Goal: Information Seeking & Learning: Learn about a topic

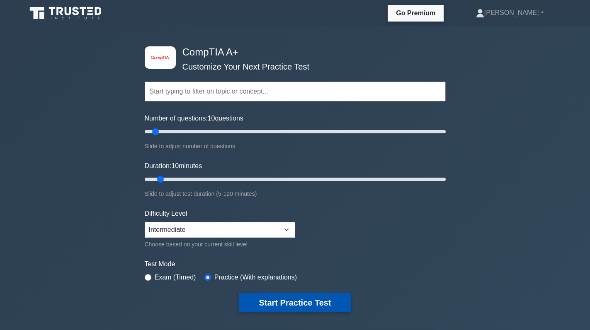
click at [300, 299] on button "Start Practice Test" at bounding box center [295, 302] width 112 height 19
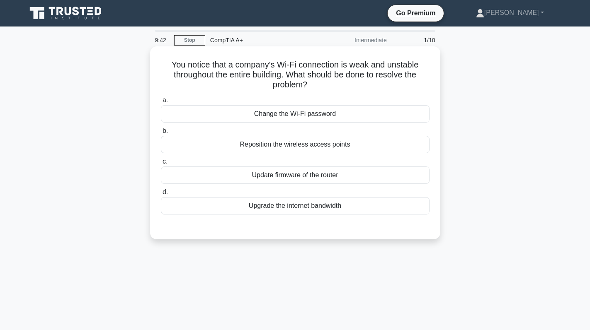
click at [297, 141] on div "Reposition the wireless access points" at bounding box center [295, 144] width 268 height 17
click at [161, 134] on input "b. Reposition the wireless access points" at bounding box center [161, 130] width 0 height 5
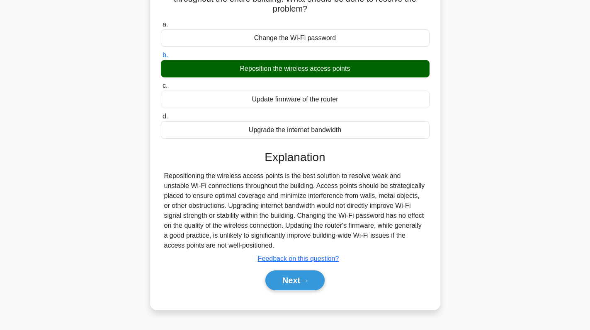
scroll to position [117, 0]
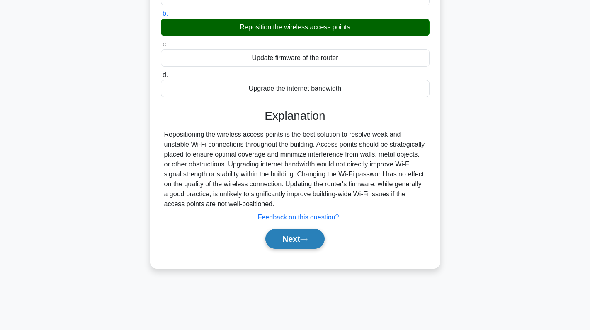
click at [295, 238] on button "Next" at bounding box center [294, 239] width 59 height 20
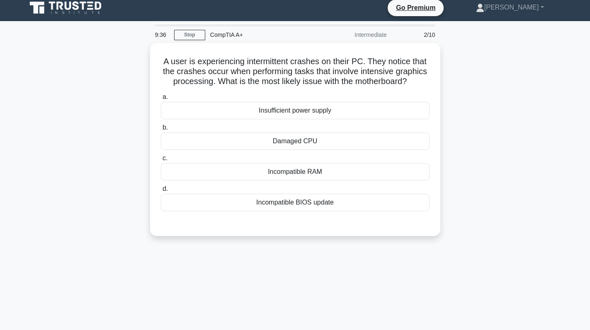
scroll to position [0, 0]
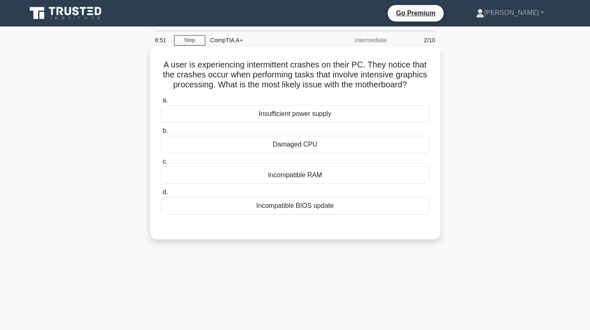
click at [339, 123] on div "Insufficient power supply" at bounding box center [295, 113] width 268 height 17
click at [161, 103] on input "a. Insufficient power supply" at bounding box center [161, 100] width 0 height 5
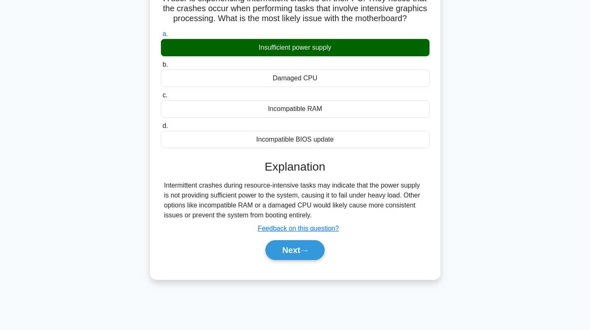
scroll to position [117, 0]
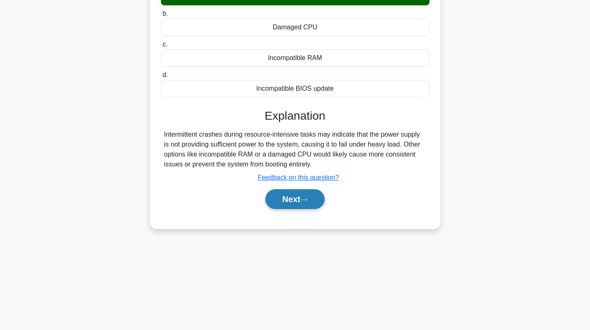
click at [273, 206] on button "Next" at bounding box center [294, 199] width 59 height 20
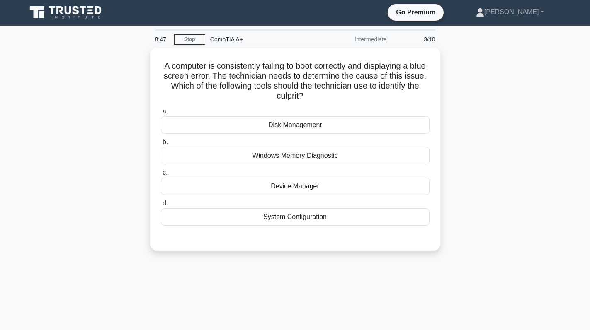
scroll to position [0, 0]
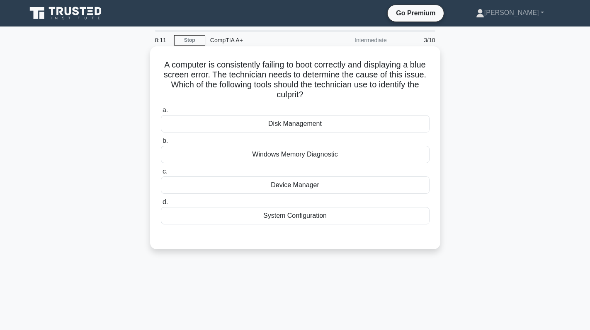
click at [304, 222] on div "System Configuration" at bounding box center [295, 215] width 268 height 17
click at [161, 205] on input "d. System Configuration" at bounding box center [161, 202] width 0 height 5
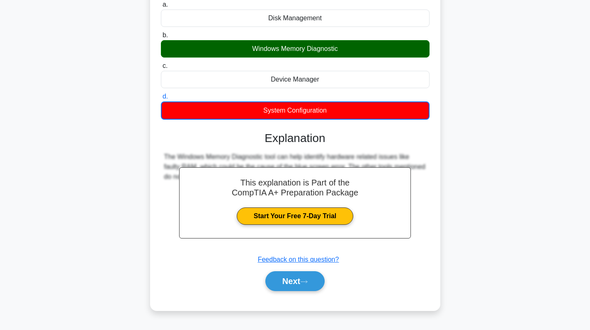
scroll to position [117, 0]
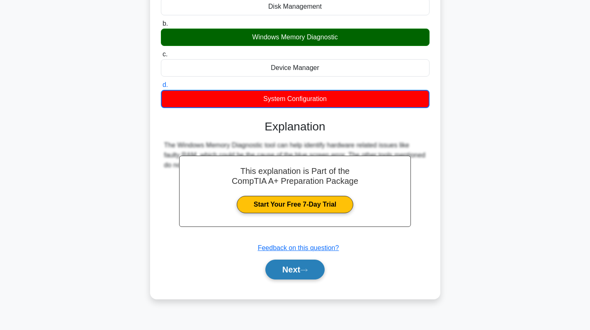
click at [317, 274] on button "Next" at bounding box center [294, 270] width 59 height 20
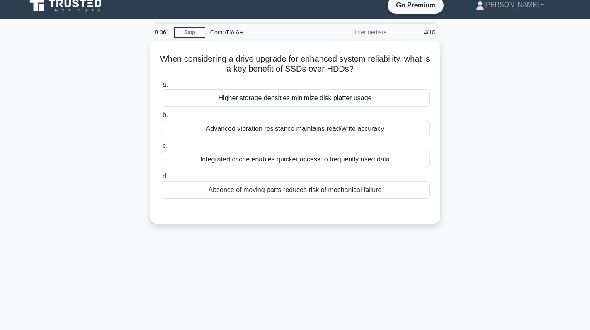
scroll to position [0, 0]
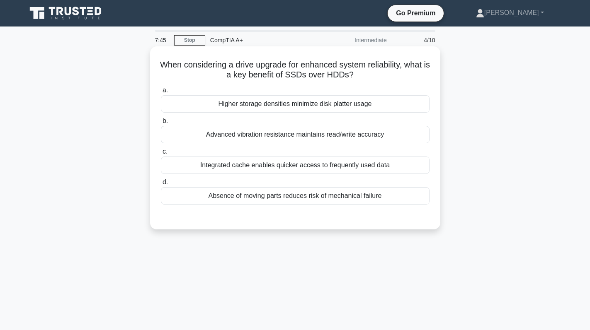
click at [300, 198] on div "Absence of moving parts reduces risk of mechanical failure" at bounding box center [295, 195] width 268 height 17
click at [161, 185] on input "d. Absence of moving parts reduces risk of mechanical failure" at bounding box center [161, 182] width 0 height 5
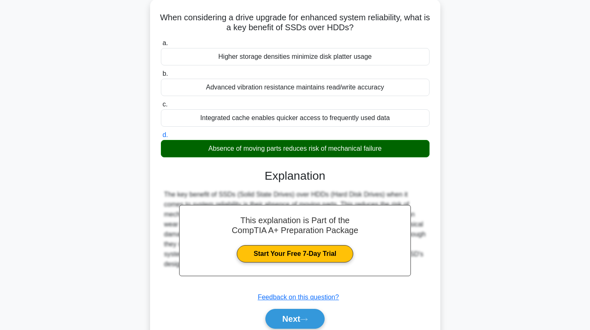
scroll to position [117, 0]
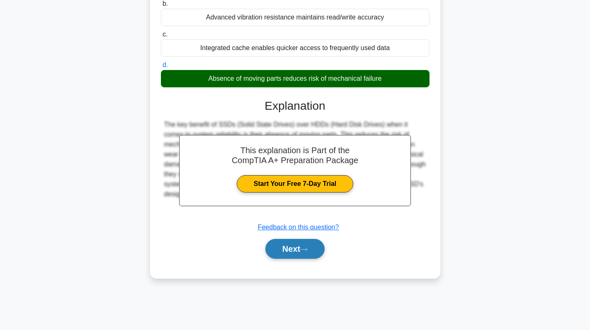
click at [296, 244] on button "Next" at bounding box center [294, 249] width 59 height 20
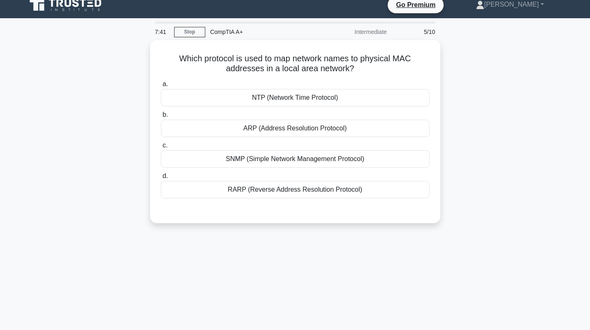
scroll to position [0, 0]
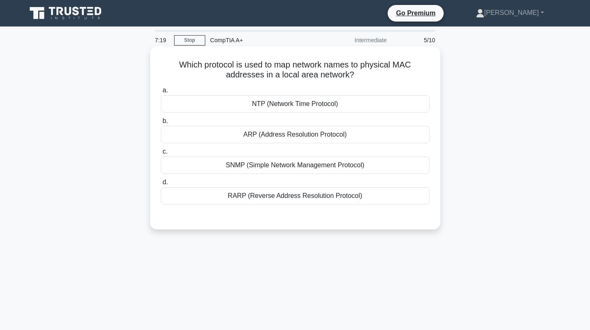
click at [366, 138] on div "ARP (Address Resolution Protocol)" at bounding box center [295, 134] width 268 height 17
click at [161, 124] on input "b. ARP (Address Resolution Protocol)" at bounding box center [161, 120] width 0 height 5
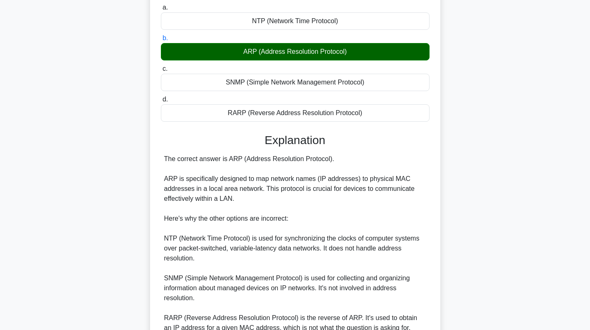
scroll to position [171, 0]
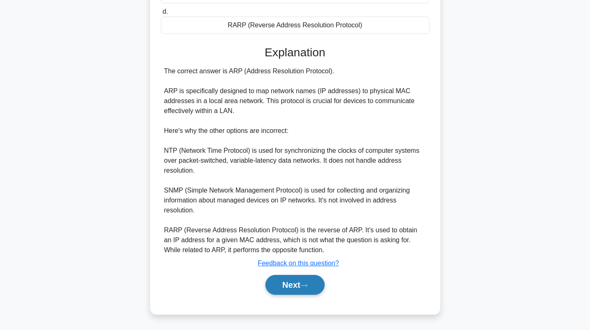
click at [278, 281] on button "Next" at bounding box center [294, 285] width 59 height 20
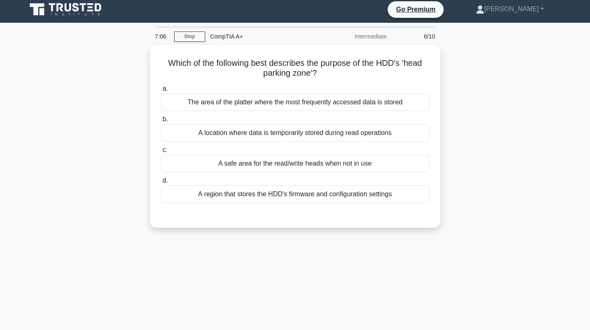
scroll to position [0, 0]
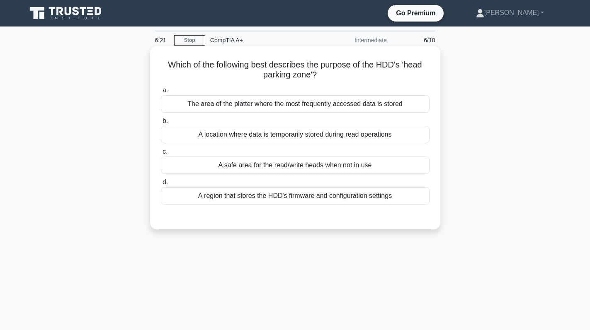
click at [296, 167] on div "A safe area for the read/write heads when not in use" at bounding box center [295, 165] width 268 height 17
click at [161, 155] on input "c. A safe area for the read/write heads when not in use" at bounding box center [161, 151] width 0 height 5
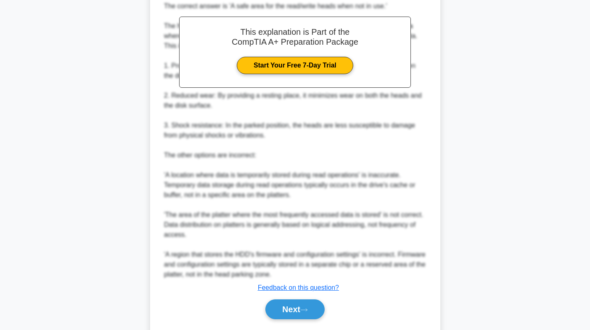
scroll to position [261, 0]
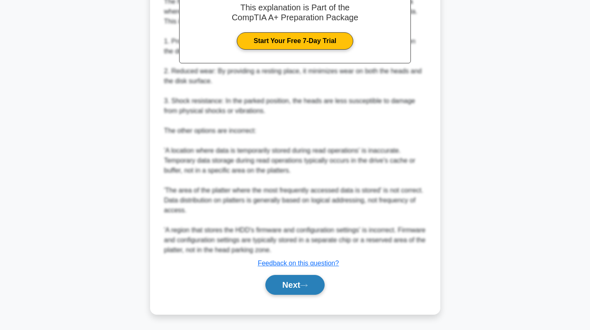
click at [292, 284] on button "Next" at bounding box center [294, 285] width 59 height 20
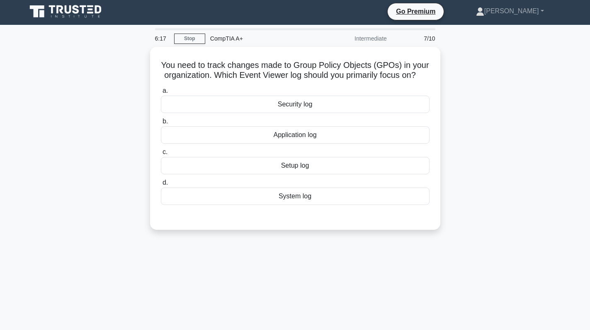
scroll to position [0, 0]
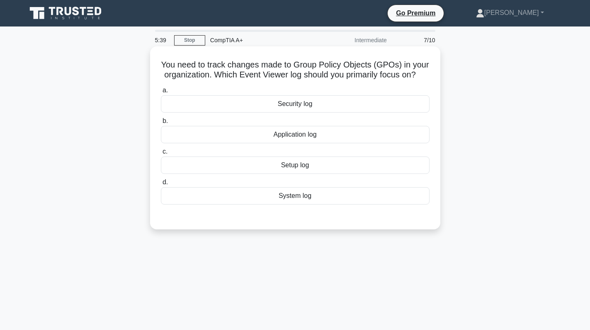
click at [350, 205] on div "System log" at bounding box center [295, 195] width 268 height 17
click at [161, 185] on input "d. System log" at bounding box center [161, 182] width 0 height 5
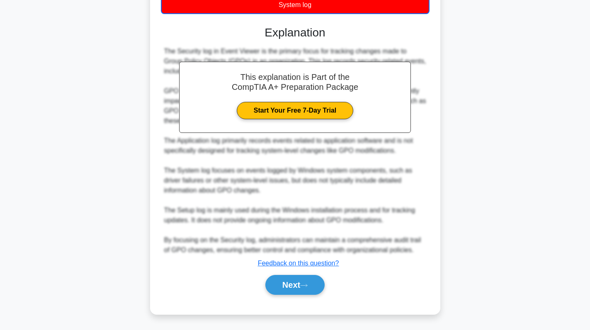
scroll to position [202, 0]
click at [313, 228] on div "The Security log in Event Viewer is the primary focus for tracking changes made…" at bounding box center [295, 150] width 262 height 209
click at [288, 284] on button "Next" at bounding box center [294, 285] width 59 height 20
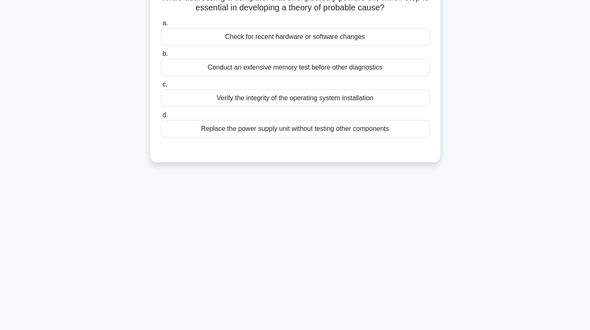
scroll to position [0, 0]
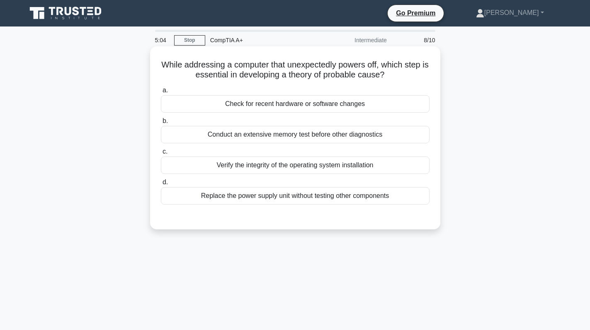
click at [303, 196] on div "Replace the power supply unit without testing other components" at bounding box center [295, 195] width 268 height 17
click at [161, 185] on input "d. Replace the power supply unit without testing other components" at bounding box center [161, 182] width 0 height 5
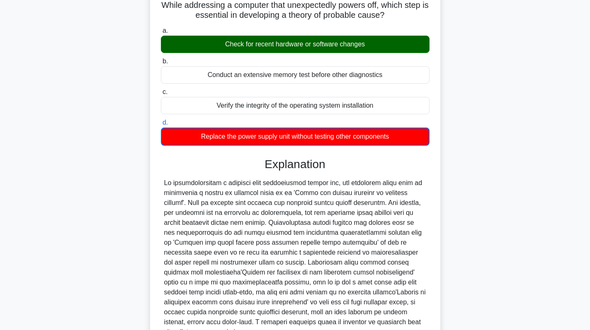
scroll to position [124, 0]
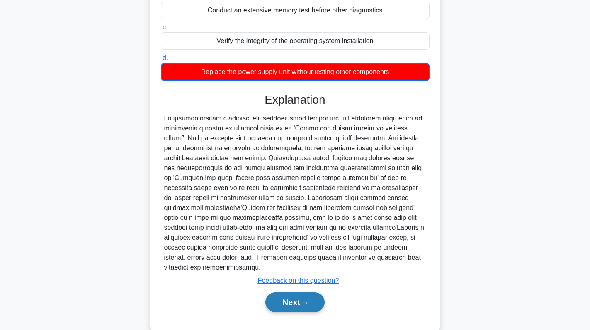
click at [293, 298] on button "Next" at bounding box center [294, 302] width 59 height 20
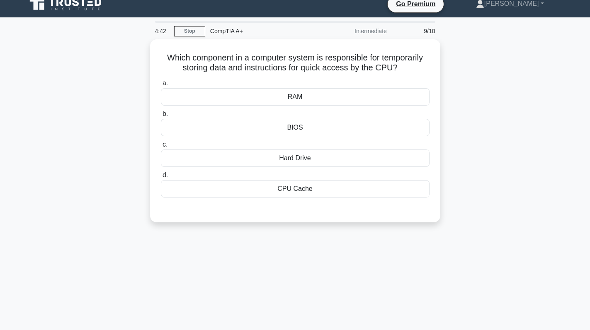
scroll to position [0, 0]
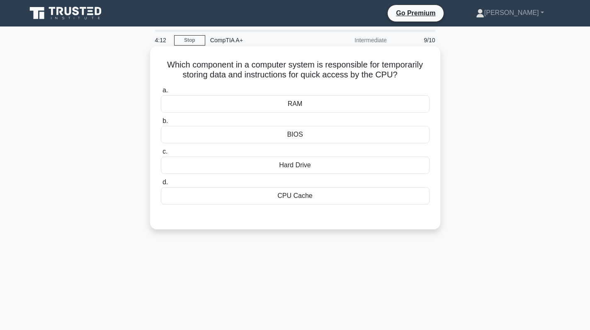
click at [294, 105] on div "RAM" at bounding box center [295, 103] width 268 height 17
click at [161, 93] on input "a. RAM" at bounding box center [161, 90] width 0 height 5
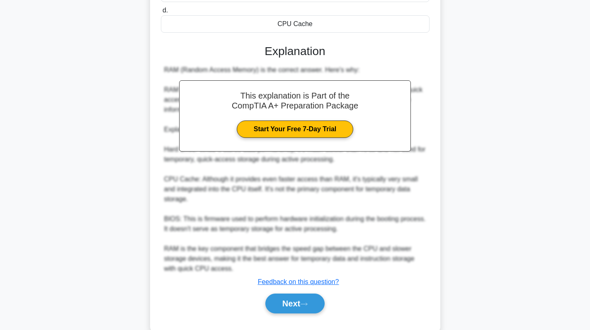
scroll to position [181, 0]
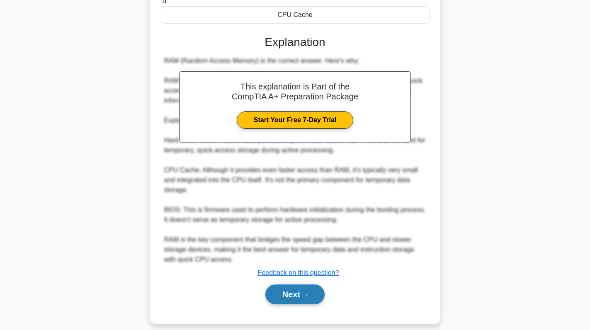
click at [293, 285] on button "Next" at bounding box center [294, 295] width 59 height 20
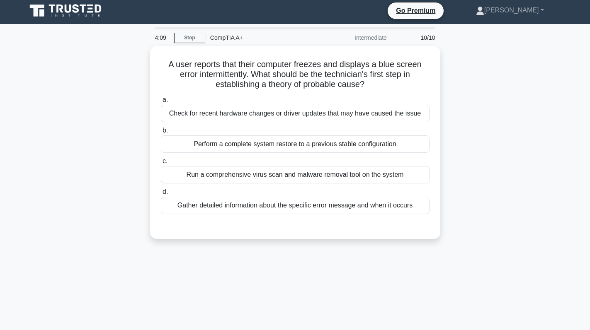
scroll to position [0, 0]
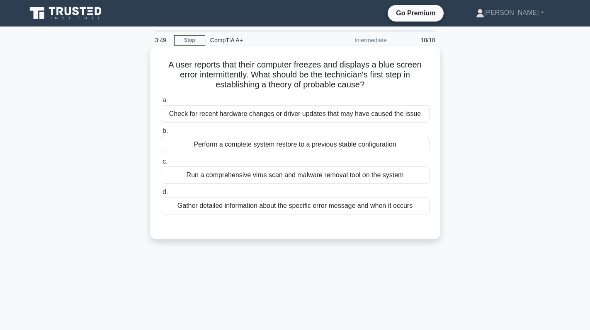
click at [304, 114] on div "Check for recent hardware changes or driver updates that may have caused the is…" at bounding box center [295, 113] width 268 height 17
click at [161, 103] on input "a. Check for recent hardware changes or driver updates that may have caused the…" at bounding box center [161, 100] width 0 height 5
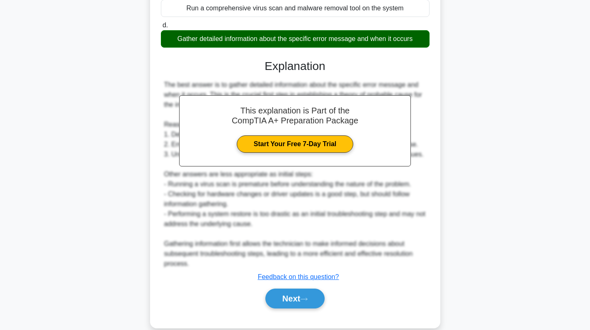
scroll to position [182, 0]
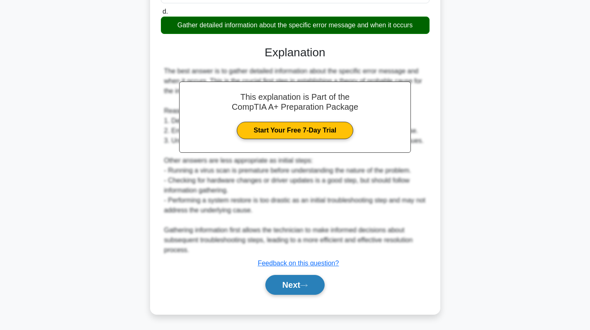
click at [297, 285] on button "Next" at bounding box center [294, 285] width 59 height 20
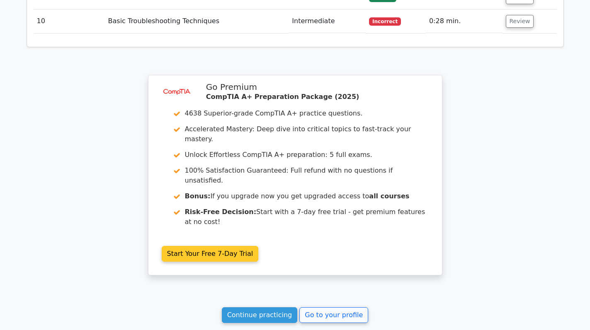
scroll to position [1284, 0]
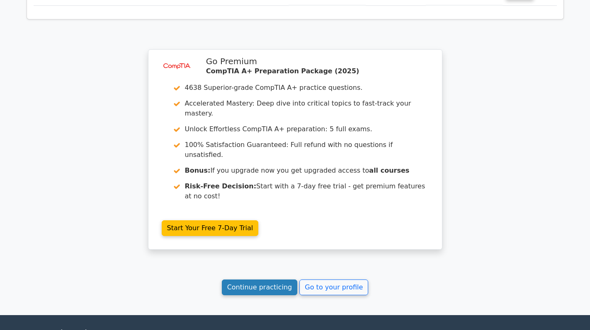
click at [263, 280] on link "Continue practicing" at bounding box center [260, 288] width 76 height 16
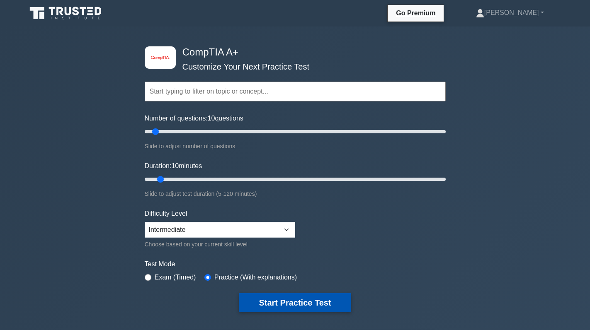
click at [307, 309] on button "Start Practice Test" at bounding box center [295, 302] width 112 height 19
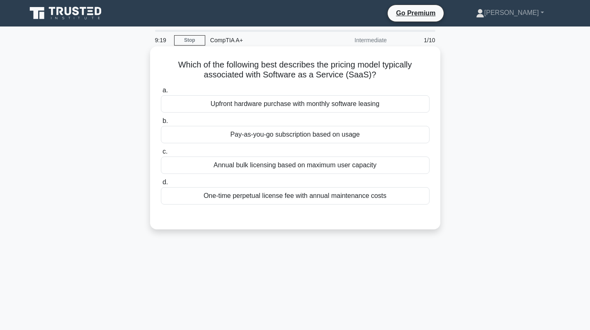
click at [299, 103] on div "Upfront hardware purchase with monthly software leasing" at bounding box center [295, 103] width 268 height 17
click at [161, 93] on input "a. Upfront hardware purchase with monthly software leasing" at bounding box center [161, 90] width 0 height 5
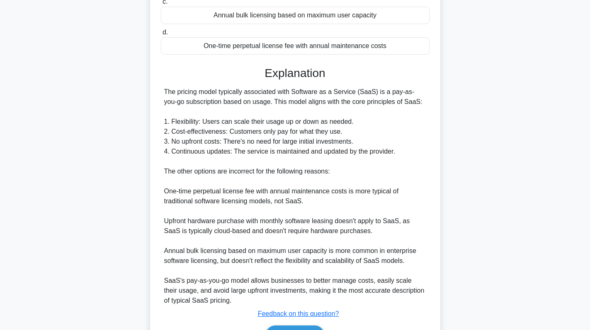
scroll to position [202, 0]
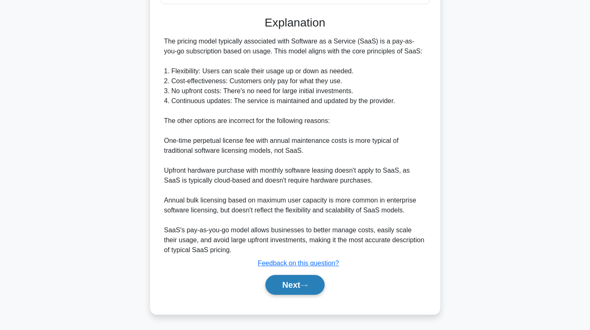
click at [297, 287] on button "Next" at bounding box center [294, 285] width 59 height 20
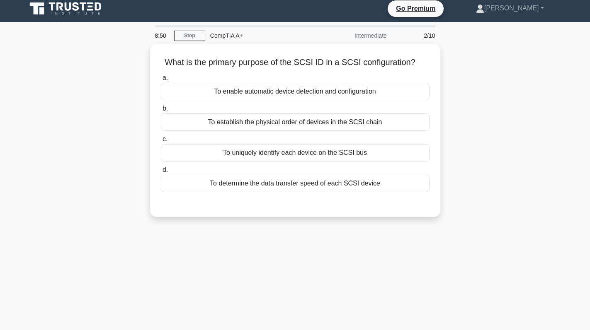
scroll to position [0, 0]
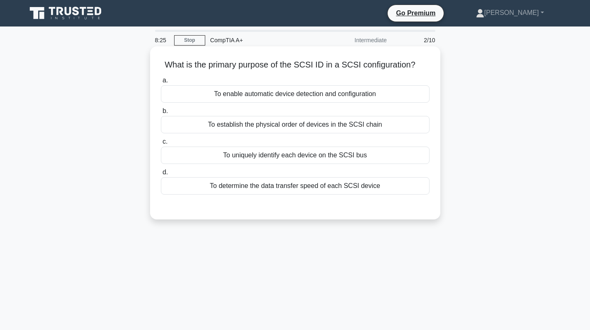
click at [326, 159] on div "To uniquely identify each device on the SCSI bus" at bounding box center [295, 155] width 268 height 17
click at [161, 145] on input "c. To uniquely identify each device on the SCSI bus" at bounding box center [161, 141] width 0 height 5
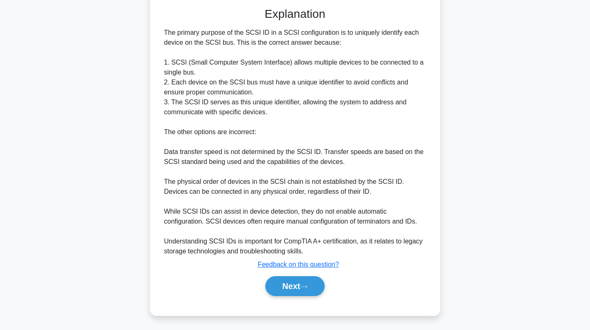
scroll to position [201, 0]
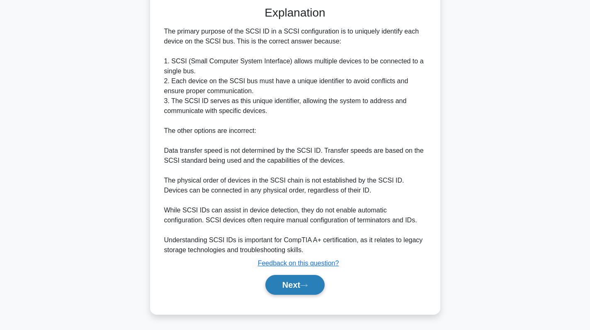
click at [301, 282] on button "Next" at bounding box center [294, 285] width 59 height 20
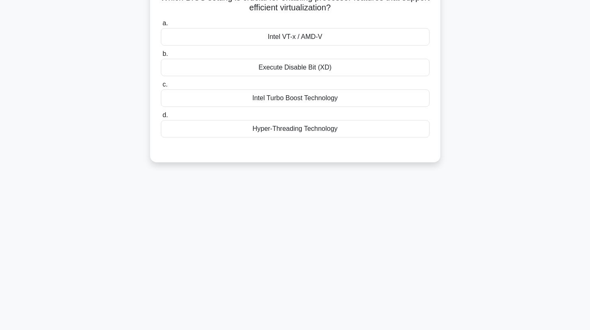
scroll to position [0, 0]
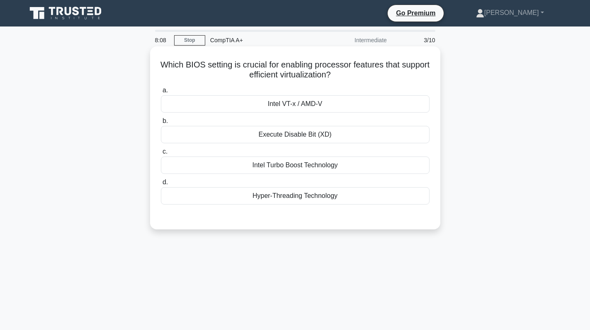
click at [304, 106] on div "Intel VT-x / AMD-V" at bounding box center [295, 103] width 268 height 17
click at [161, 93] on input "a. Intel VT-x / AMD-V" at bounding box center [161, 90] width 0 height 5
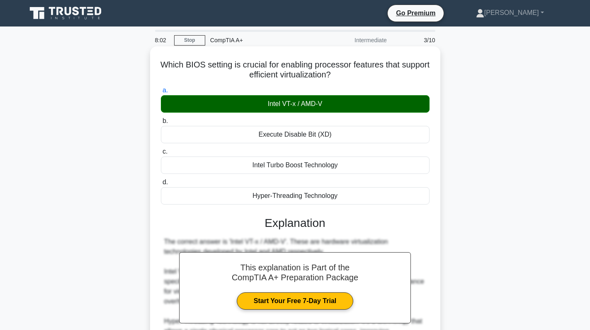
scroll to position [171, 0]
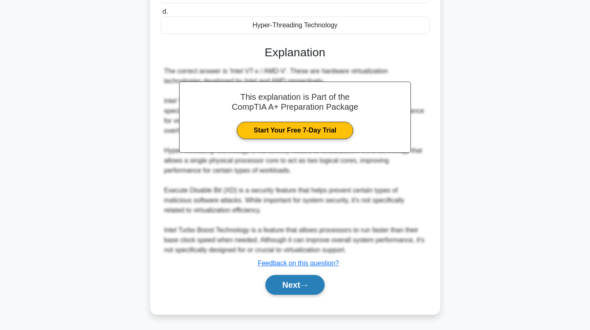
click at [293, 279] on button "Next" at bounding box center [294, 285] width 59 height 20
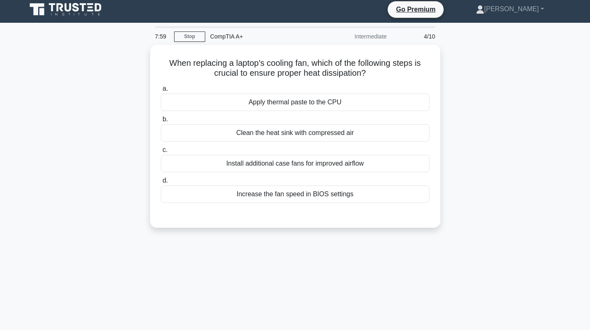
scroll to position [0, 0]
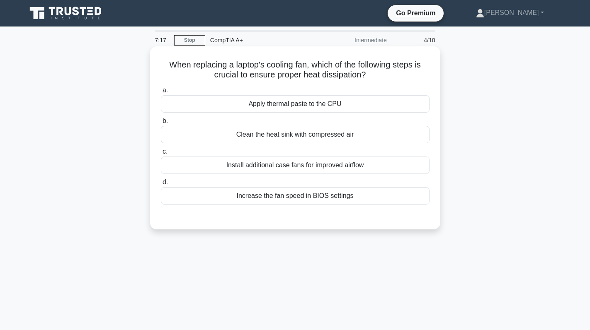
click at [304, 105] on div "Apply thermal paste to the CPU" at bounding box center [295, 103] width 268 height 17
click at [161, 93] on input "a. Apply thermal paste to the CPU" at bounding box center [161, 90] width 0 height 5
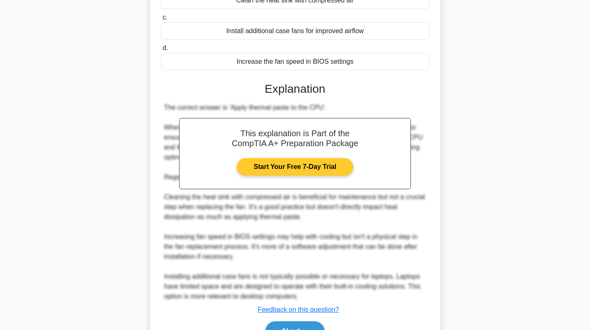
scroll to position [166, 0]
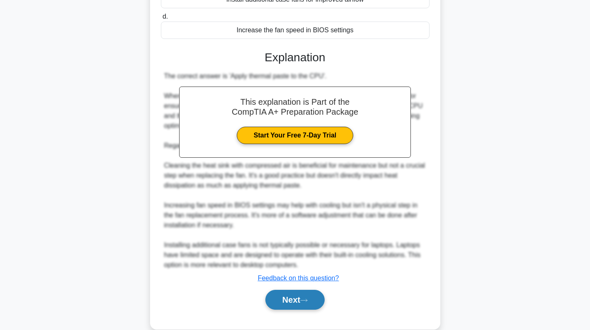
click at [286, 302] on button "Next" at bounding box center [294, 300] width 59 height 20
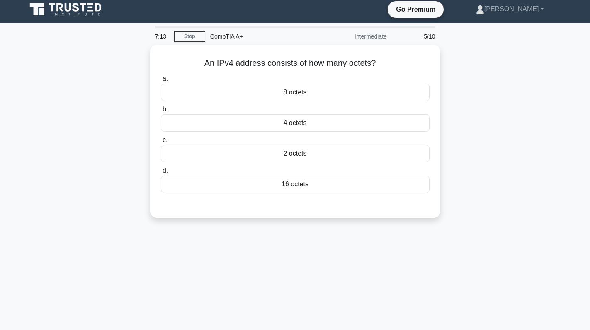
scroll to position [0, 0]
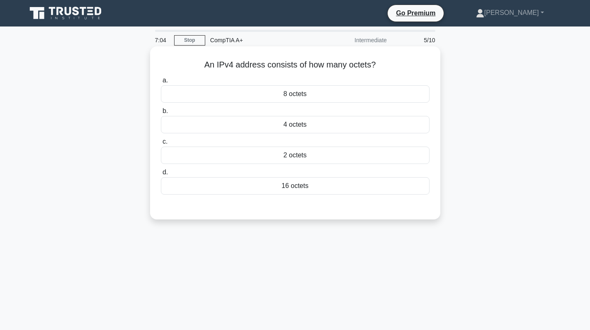
click at [322, 128] on div "4 octets" at bounding box center [295, 124] width 268 height 17
click at [161, 114] on input "b. 4 octets" at bounding box center [161, 111] width 0 height 5
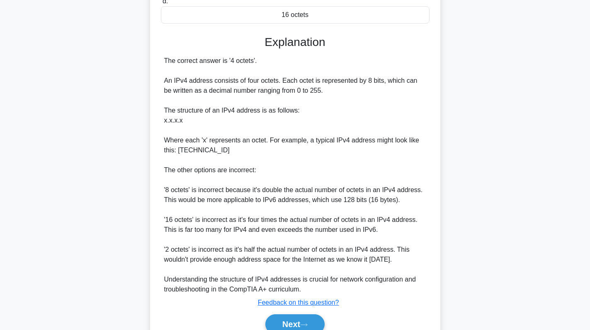
scroll to position [207, 0]
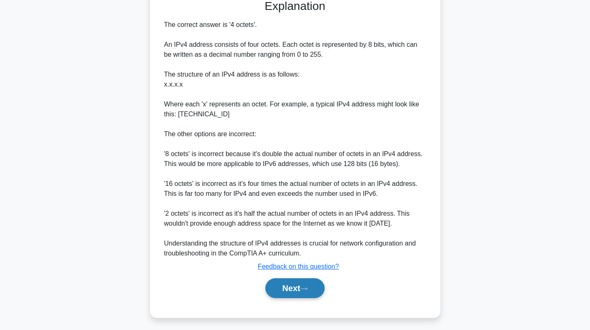
click at [294, 286] on button "Next" at bounding box center [294, 288] width 59 height 20
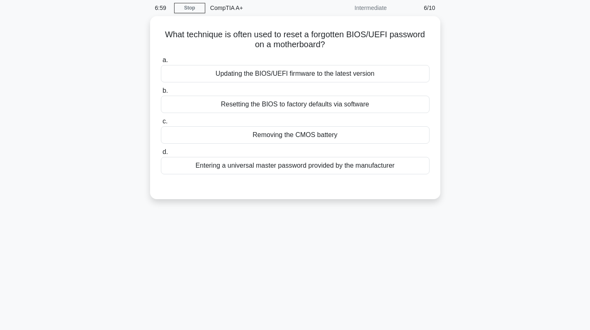
scroll to position [0, 0]
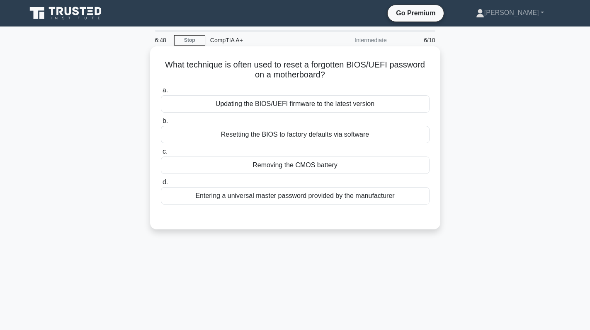
click at [333, 156] on label "c. Removing the CMOS battery" at bounding box center [295, 160] width 268 height 27
click at [161, 155] on input "c. Removing the CMOS battery" at bounding box center [161, 151] width 0 height 5
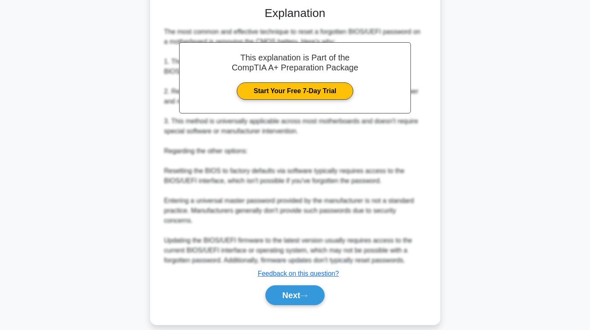
scroll to position [211, 0]
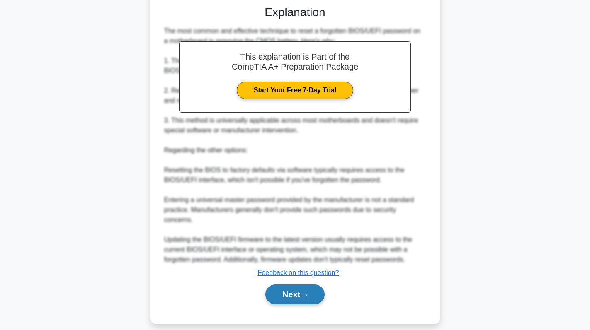
click at [292, 285] on button "Next" at bounding box center [294, 295] width 59 height 20
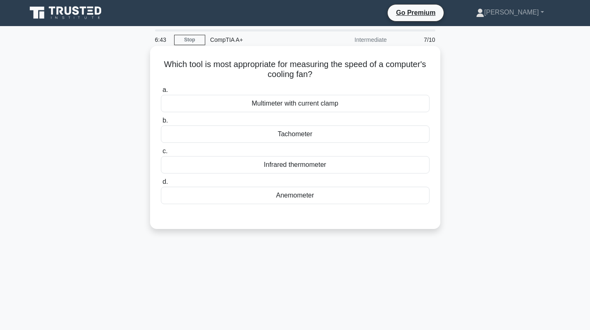
scroll to position [0, 0]
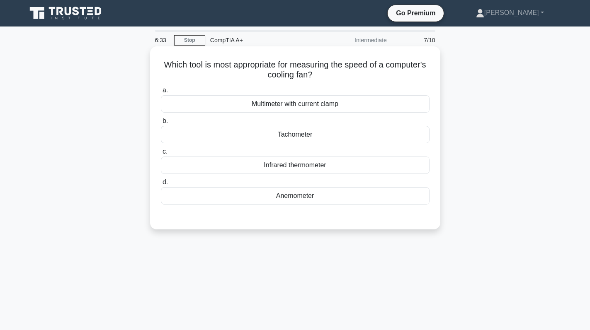
click at [329, 205] on div "a. Multimeter with current clamp b. Tachometer c. d." at bounding box center [295, 145] width 278 height 123
click at [329, 202] on div "Anemometer" at bounding box center [295, 195] width 268 height 17
click at [161, 185] on input "d. Anemometer" at bounding box center [161, 182] width 0 height 5
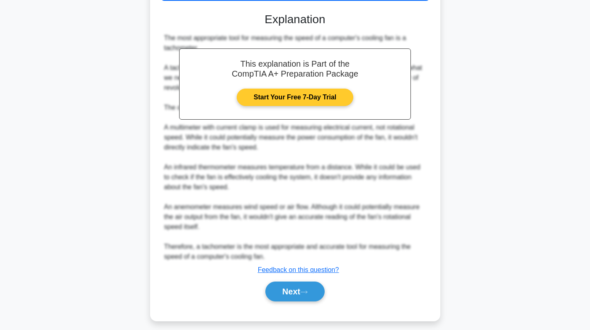
scroll to position [212, 0]
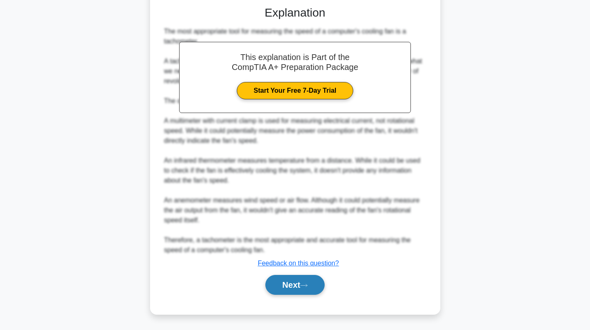
click at [299, 288] on button "Next" at bounding box center [294, 285] width 59 height 20
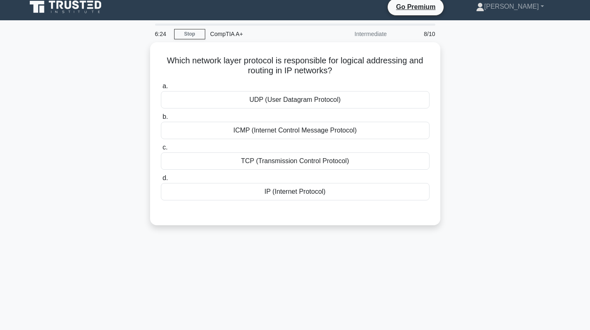
scroll to position [0, 0]
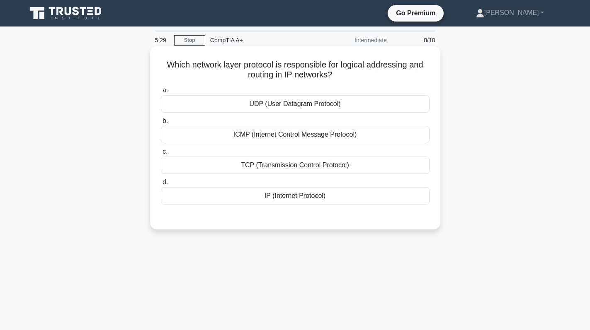
click at [304, 167] on div "TCP (Transmission Control Protocol)" at bounding box center [295, 165] width 268 height 17
click at [161, 155] on input "c. TCP (Transmission Control Protocol)" at bounding box center [161, 151] width 0 height 5
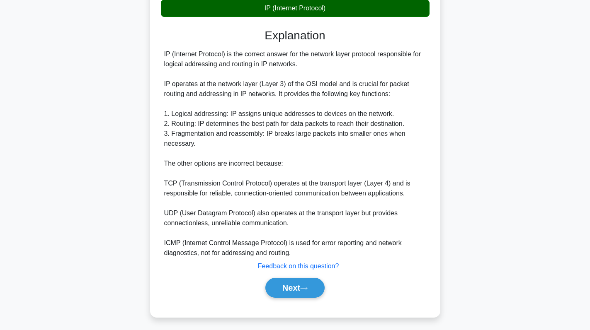
scroll to position [192, 0]
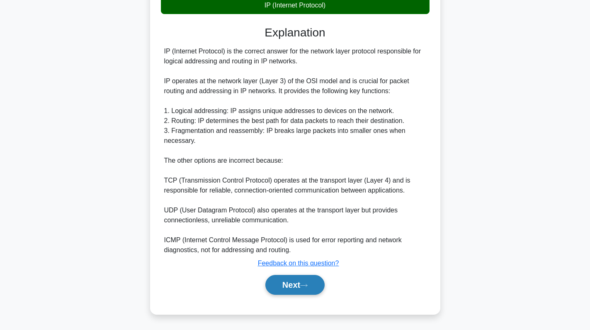
click at [281, 284] on button "Next" at bounding box center [294, 285] width 59 height 20
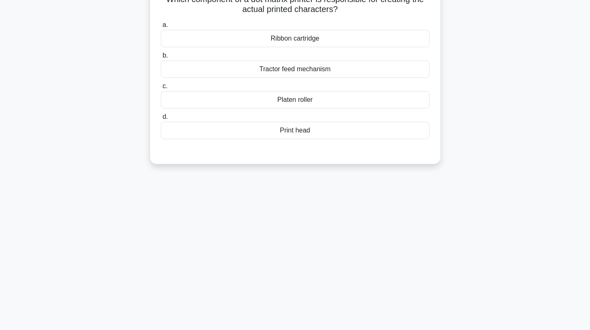
scroll to position [0, 0]
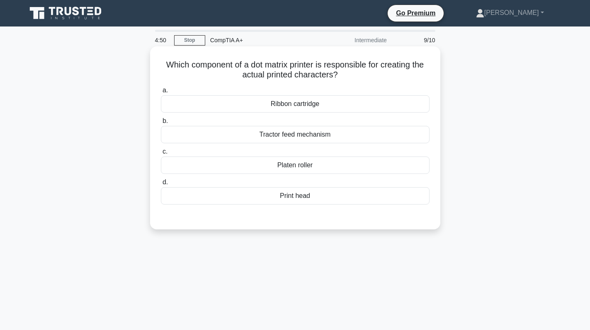
click at [333, 196] on div "Print head" at bounding box center [295, 195] width 268 height 17
click at [161, 185] on input "d. Print head" at bounding box center [161, 182] width 0 height 5
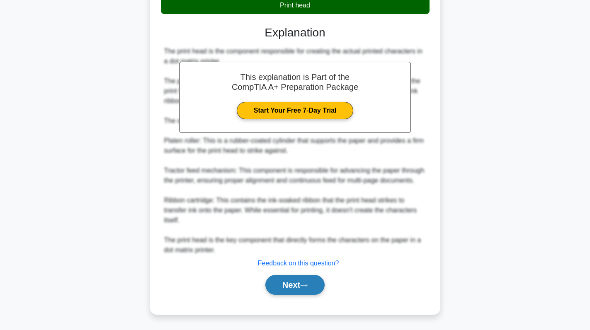
click at [291, 281] on button "Next" at bounding box center [294, 285] width 59 height 20
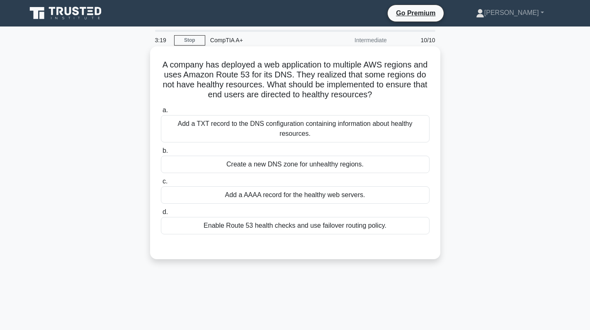
click at [272, 226] on div "Enable Route 53 health checks and use failover routing policy." at bounding box center [295, 225] width 268 height 17
click at [161, 215] on input "d. Enable Route 53 health checks and use failover routing policy." at bounding box center [161, 212] width 0 height 5
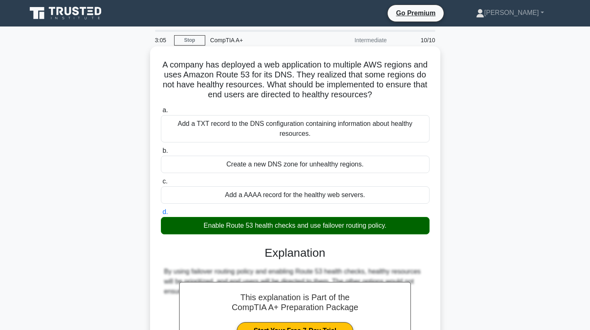
scroll to position [117, 0]
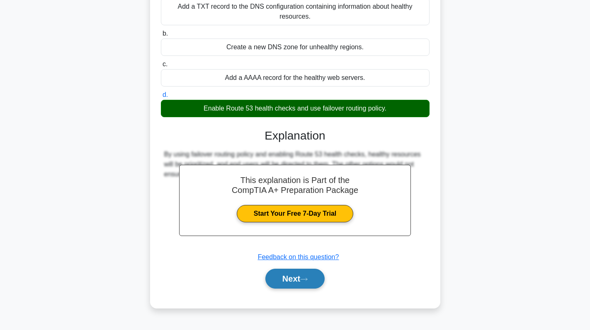
click at [276, 278] on button "Next" at bounding box center [294, 279] width 59 height 20
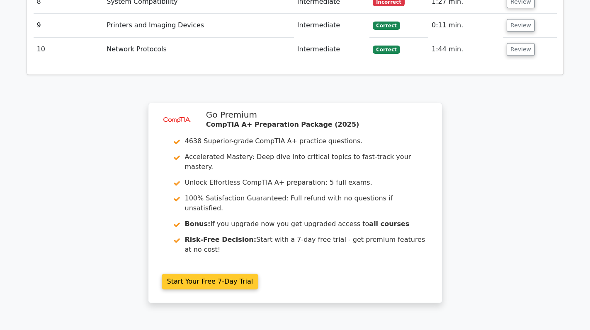
scroll to position [1439, 0]
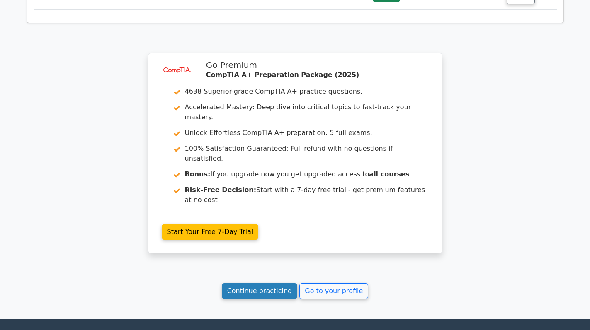
click at [271, 283] on link "Continue practicing" at bounding box center [260, 291] width 76 height 16
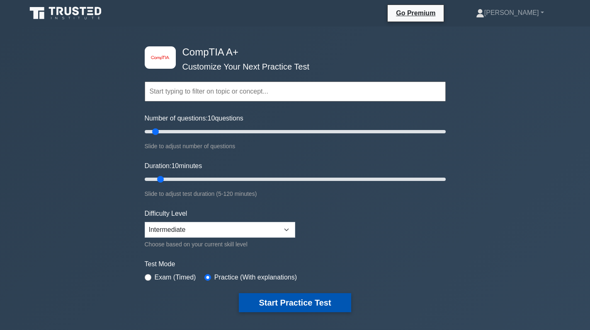
click at [303, 304] on button "Start Practice Test" at bounding box center [295, 302] width 112 height 19
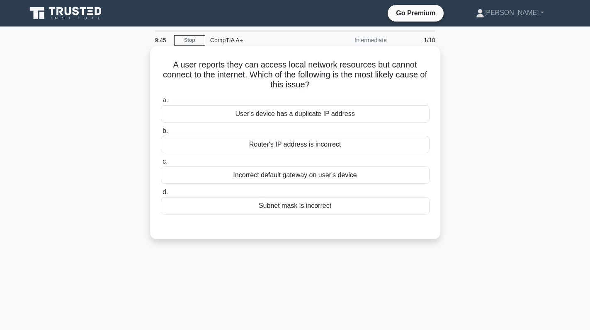
click at [322, 171] on div "Incorrect default gateway on user's device" at bounding box center [295, 175] width 268 height 17
click at [161, 164] on input "c. Incorrect default gateway on user's device" at bounding box center [161, 161] width 0 height 5
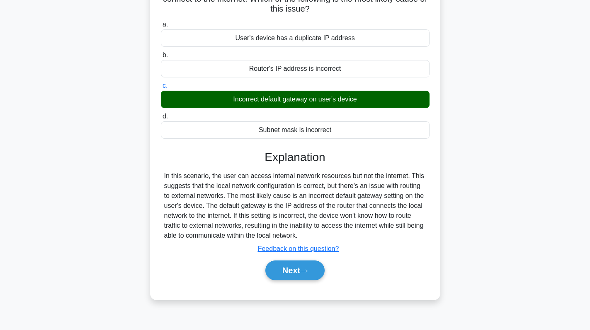
scroll to position [117, 0]
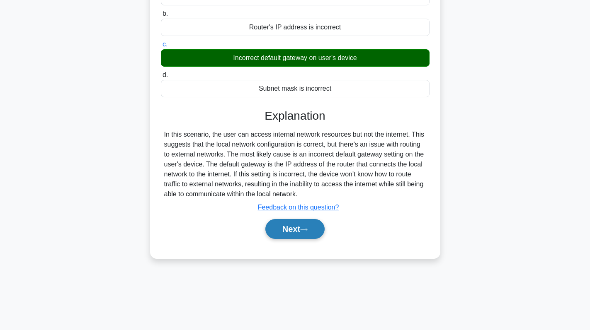
click at [294, 227] on button "Next" at bounding box center [294, 229] width 59 height 20
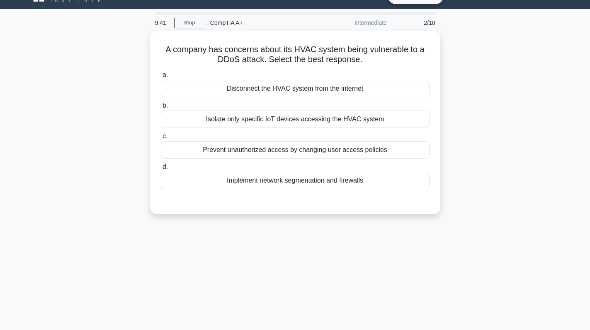
scroll to position [0, 0]
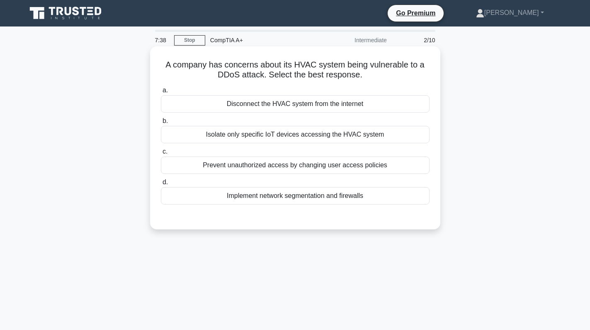
click at [301, 104] on div "Disconnect the HVAC system from the internet" at bounding box center [295, 103] width 268 height 17
click at [161, 93] on input "a. Disconnect the HVAC system from the internet" at bounding box center [161, 90] width 0 height 5
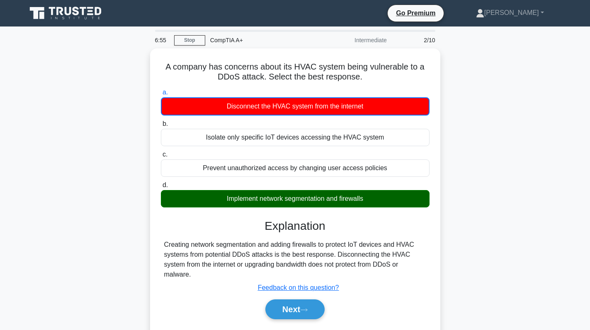
click at [542, 185] on div "A company has concerns about its HVAC system being vulnerable to a DDoS attack.…" at bounding box center [295, 198] width 547 height 300
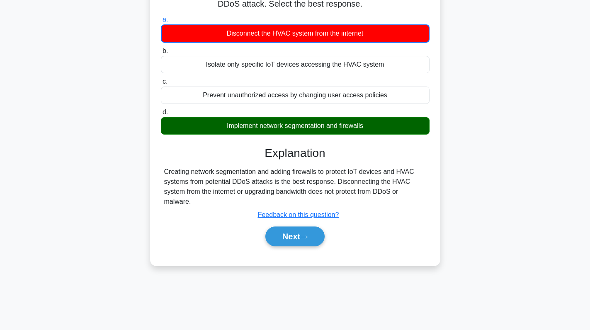
scroll to position [83, 0]
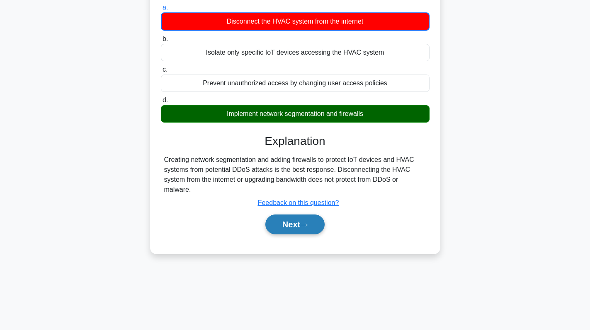
click at [316, 225] on button "Next" at bounding box center [294, 225] width 59 height 20
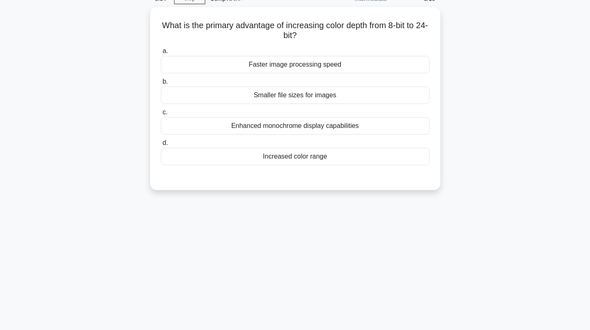
scroll to position [0, 0]
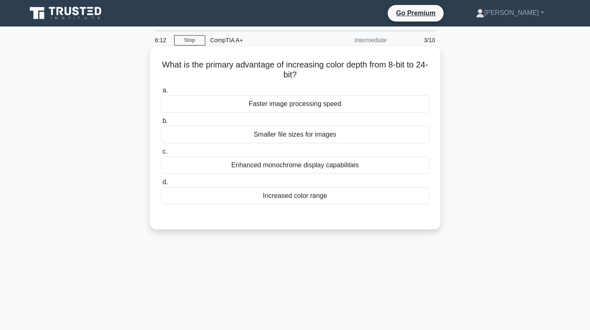
click at [326, 199] on div "Increased color range" at bounding box center [295, 195] width 268 height 17
click at [161, 185] on input "d. Increased color range" at bounding box center [161, 182] width 0 height 5
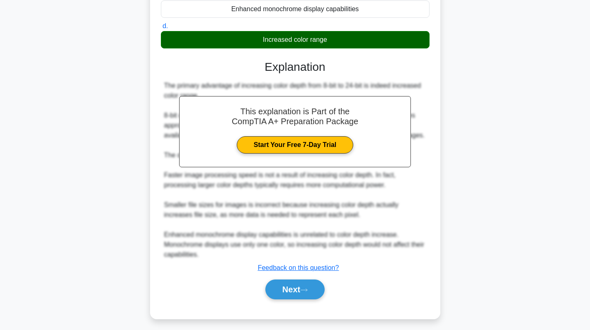
scroll to position [161, 0]
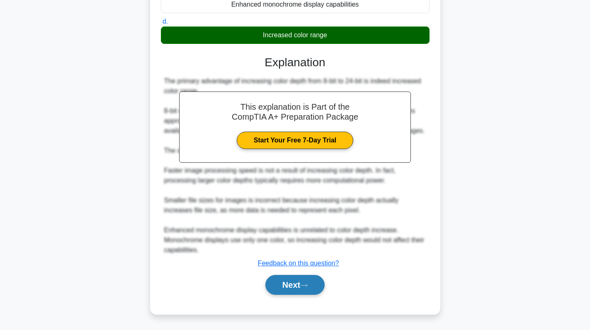
click at [295, 285] on button "Next" at bounding box center [294, 285] width 59 height 20
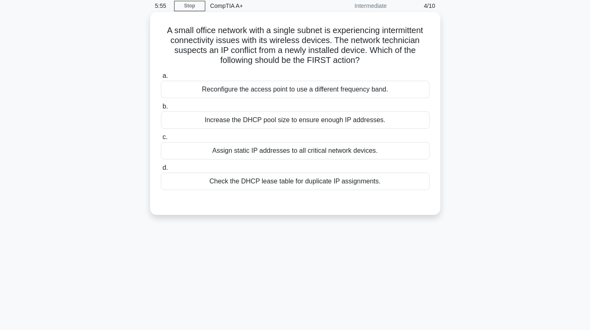
scroll to position [0, 0]
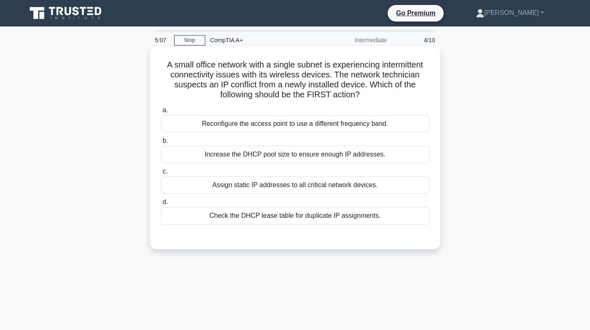
click at [280, 219] on div "Check the DHCP lease table for duplicate IP assignments." at bounding box center [295, 215] width 268 height 17
click at [161, 205] on input "d. Check the DHCP lease table for duplicate IP assignments." at bounding box center [161, 202] width 0 height 5
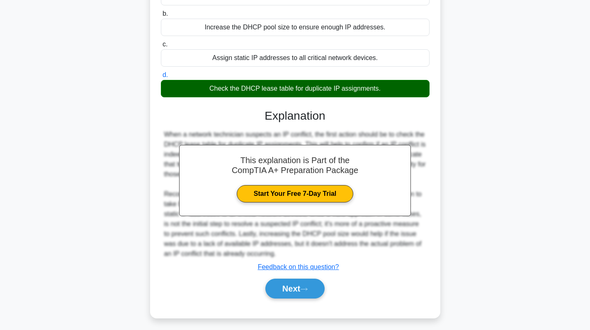
scroll to position [131, 0]
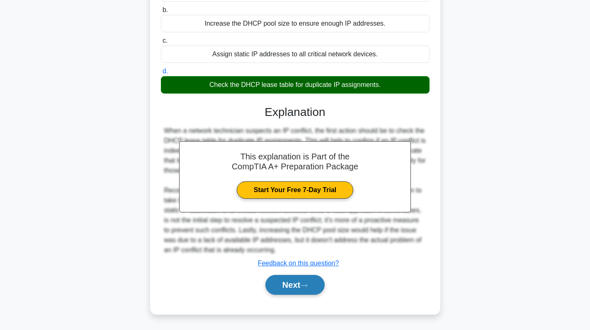
click at [305, 285] on icon at bounding box center [303, 285] width 7 height 5
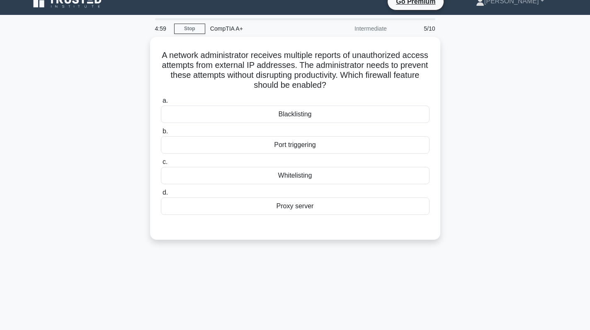
scroll to position [0, 0]
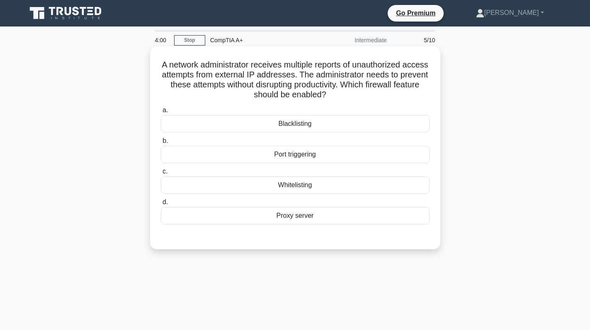
click at [308, 156] on div "Port triggering" at bounding box center [295, 154] width 268 height 17
click at [161, 144] on input "b. Port triggering" at bounding box center [161, 140] width 0 height 5
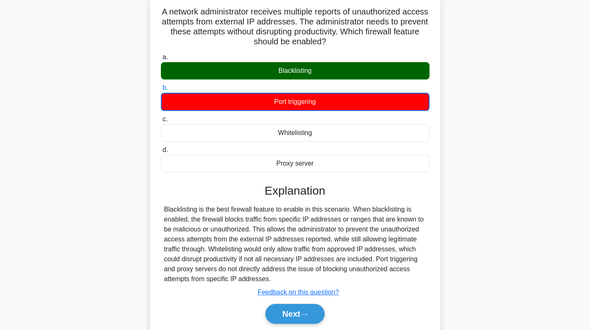
scroll to position [117, 0]
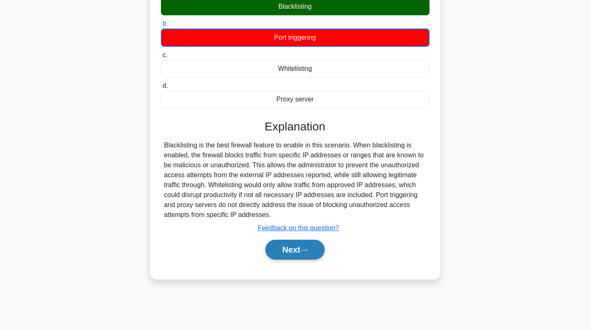
click at [291, 251] on button "Next" at bounding box center [294, 250] width 59 height 20
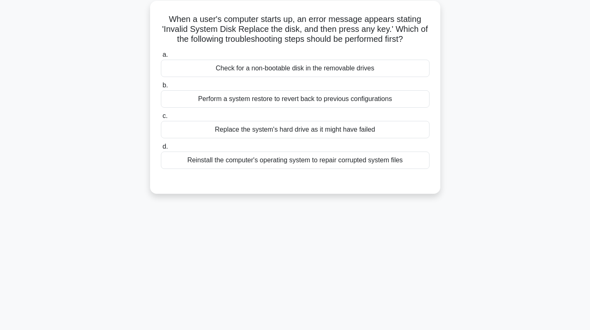
scroll to position [34, 0]
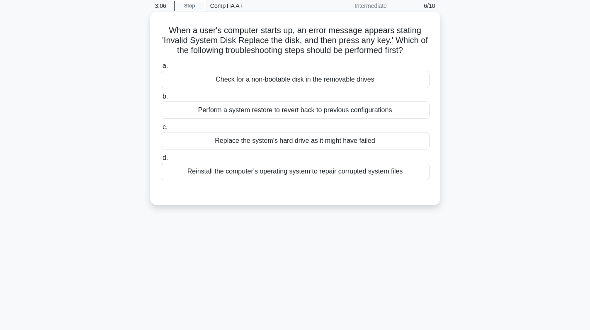
click at [323, 78] on div "Check for a non-bootable disk in the removable drives" at bounding box center [295, 79] width 268 height 17
click at [161, 69] on input "a. Check for a non-bootable disk in the removable drives" at bounding box center [161, 65] width 0 height 5
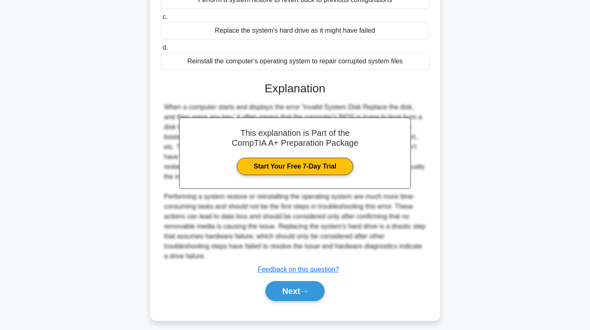
scroll to position [151, 0]
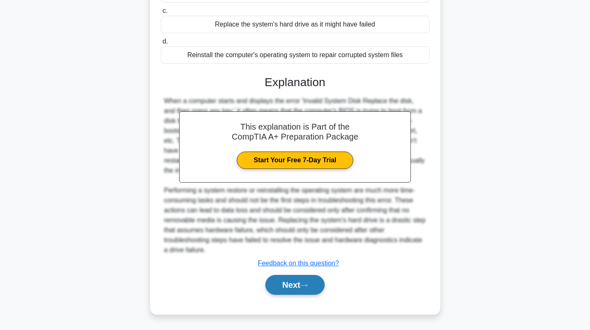
click at [292, 288] on button "Next" at bounding box center [294, 285] width 59 height 20
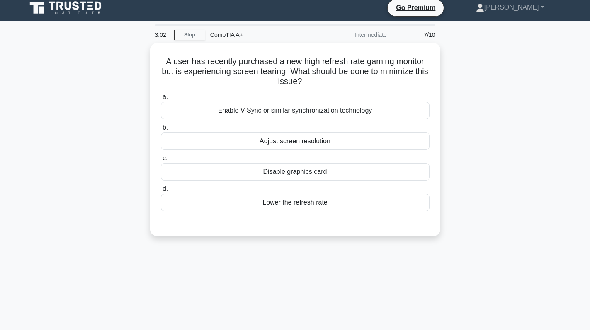
scroll to position [0, 0]
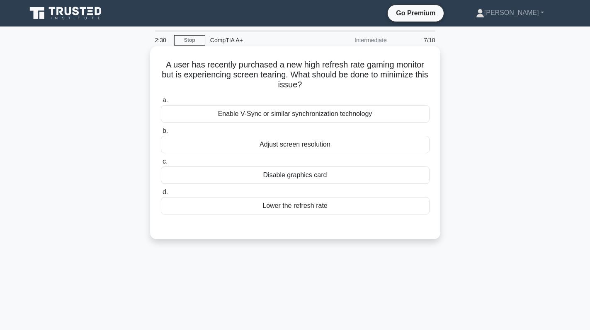
click at [309, 213] on div "Lower the refresh rate" at bounding box center [295, 205] width 268 height 17
click at [161, 195] on input "d. Lower the refresh rate" at bounding box center [161, 192] width 0 height 5
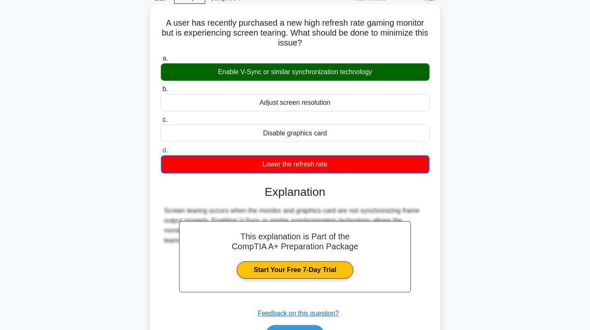
scroll to position [117, 0]
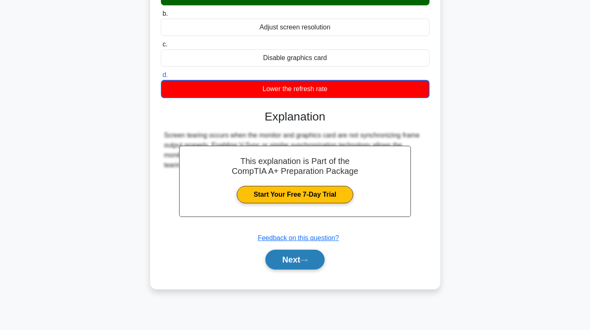
click at [305, 257] on button "Next" at bounding box center [294, 260] width 59 height 20
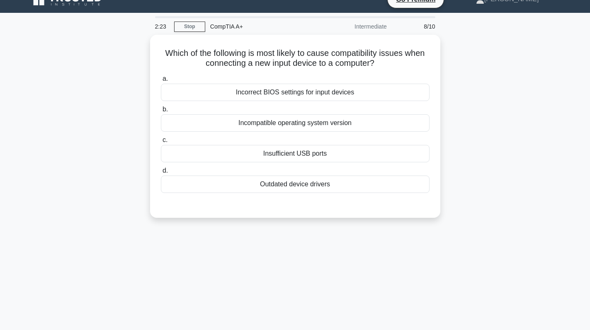
scroll to position [0, 0]
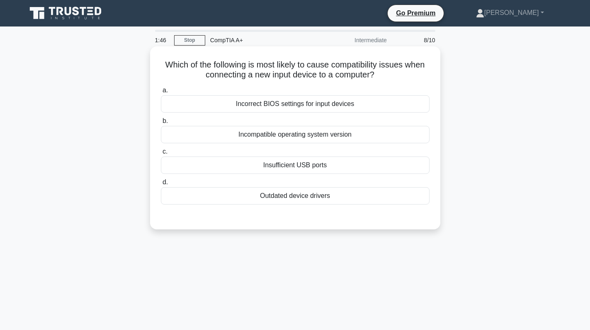
click at [329, 173] on div "Insufficient USB ports" at bounding box center [295, 165] width 268 height 17
click at [161, 155] on input "c. Insufficient USB ports" at bounding box center [161, 151] width 0 height 5
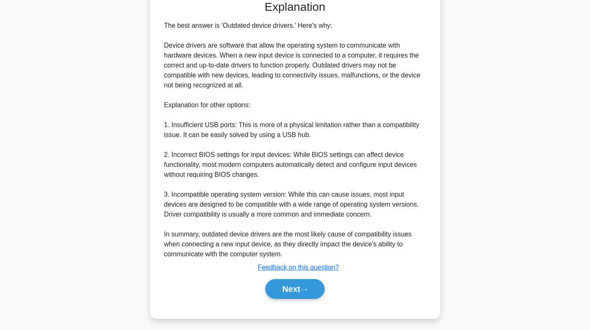
scroll to position [222, 0]
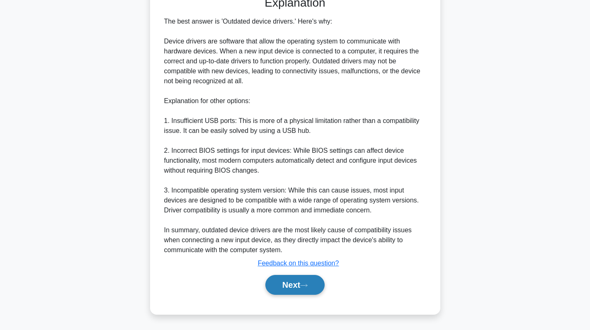
click at [302, 278] on button "Next" at bounding box center [294, 285] width 59 height 20
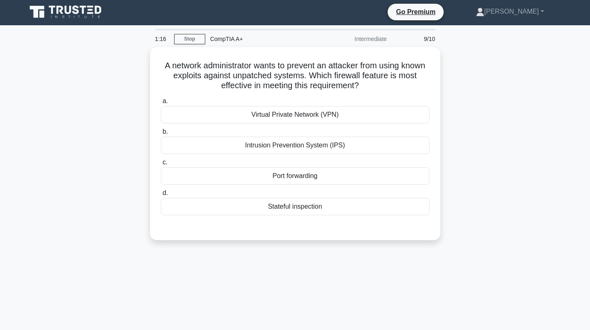
scroll to position [0, 0]
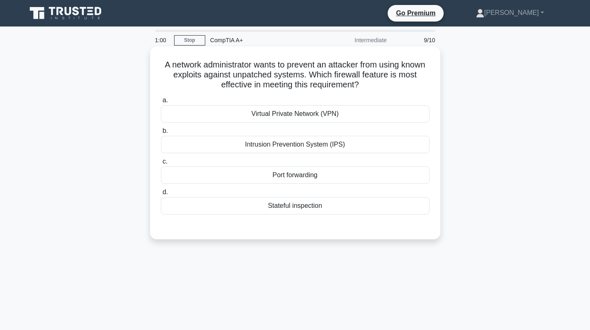
click at [310, 116] on div "Virtual Private Network (VPN)" at bounding box center [295, 113] width 268 height 17
click at [161, 103] on input "a. Virtual Private Network (VPN)" at bounding box center [161, 100] width 0 height 5
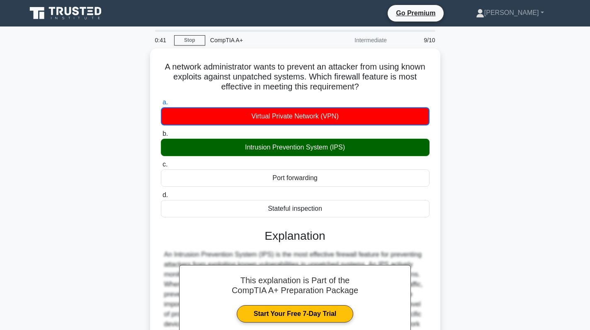
click at [498, 75] on div "A network administrator wants to prevent an attacker from using known exploits …" at bounding box center [295, 233] width 547 height 370
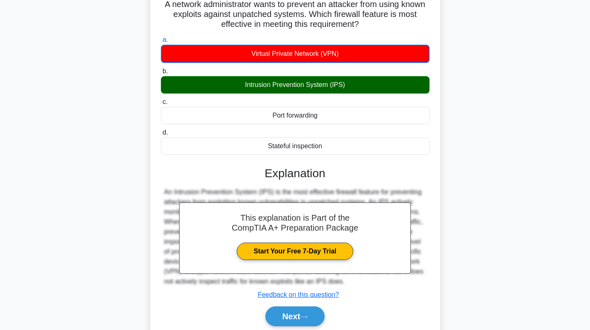
scroll to position [117, 0]
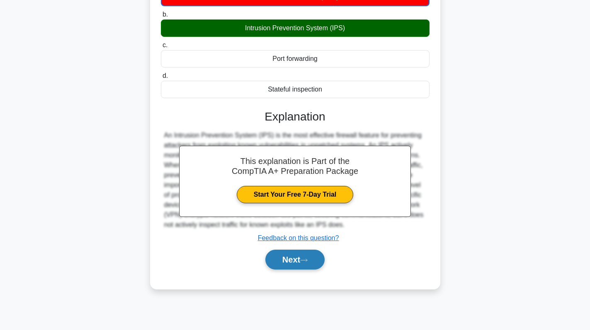
click at [306, 258] on button "Next" at bounding box center [294, 260] width 59 height 20
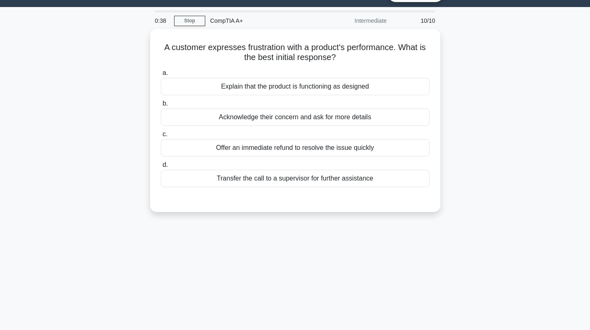
scroll to position [0, 0]
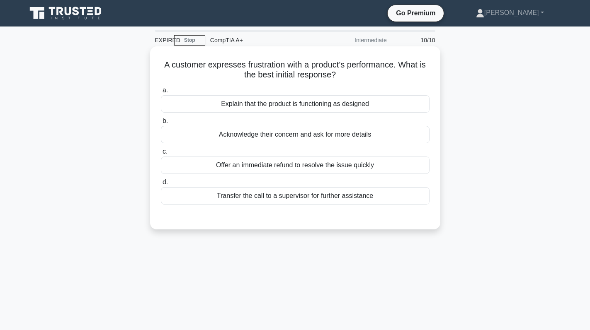
click at [336, 132] on div "Acknowledge their concern and ask for more details" at bounding box center [295, 134] width 268 height 17
click at [161, 124] on input "b. Acknowledge their concern and ask for more details" at bounding box center [161, 120] width 0 height 5
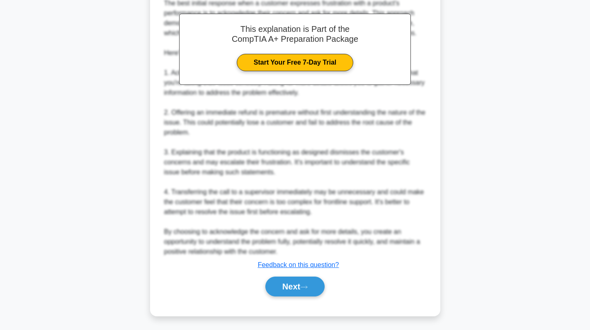
scroll to position [241, 0]
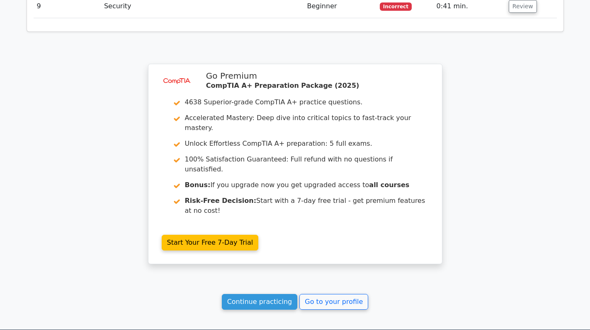
scroll to position [1251, 0]
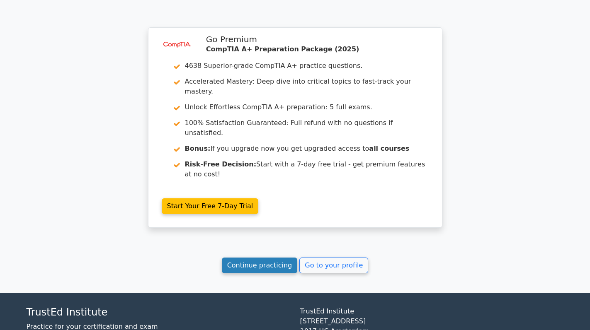
click at [257, 258] on link "Continue practicing" at bounding box center [260, 266] width 76 height 16
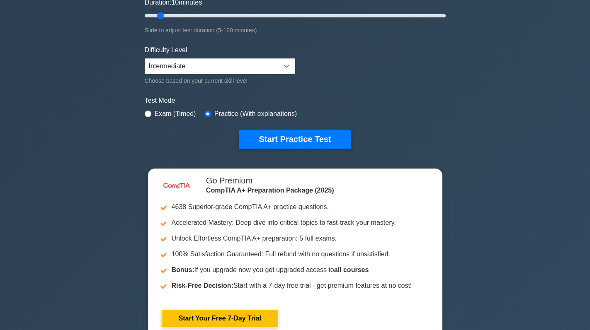
scroll to position [166, 0]
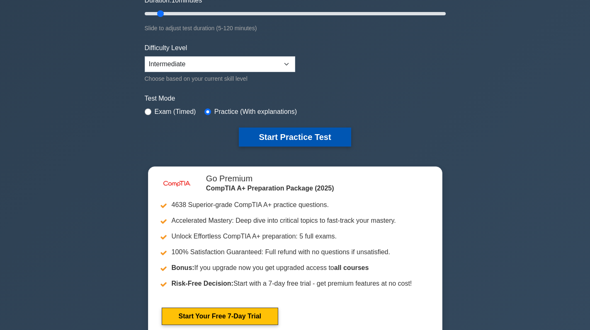
click at [297, 142] on button "Start Practice Test" at bounding box center [295, 137] width 112 height 19
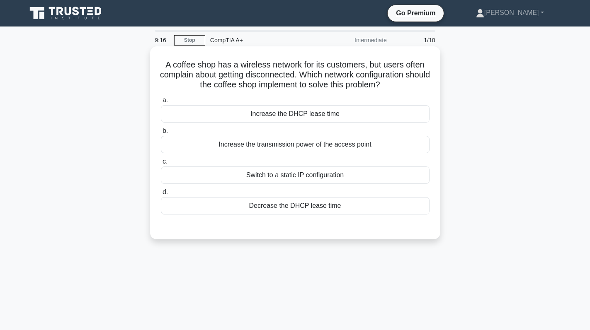
click at [318, 209] on div "Decrease the DHCP lease time" at bounding box center [295, 205] width 268 height 17
click at [161, 195] on input "d. Decrease the DHCP lease time" at bounding box center [161, 192] width 0 height 5
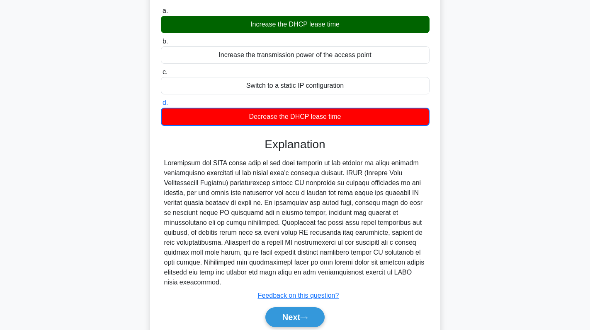
scroll to position [122, 0]
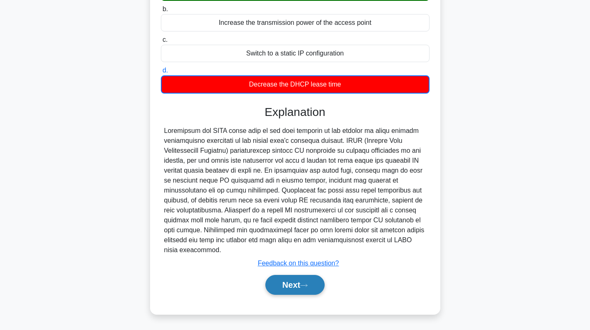
click at [284, 292] on button "Next" at bounding box center [294, 285] width 59 height 20
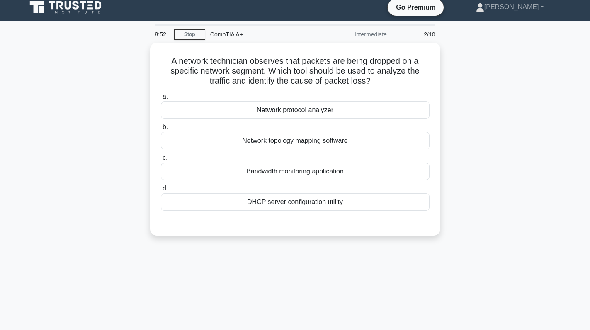
scroll to position [0, 0]
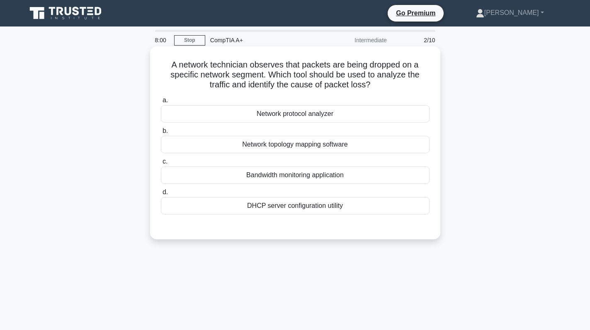
click at [313, 115] on div "Network protocol analyzer" at bounding box center [295, 113] width 268 height 17
click at [161, 103] on input "a. Network protocol analyzer" at bounding box center [161, 100] width 0 height 5
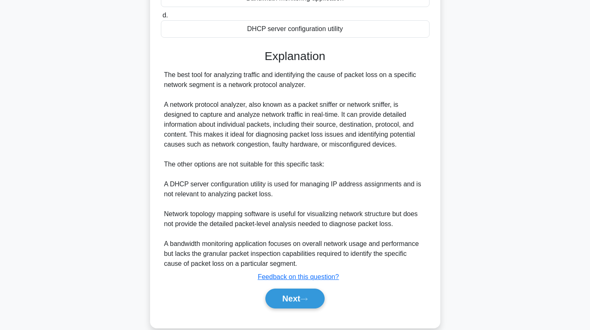
scroll to position [191, 0]
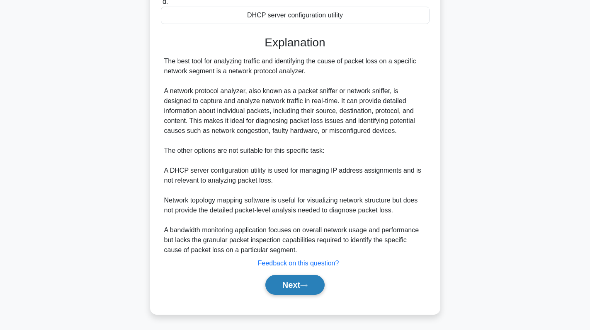
click at [297, 276] on button "Next" at bounding box center [294, 285] width 59 height 20
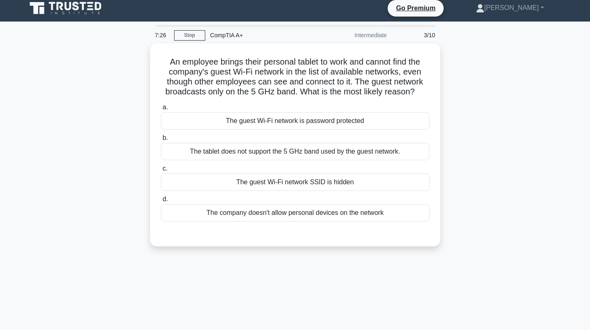
scroll to position [0, 0]
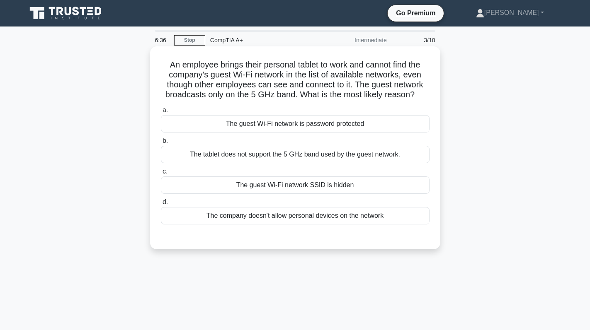
click at [304, 156] on div "The tablet does not support the 5 GHz band used by the guest network." at bounding box center [295, 154] width 268 height 17
click at [161, 144] on input "b. The tablet does not support the 5 GHz band used by the guest network." at bounding box center [161, 140] width 0 height 5
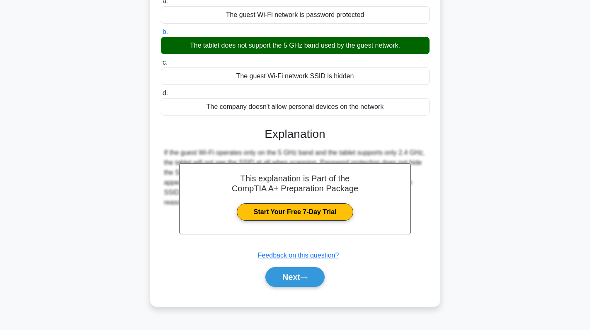
scroll to position [117, 0]
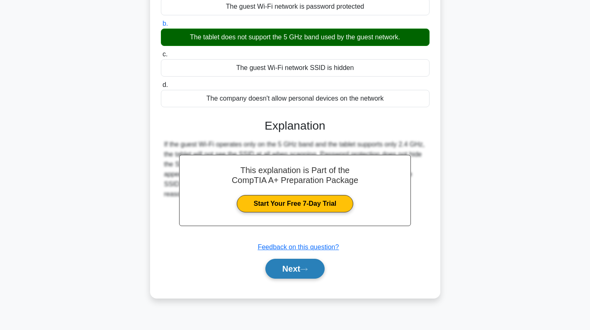
click at [293, 263] on button "Next" at bounding box center [294, 269] width 59 height 20
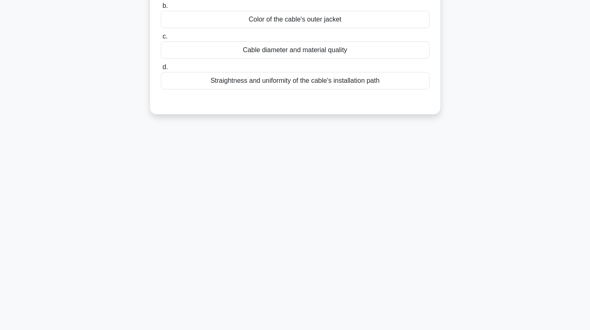
scroll to position [0, 0]
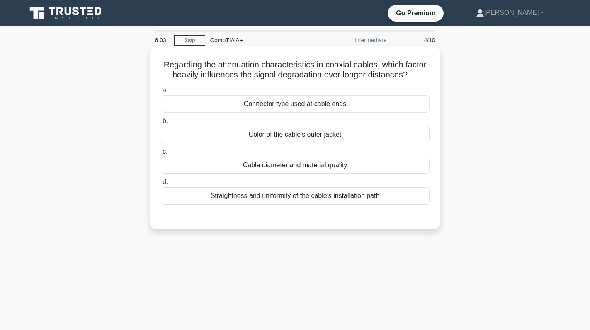
drag, startPoint x: 204, startPoint y: 196, endPoint x: 390, endPoint y: 200, distance: 185.6
click at [390, 200] on div "Straightness and uniformity of the cable's installation path" at bounding box center [295, 195] width 268 height 17
copy div "Straightness and uniformity of the cable's installation path"
click at [379, 201] on div "Straightness and uniformity of the cable's installation path" at bounding box center [295, 195] width 268 height 17
click at [161, 185] on input "d. Straightness and uniformity of the cable's installation path" at bounding box center [161, 182] width 0 height 5
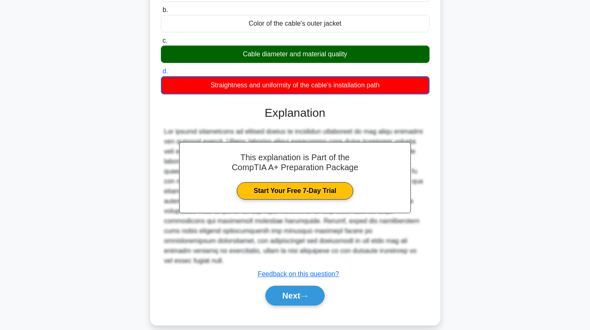
scroll to position [117, 0]
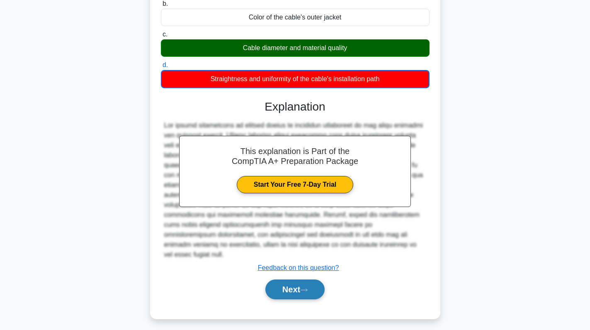
click at [290, 280] on button "Next" at bounding box center [294, 290] width 59 height 20
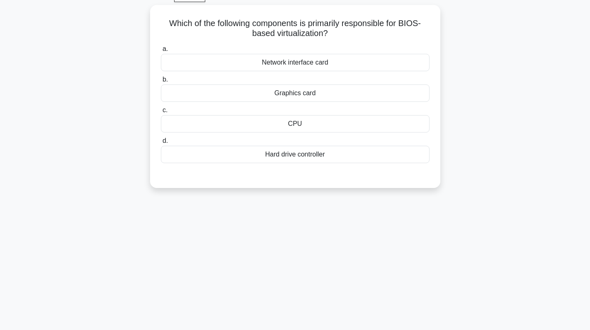
scroll to position [0, 0]
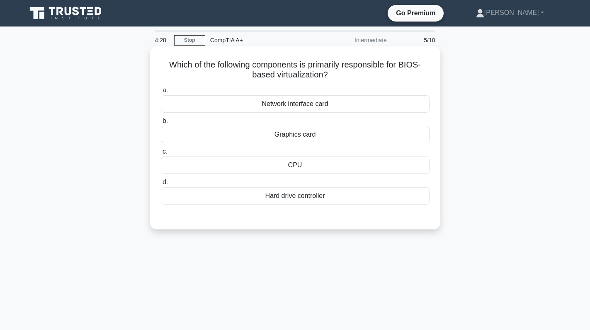
click at [308, 167] on div "CPU" at bounding box center [295, 165] width 268 height 17
click at [161, 155] on input "c. CPU" at bounding box center [161, 151] width 0 height 5
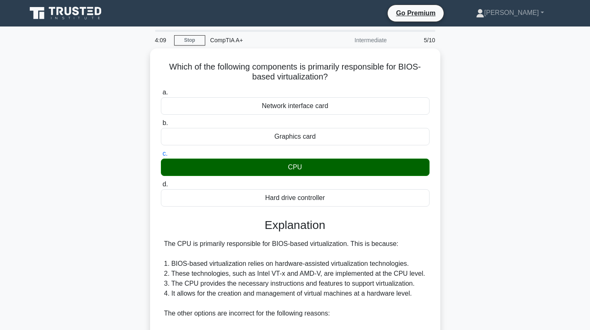
click at [459, 219] on div "Which of the following components is primarily responsible for BIOS-based virtu…" at bounding box center [295, 277] width 547 height 459
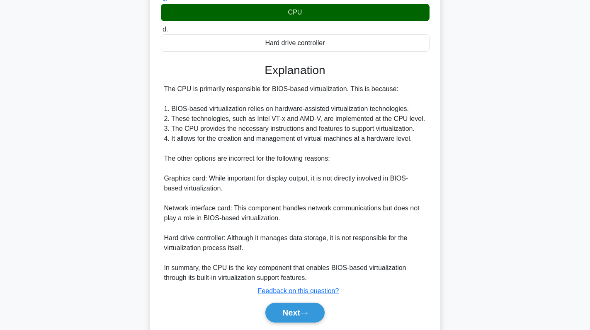
scroll to position [181, 0]
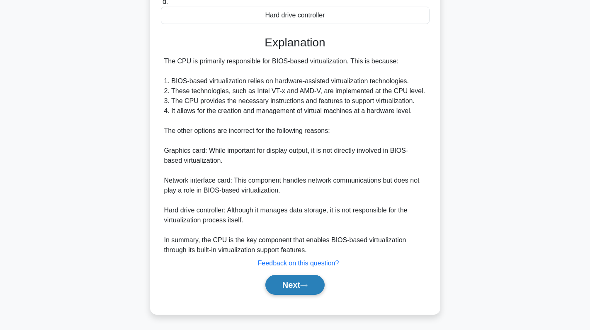
click at [296, 288] on button "Next" at bounding box center [294, 285] width 59 height 20
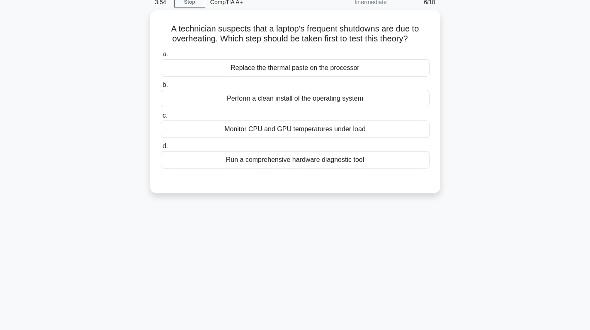
scroll to position [0, 0]
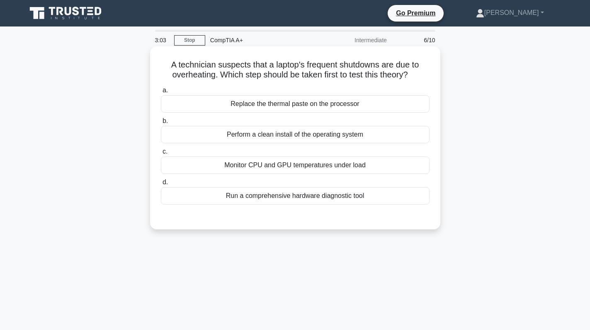
click at [319, 159] on div "Monitor CPU and GPU temperatures under load" at bounding box center [295, 165] width 268 height 17
click at [161, 155] on input "c. Monitor CPU and GPU temperatures under load" at bounding box center [161, 151] width 0 height 5
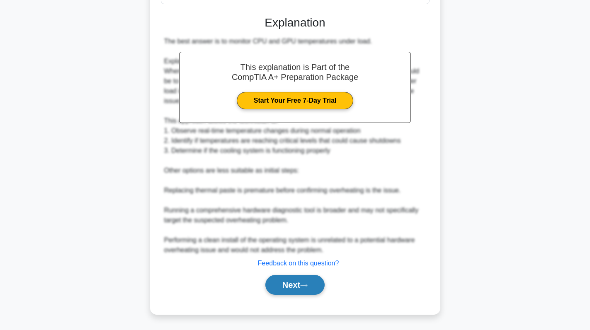
click at [300, 280] on button "Next" at bounding box center [294, 285] width 59 height 20
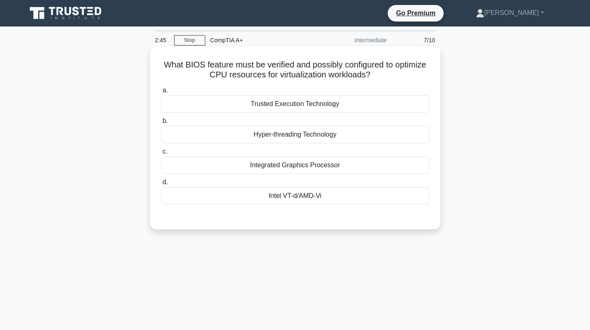
click at [305, 199] on div "Intel VT-d/AMD-Vi" at bounding box center [295, 195] width 268 height 17
click at [161, 185] on input "d. Intel VT-d/AMD-Vi" at bounding box center [161, 182] width 0 height 5
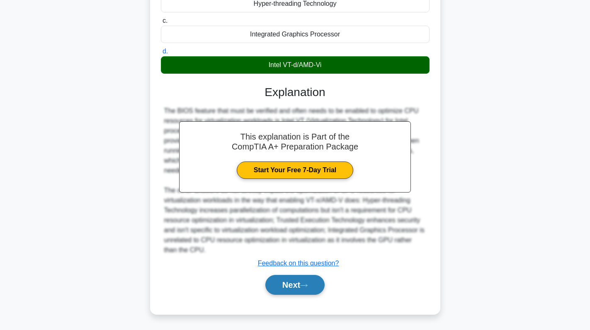
click at [289, 284] on button "Next" at bounding box center [294, 285] width 59 height 20
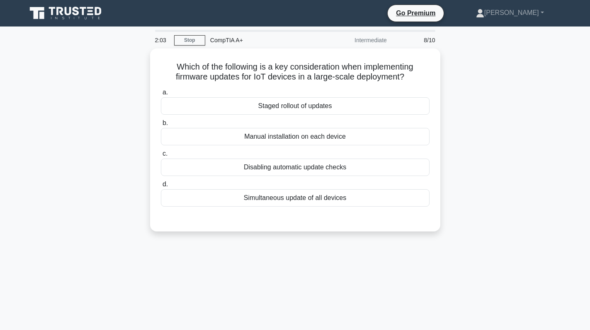
drag, startPoint x: 411, startPoint y: 78, endPoint x: 128, endPoint y: 69, distance: 282.3
click at [128, 69] on div "Which of the following is a key consideration when implementing firmware update…" at bounding box center [295, 144] width 547 height 193
copy h5 "Which of the following is a key consideration when implementing firmware update…"
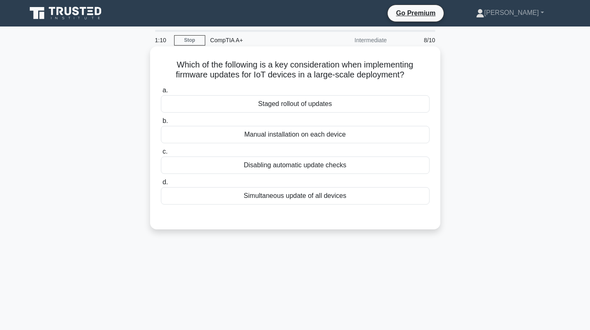
click at [296, 195] on div "Simultaneous update of all devices" at bounding box center [295, 195] width 268 height 17
click at [161, 185] on input "d. Simultaneous update of all devices" at bounding box center [161, 182] width 0 height 5
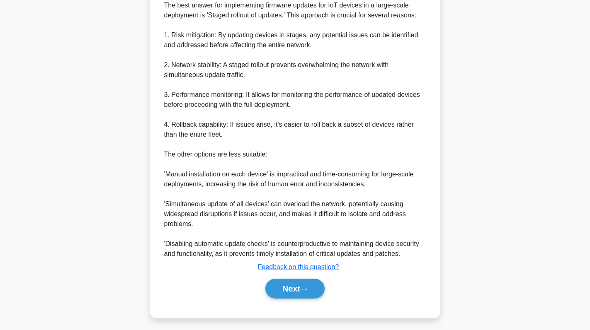
scroll to position [242, 0]
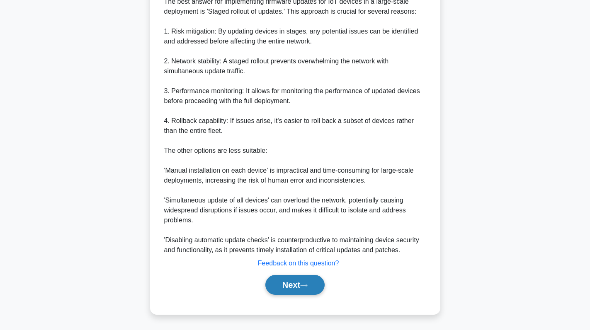
click at [307, 285] on icon at bounding box center [303, 285] width 7 height 5
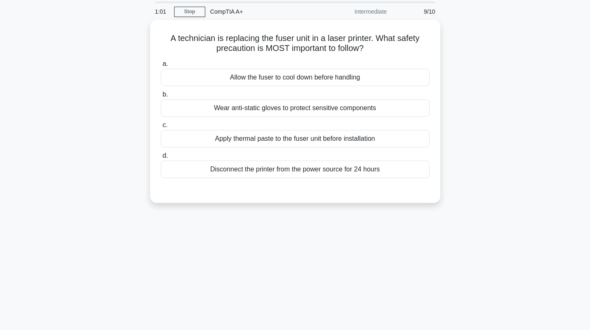
scroll to position [0, 0]
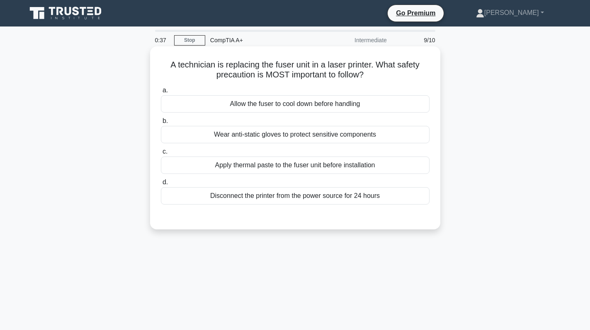
click at [277, 108] on div "Allow the fuser to cool down before handling" at bounding box center [295, 103] width 268 height 17
click at [161, 93] on input "a. Allow the fuser to cool down before handling" at bounding box center [161, 90] width 0 height 5
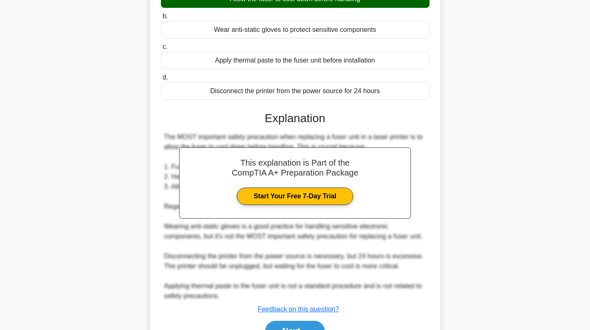
scroll to position [151, 0]
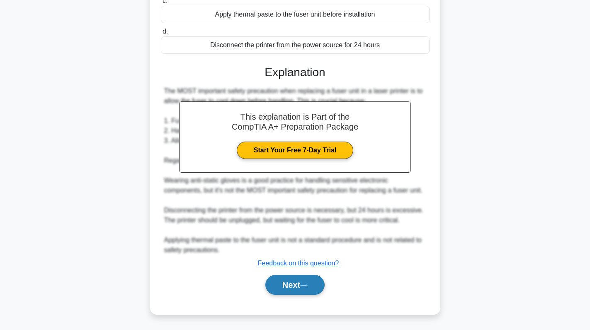
click at [296, 293] on button "Next" at bounding box center [294, 285] width 59 height 20
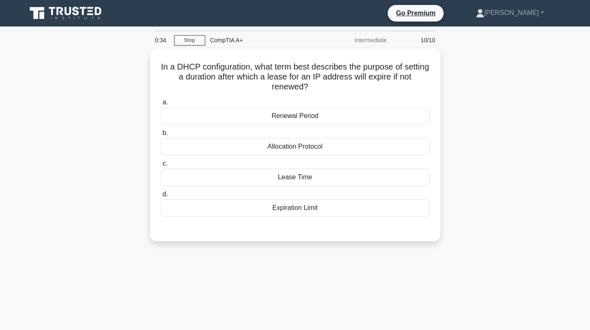
scroll to position [0, 0]
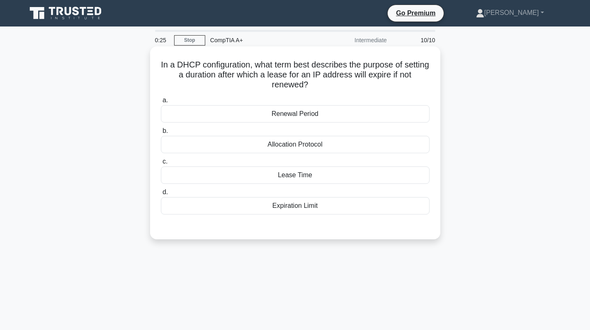
click at [310, 162] on label "c. Lease Time" at bounding box center [295, 170] width 268 height 27
click at [161, 162] on input "c. Lease Time" at bounding box center [161, 161] width 0 height 5
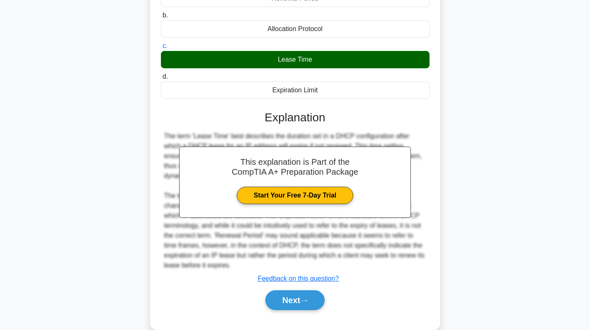
scroll to position [131, 0]
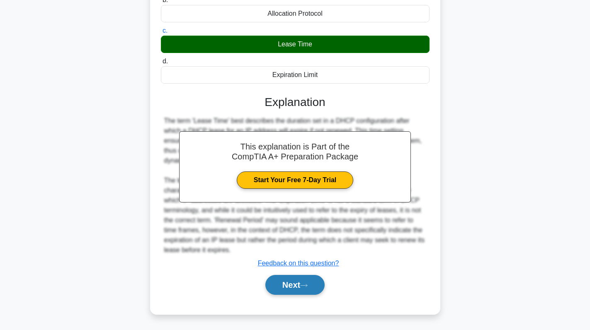
click at [303, 285] on icon at bounding box center [303, 285] width 7 height 5
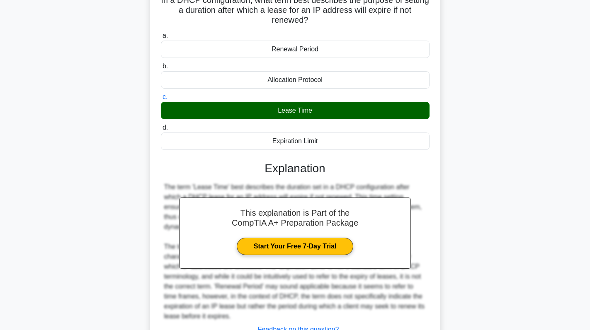
scroll to position [7, 0]
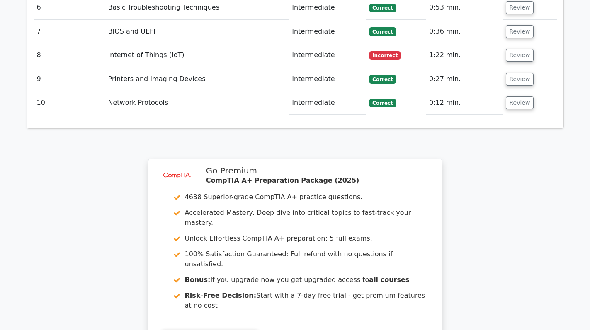
scroll to position [1284, 0]
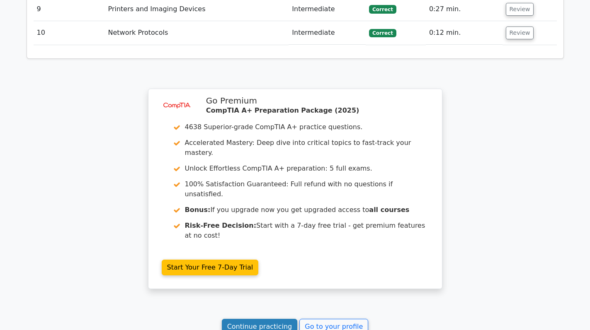
click at [251, 319] on link "Continue practicing" at bounding box center [260, 327] width 76 height 16
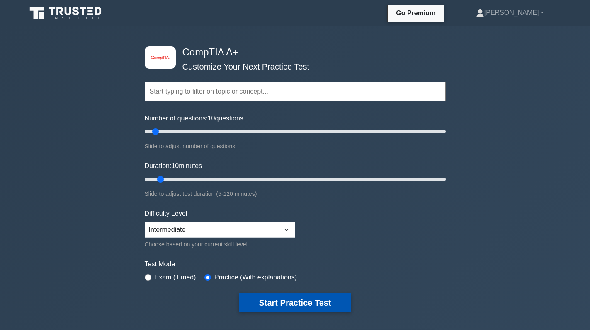
click at [301, 304] on button "Start Practice Test" at bounding box center [295, 302] width 112 height 19
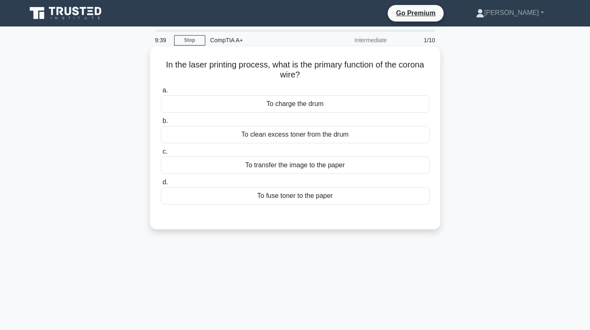
click at [345, 112] on div "To charge the drum" at bounding box center [295, 103] width 268 height 17
click at [161, 93] on input "a. To charge the drum" at bounding box center [161, 90] width 0 height 5
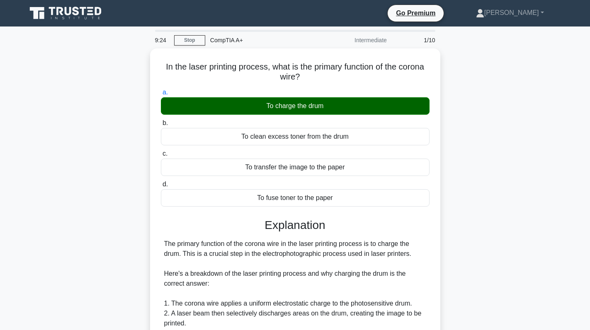
click at [495, 157] on div "In the laser printing process, what is the primary function of the corona wire?…" at bounding box center [295, 297] width 547 height 498
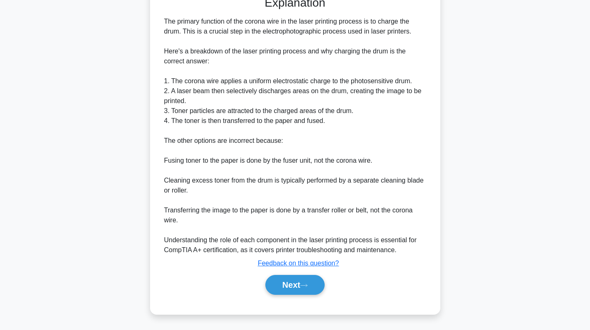
scroll to position [221, 0]
click at [291, 285] on button "Next" at bounding box center [294, 285] width 59 height 20
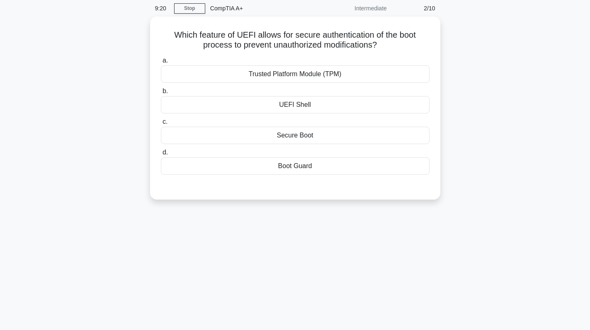
scroll to position [0, 0]
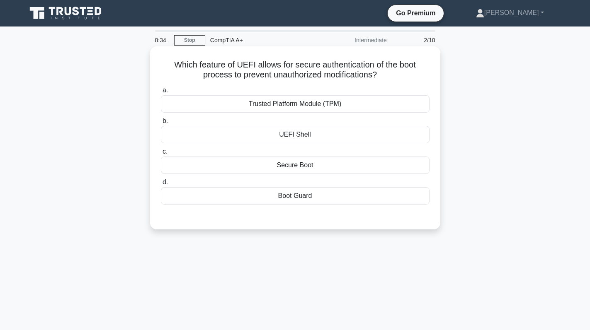
click at [358, 110] on div "Trusted Platform Module (TPM)" at bounding box center [295, 103] width 268 height 17
click at [161, 93] on input "a. Trusted Platform Module (TPM)" at bounding box center [161, 90] width 0 height 5
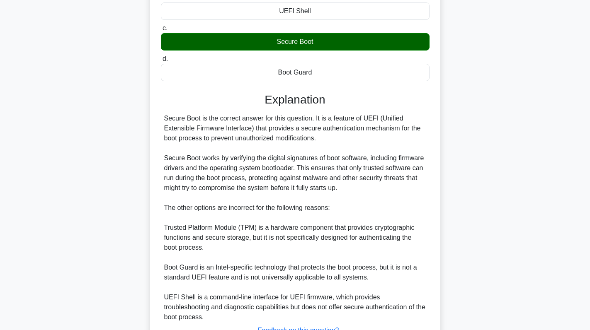
scroll to position [182, 0]
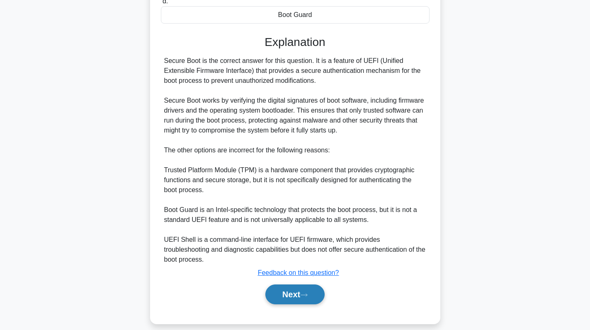
click at [305, 293] on icon at bounding box center [303, 295] width 7 height 5
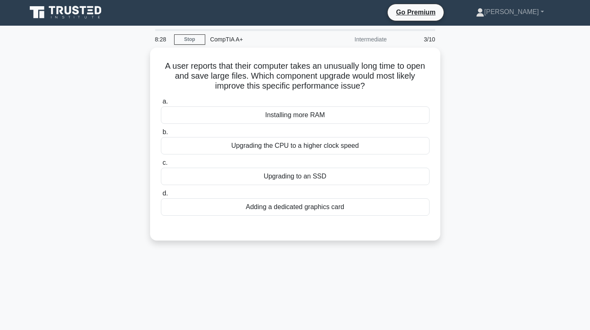
scroll to position [0, 0]
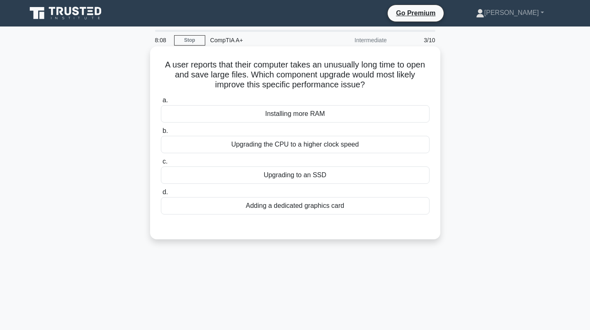
click at [327, 117] on div "Installing more RAM" at bounding box center [295, 113] width 268 height 17
click at [161, 103] on input "a. Installing more RAM" at bounding box center [161, 100] width 0 height 5
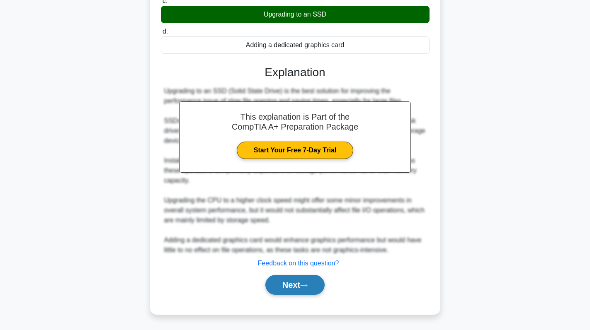
click at [280, 290] on button "Next" at bounding box center [294, 285] width 59 height 20
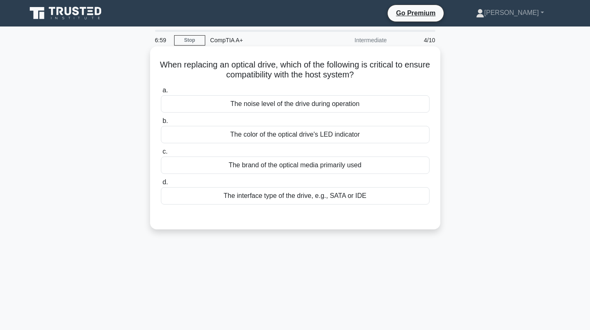
click at [324, 196] on div "The interface type of the drive, e.g., SATA or IDE" at bounding box center [295, 195] width 268 height 17
click at [161, 185] on input "d. The interface type of the drive, e.g., SATA or IDE" at bounding box center [161, 182] width 0 height 5
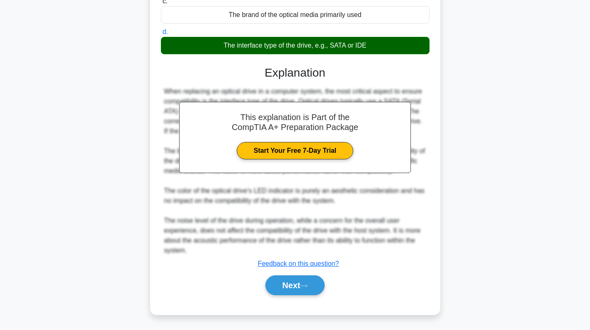
scroll to position [151, 0]
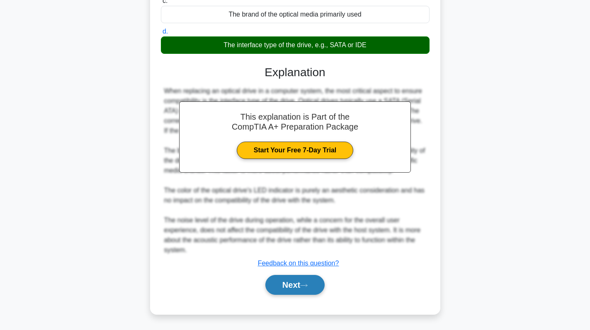
click at [298, 280] on button "Next" at bounding box center [294, 285] width 59 height 20
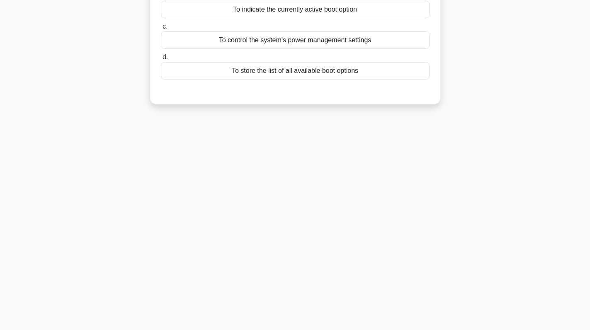
scroll to position [117, 0]
click at [471, 188] on div "6:53 Stop CompTIA A+ Intermediate 5/10 What is the main purpose of the UEFI 'Bo…" at bounding box center [295, 120] width 547 height 414
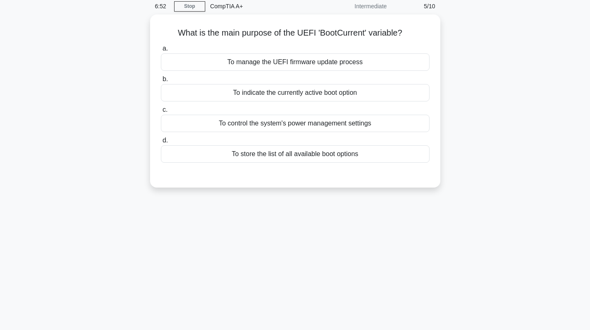
scroll to position [41, 0]
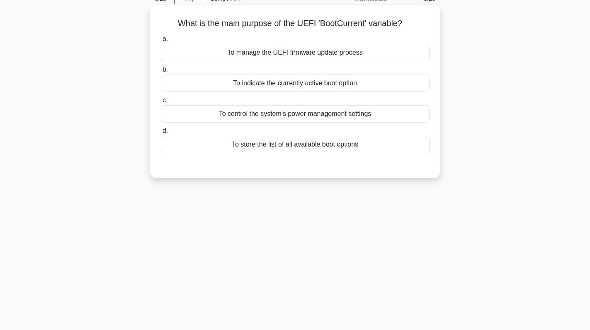
click at [329, 112] on div "To control the system's power management settings" at bounding box center [295, 113] width 268 height 17
click at [161, 103] on input "c. To control the system's power management settings" at bounding box center [161, 100] width 0 height 5
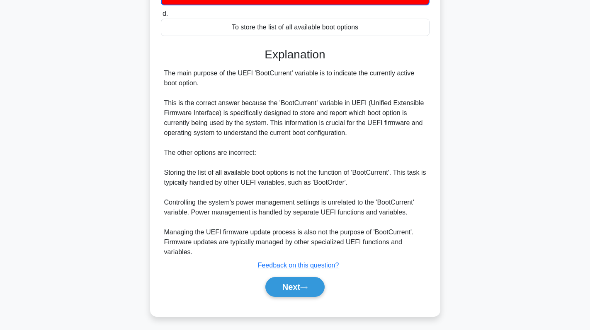
scroll to position [162, 0]
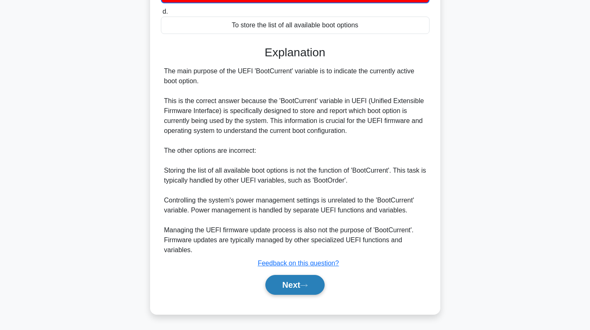
click at [317, 283] on button "Next" at bounding box center [294, 285] width 59 height 20
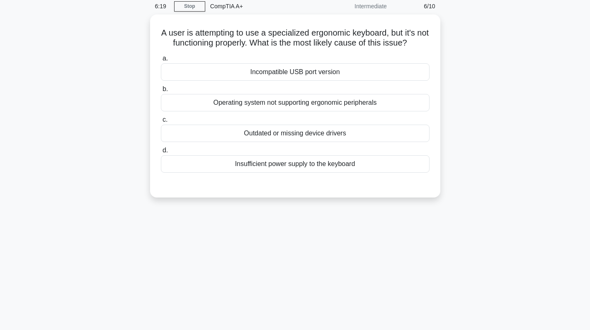
scroll to position [41, 0]
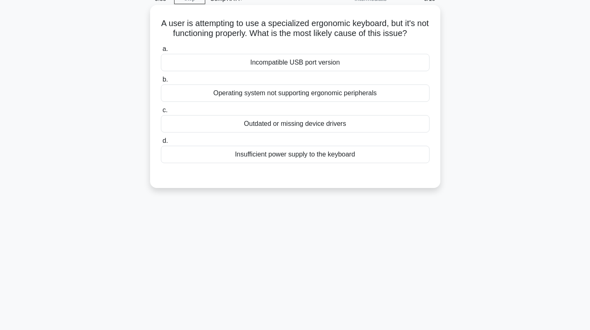
click at [312, 121] on div "Outdated or missing device drivers" at bounding box center [295, 123] width 268 height 17
click at [161, 113] on input "c. Outdated or missing device drivers" at bounding box center [161, 110] width 0 height 5
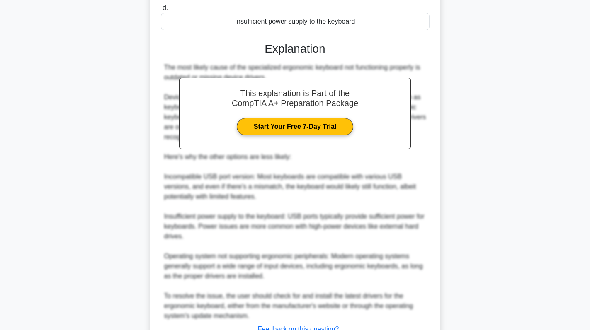
scroll to position [241, 0]
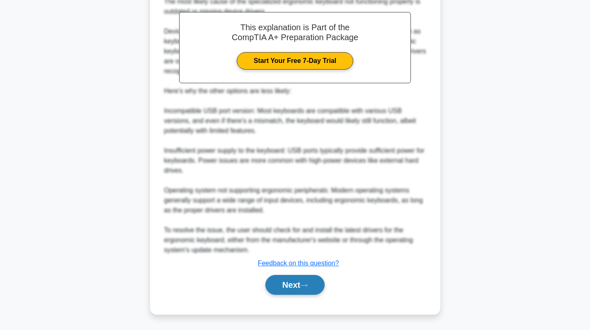
click at [291, 289] on button "Next" at bounding box center [294, 285] width 59 height 20
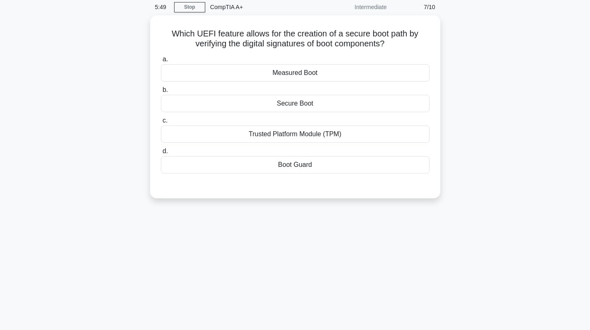
scroll to position [0, 0]
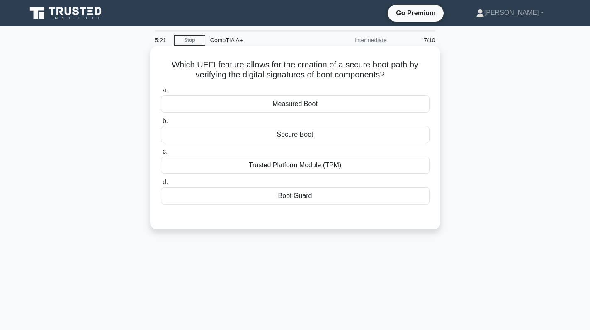
click at [335, 135] on div "Secure Boot" at bounding box center [295, 134] width 268 height 17
click at [161, 124] on input "b. Secure Boot" at bounding box center [161, 120] width 0 height 5
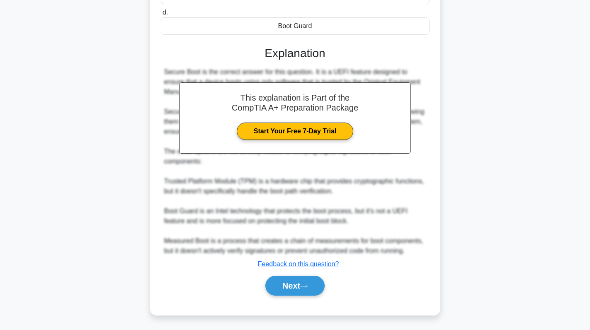
scroll to position [171, 0]
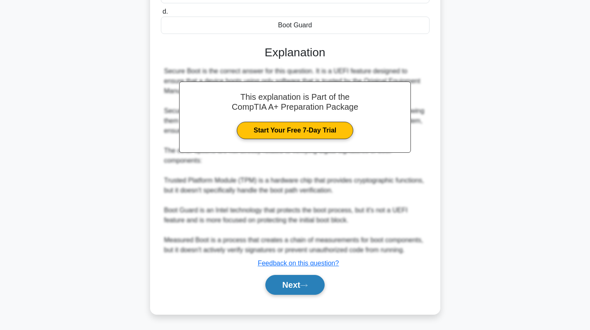
click at [317, 286] on button "Next" at bounding box center [294, 285] width 59 height 20
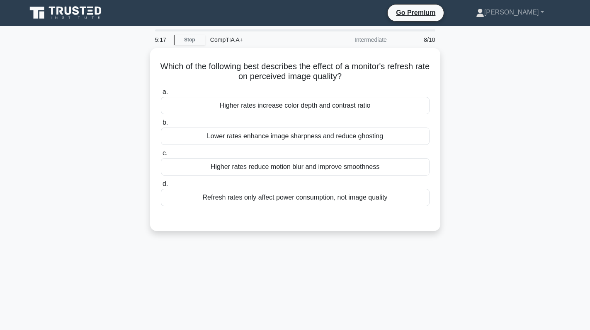
scroll to position [0, 0]
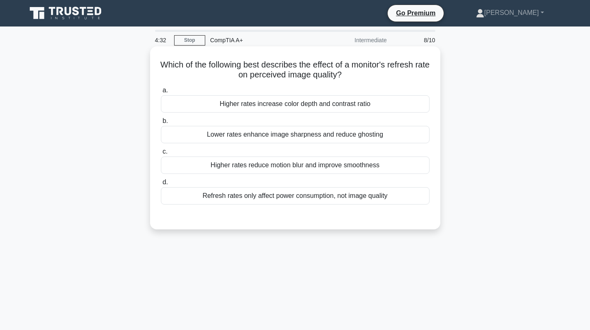
click at [361, 168] on div "Higher rates reduce motion blur and improve smoothness" at bounding box center [295, 165] width 268 height 17
click at [161, 155] on input "c. Higher rates reduce motion blur and improve smoothness" at bounding box center [161, 151] width 0 height 5
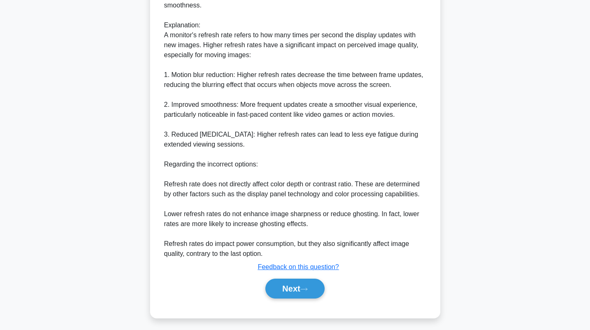
scroll to position [251, 0]
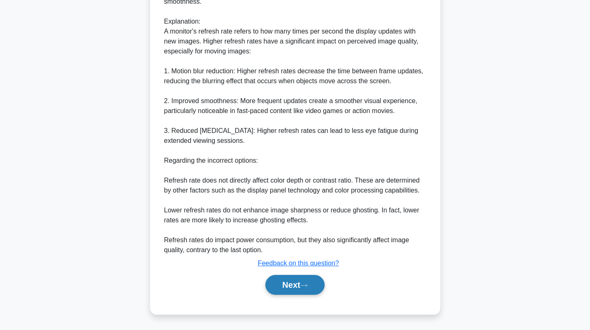
click at [299, 281] on button "Next" at bounding box center [294, 285] width 59 height 20
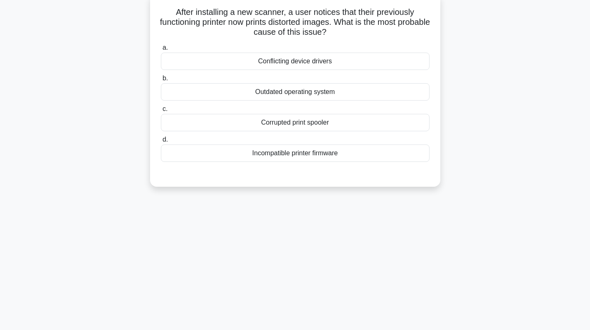
scroll to position [0, 0]
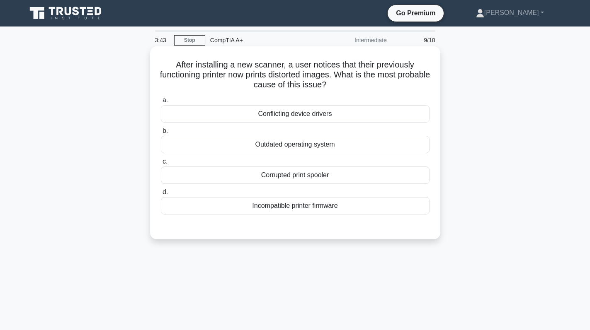
click at [344, 116] on div "Conflicting device drivers" at bounding box center [295, 113] width 268 height 17
click at [161, 103] on input "a. Conflicting device drivers" at bounding box center [161, 100] width 0 height 5
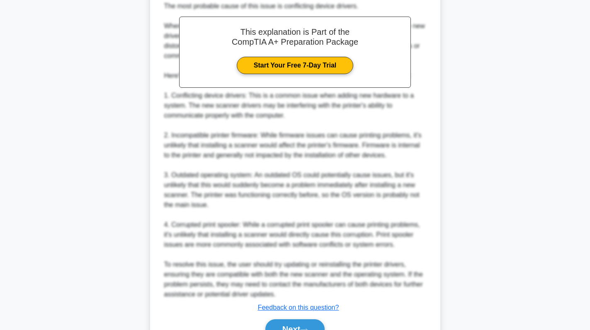
scroll to position [290, 0]
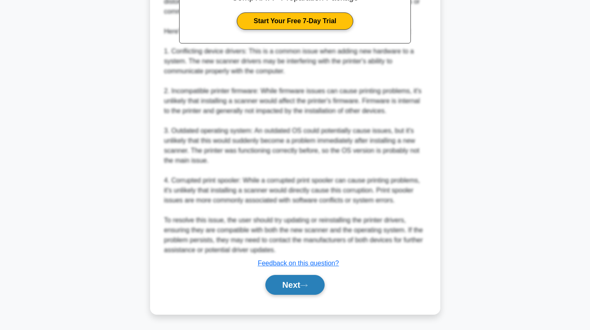
click at [296, 288] on button "Next" at bounding box center [294, 285] width 59 height 20
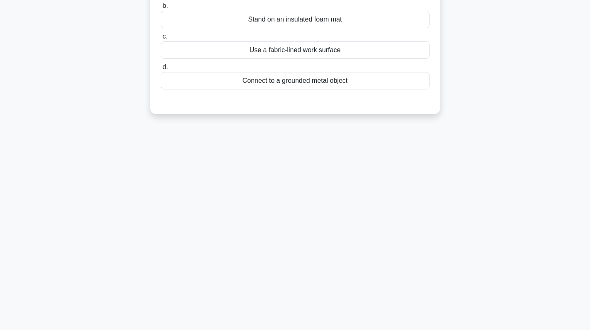
scroll to position [0, 0]
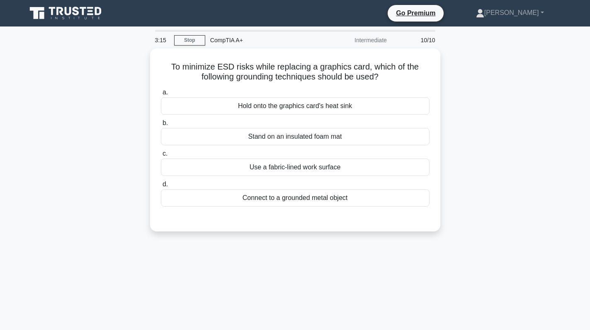
click at [495, 117] on div "To minimize ESD risks while replacing a graphics card, which of the following g…" at bounding box center [295, 144] width 547 height 193
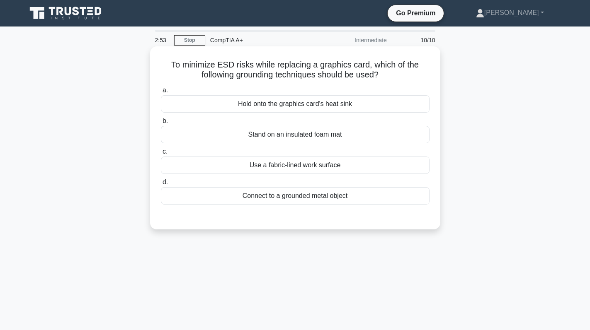
click at [365, 201] on div "Connect to a grounded metal object" at bounding box center [295, 195] width 268 height 17
click at [161, 185] on input "d. Connect to a grounded metal object" at bounding box center [161, 182] width 0 height 5
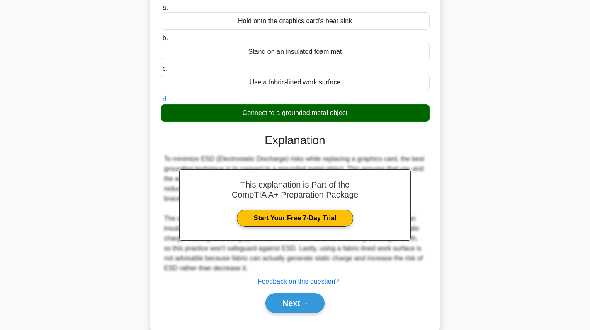
scroll to position [117, 0]
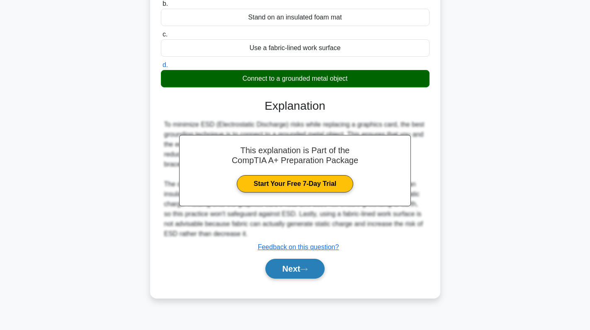
click at [307, 266] on button "Next" at bounding box center [294, 269] width 59 height 20
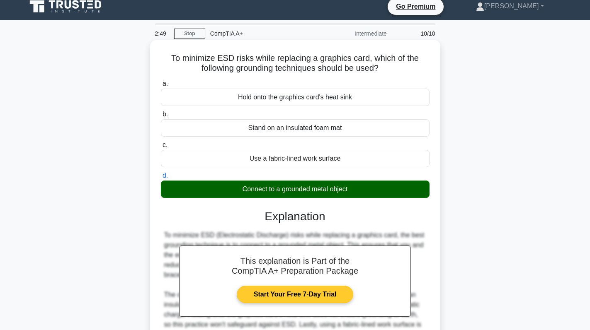
scroll to position [0, 0]
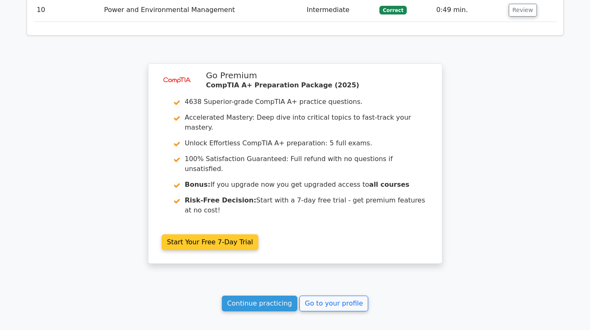
scroll to position [1434, 0]
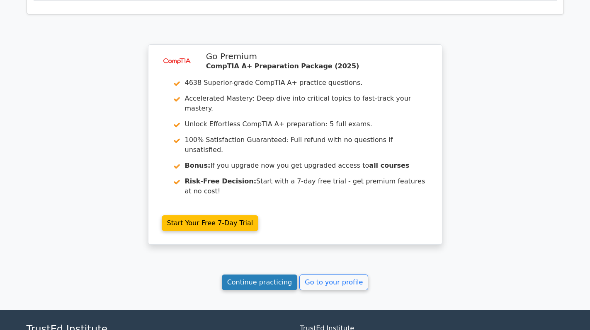
click at [250, 275] on link "Continue practicing" at bounding box center [260, 283] width 76 height 16
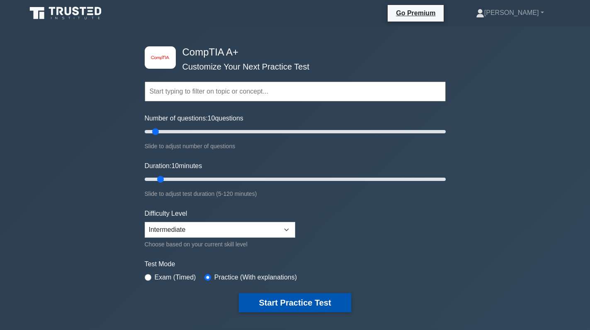
click at [287, 303] on button "Start Practice Test" at bounding box center [295, 302] width 112 height 19
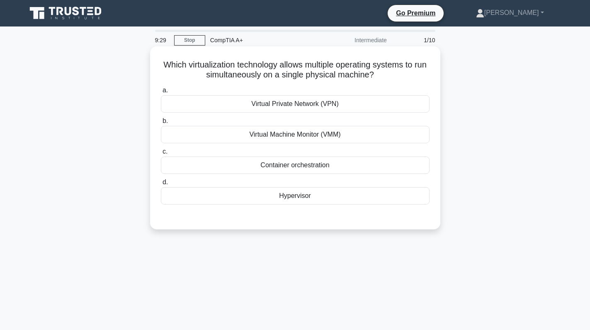
click at [306, 190] on div "Hypervisor" at bounding box center [295, 195] width 268 height 17
click at [161, 185] on input "d. Hypervisor" at bounding box center [161, 182] width 0 height 5
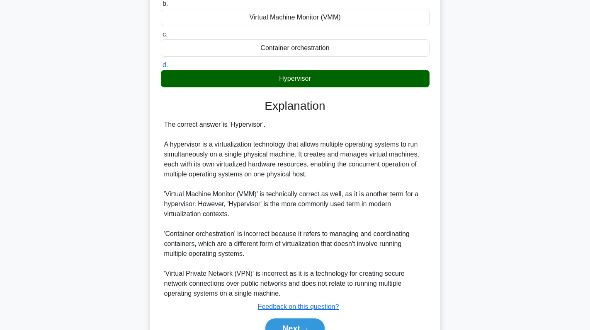
scroll to position [124, 0]
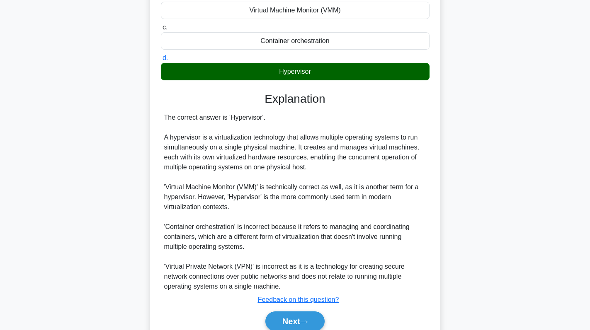
drag, startPoint x: 231, startPoint y: 208, endPoint x: 225, endPoint y: 194, distance: 14.9
click at [230, 208] on div "The correct answer is 'Hypervisor'. A hypervisor is a virtualization technology…" at bounding box center [295, 202] width 262 height 179
click at [300, 169] on div "The correct answer is 'Hypervisor'. A hypervisor is a virtualization technology…" at bounding box center [295, 202] width 262 height 179
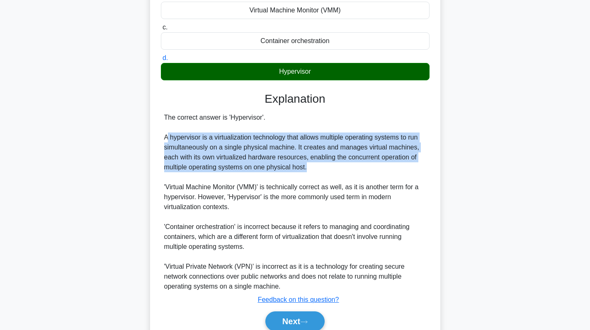
drag, startPoint x: 307, startPoint y: 167, endPoint x: 167, endPoint y: 141, distance: 142.3
click at [167, 141] on div "The correct answer is 'Hypervisor'. A hypervisor is a virtualization technology…" at bounding box center [295, 202] width 262 height 179
click at [278, 151] on div "The correct answer is 'Hypervisor'. A hypervisor is a virtualization technology…" at bounding box center [295, 202] width 262 height 179
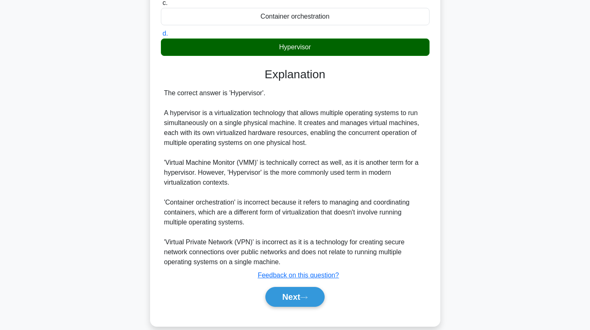
scroll to position [161, 0]
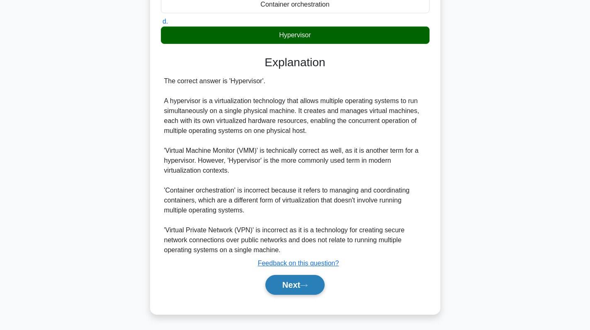
click at [290, 292] on button "Next" at bounding box center [294, 285] width 59 height 20
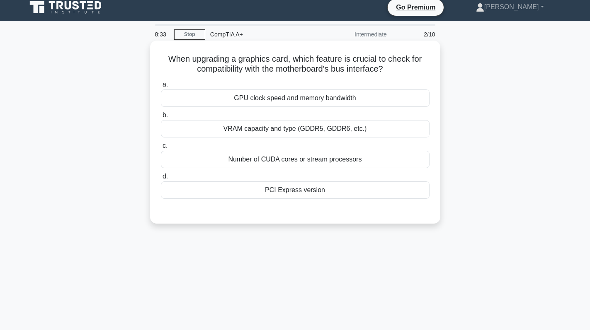
scroll to position [0, 0]
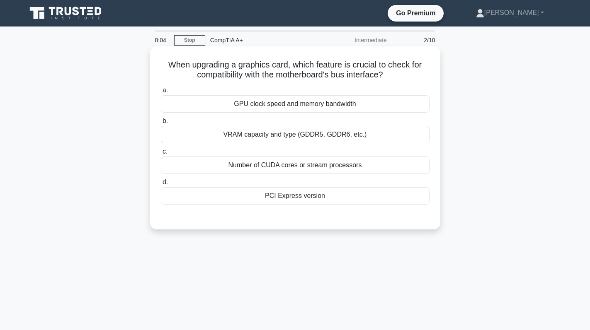
click at [307, 196] on div "PCI Express version" at bounding box center [295, 195] width 268 height 17
click at [161, 185] on input "d. PCI Express version" at bounding box center [161, 182] width 0 height 5
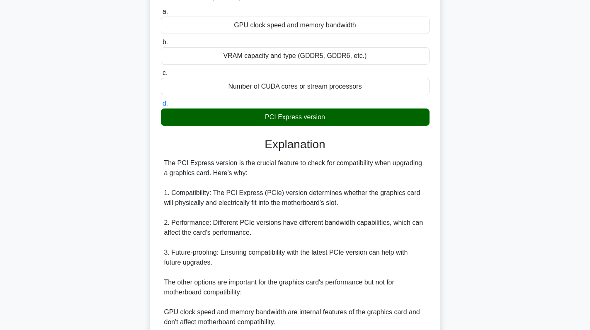
scroll to position [83, 0]
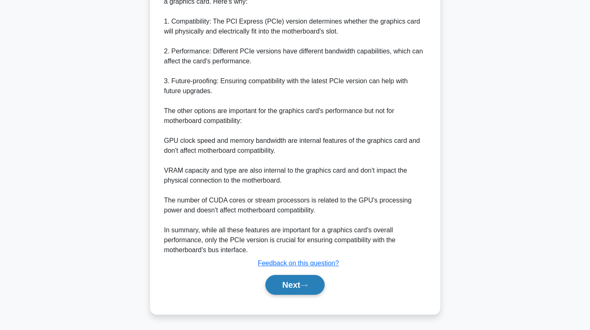
click at [292, 283] on button "Next" at bounding box center [294, 285] width 59 height 20
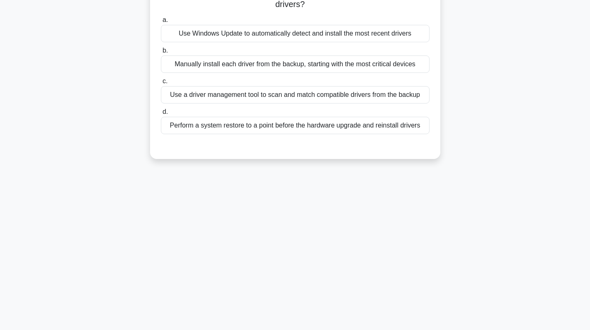
scroll to position [0, 0]
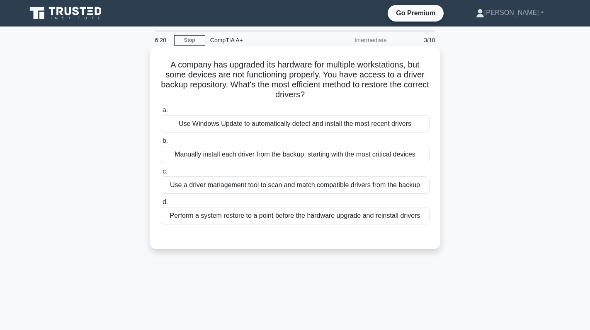
click at [295, 154] on div "Manually install each driver from the backup, starting with the most critical d…" at bounding box center [295, 154] width 268 height 17
click at [161, 144] on input "b. Manually install each driver from the backup, starting with the most critica…" at bounding box center [161, 140] width 0 height 5
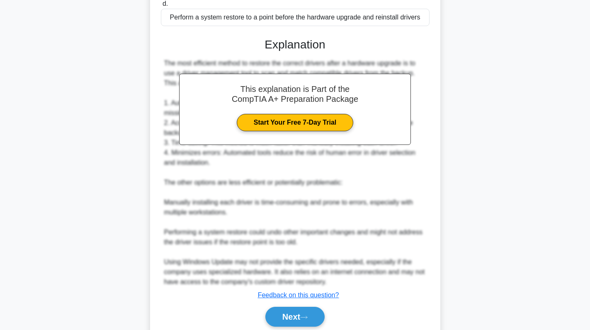
scroll to position [232, 0]
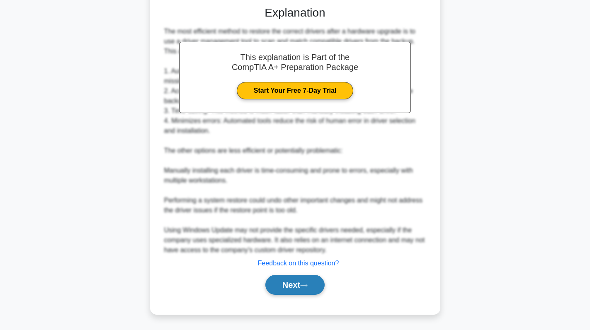
click at [294, 291] on button "Next" at bounding box center [294, 285] width 59 height 20
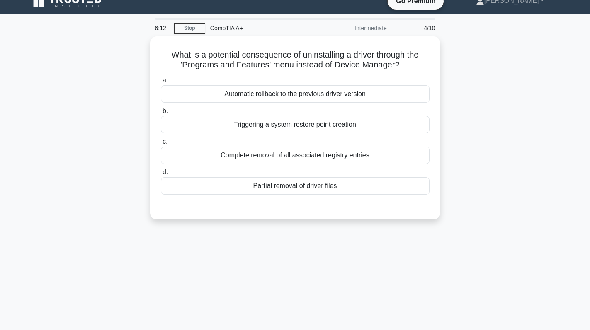
scroll to position [0, 0]
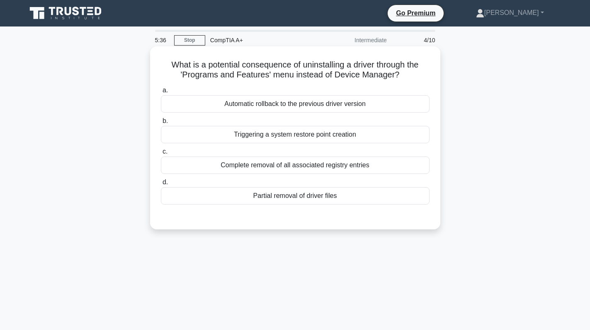
click at [319, 166] on div "Complete removal of all associated registry entries" at bounding box center [295, 165] width 268 height 17
click at [161, 155] on input "c. Complete removal of all associated registry entries" at bounding box center [161, 151] width 0 height 5
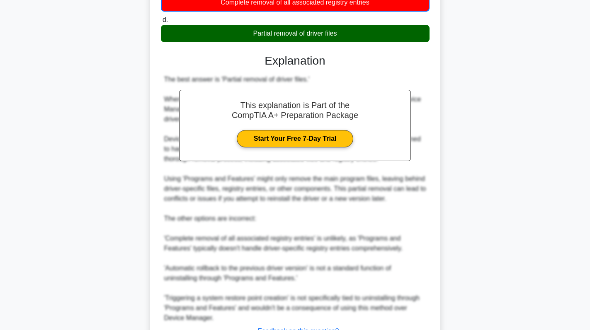
scroll to position [232, 0]
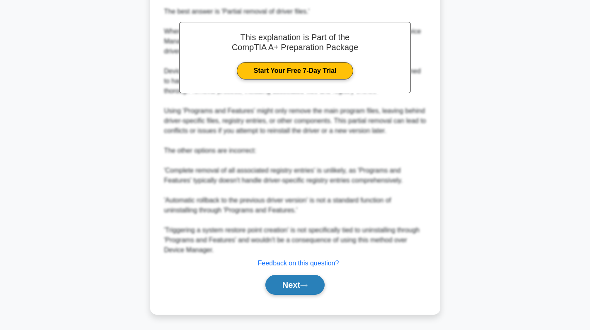
click at [292, 280] on button "Next" at bounding box center [294, 285] width 59 height 20
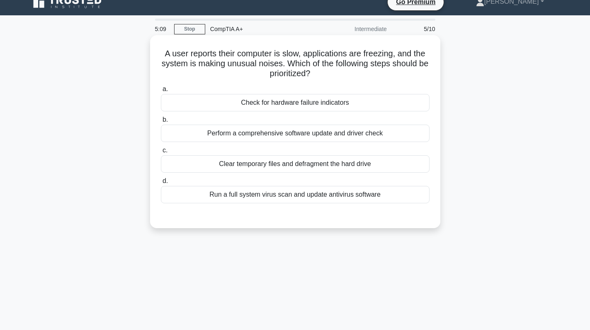
scroll to position [0, 0]
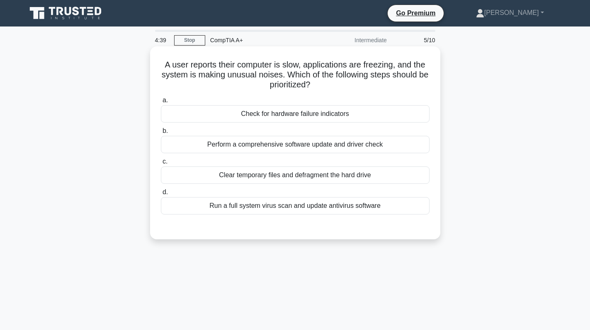
click at [271, 116] on div "Check for hardware failure indicators" at bounding box center [295, 113] width 268 height 17
click at [161, 103] on input "a. Check for hardware failure indicators" at bounding box center [161, 100] width 0 height 5
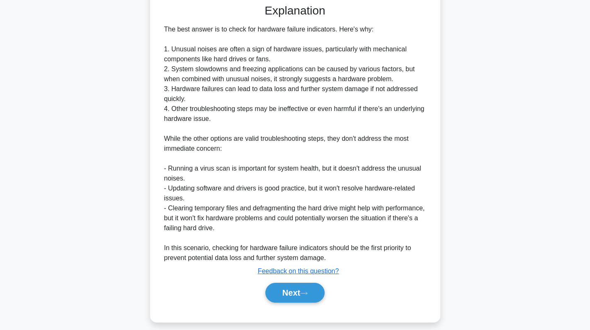
scroll to position [231, 0]
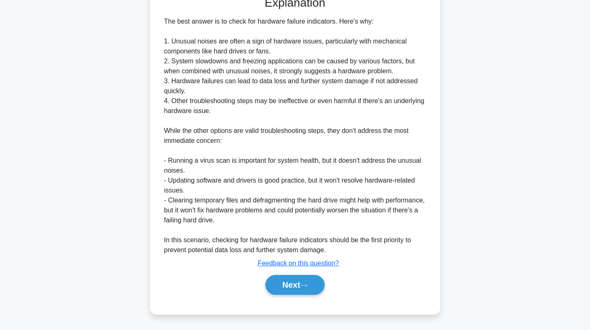
click at [298, 272] on div "Next" at bounding box center [295, 285] width 268 height 27
click at [304, 289] on button "Next" at bounding box center [294, 285] width 59 height 20
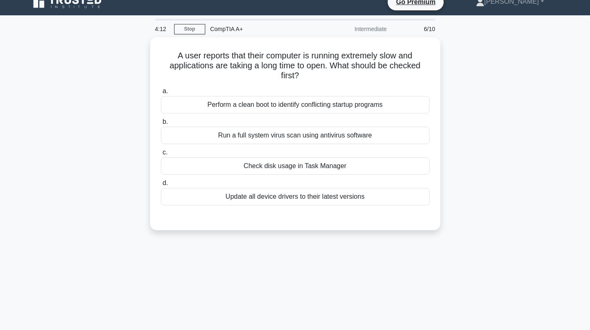
scroll to position [0, 0]
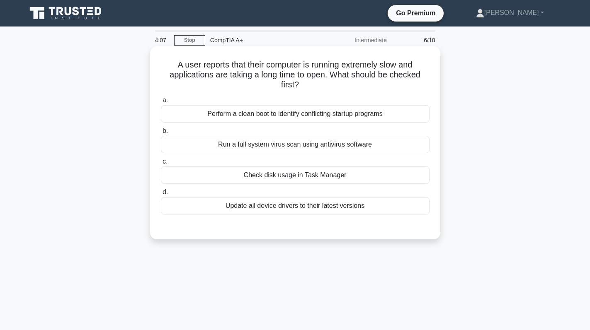
click at [337, 174] on div "Check disk usage in Task Manager" at bounding box center [295, 175] width 268 height 17
click at [161, 164] on input "c. Check disk usage in Task Manager" at bounding box center [161, 161] width 0 height 5
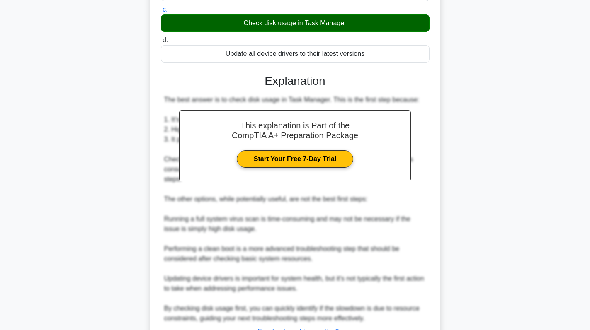
scroll to position [211, 0]
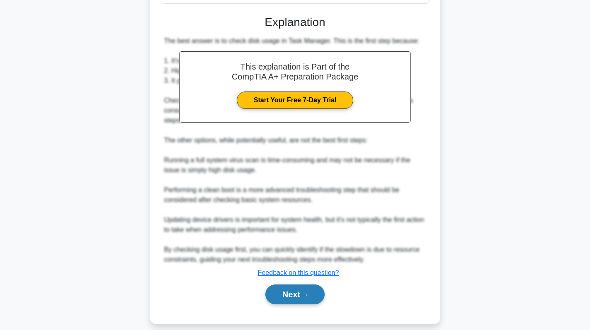
click at [298, 285] on button "Next" at bounding box center [294, 295] width 59 height 20
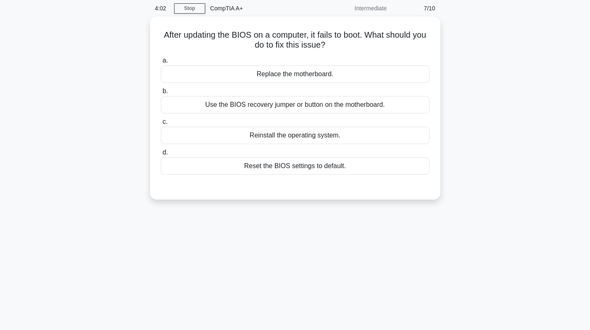
scroll to position [0, 0]
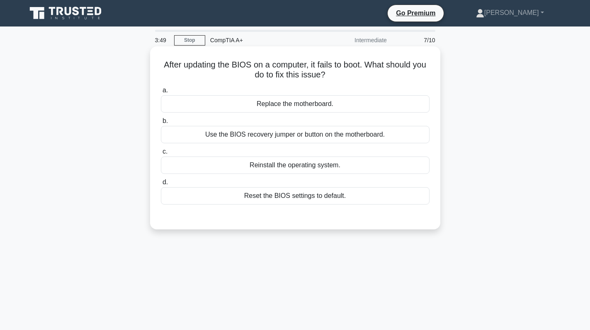
click at [328, 193] on div "Reset the BIOS settings to default." at bounding box center [295, 195] width 268 height 17
click at [161, 185] on input "d. Reset the BIOS settings to default." at bounding box center [161, 182] width 0 height 5
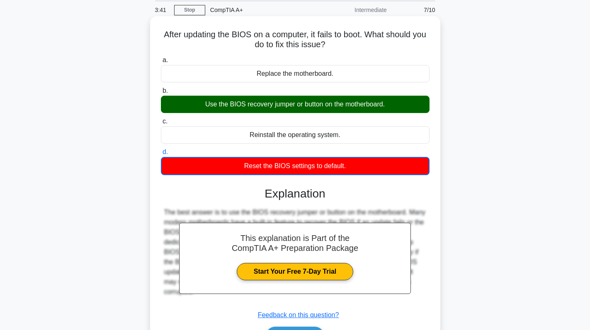
scroll to position [117, 0]
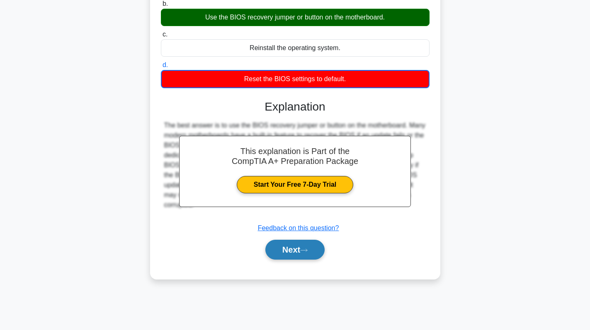
click at [299, 249] on button "Next" at bounding box center [294, 250] width 59 height 20
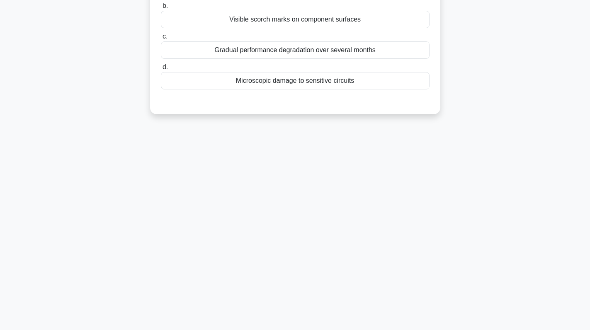
scroll to position [0, 0]
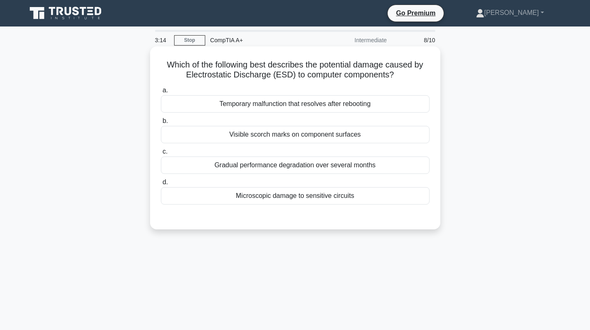
drag, startPoint x: 232, startPoint y: 137, endPoint x: 374, endPoint y: 131, distance: 142.2
click at [374, 131] on div "Visible scorch marks on component surfaces" at bounding box center [295, 134] width 268 height 17
copy div "Visible scorch marks on component surfaces"
click at [398, 133] on div "Visible scorch marks on component surfaces" at bounding box center [295, 134] width 268 height 17
click at [161, 124] on input "b. Visible scorch marks on component surfaces" at bounding box center [161, 120] width 0 height 5
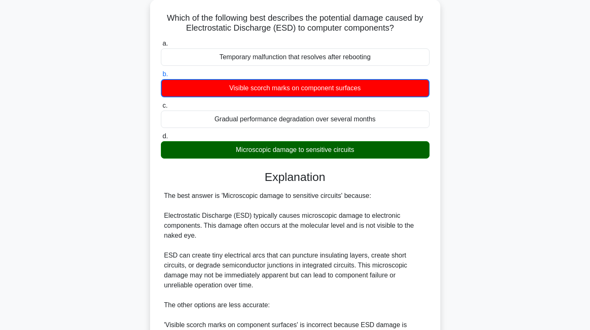
scroll to position [207, 0]
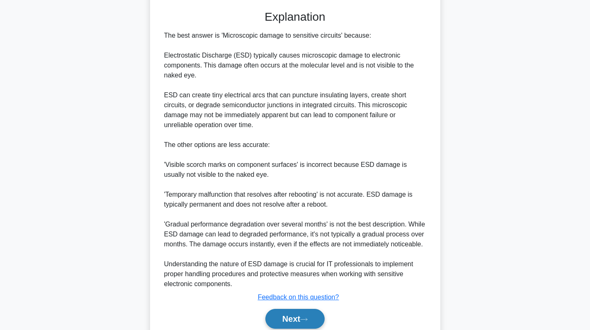
click at [299, 316] on button "Next" at bounding box center [294, 319] width 59 height 20
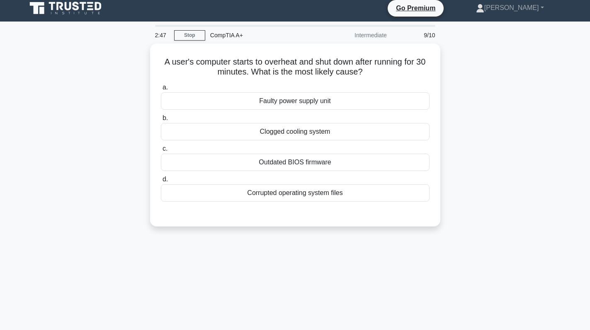
scroll to position [0, 0]
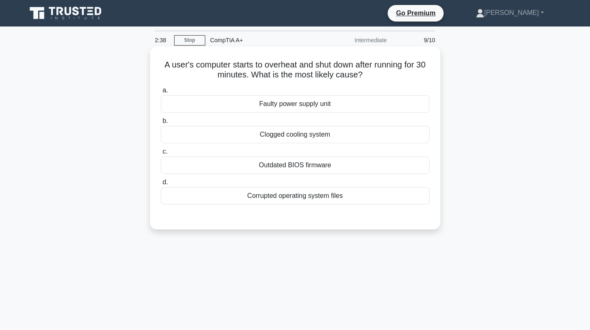
drag, startPoint x: 256, startPoint y: 133, endPoint x: 368, endPoint y: 138, distance: 112.4
click at [368, 138] on div "Clogged cooling system" at bounding box center [295, 134] width 268 height 17
copy div "Clogged cooling system"
click at [369, 135] on div "Clogged cooling system" at bounding box center [295, 134] width 268 height 17
click at [161, 124] on input "b. Clogged cooling system" at bounding box center [161, 120] width 0 height 5
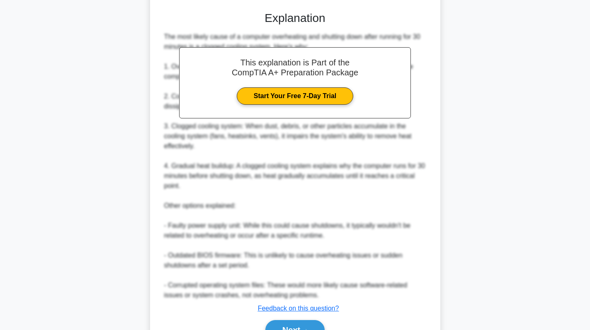
scroll to position [251, 0]
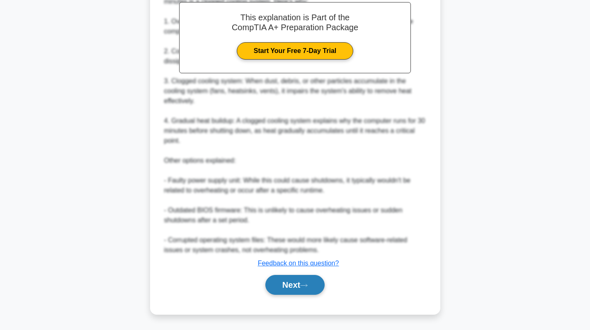
click at [307, 277] on button "Next" at bounding box center [294, 285] width 59 height 20
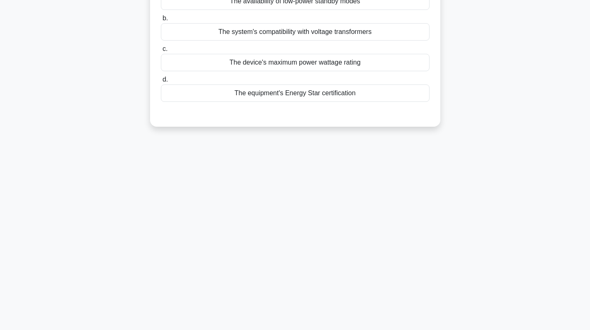
scroll to position [0, 0]
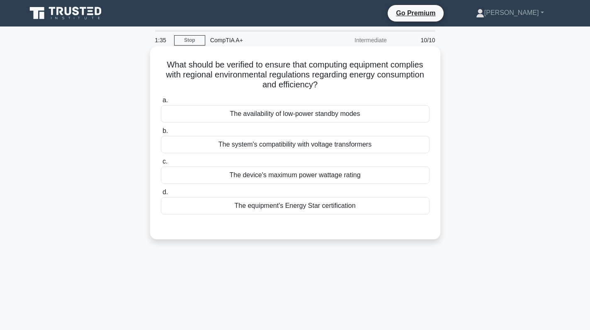
click at [309, 213] on div "The equipment's Energy Star certification" at bounding box center [295, 205] width 268 height 17
click at [161, 195] on input "d. The equipment's Energy Star certification" at bounding box center [161, 192] width 0 height 5
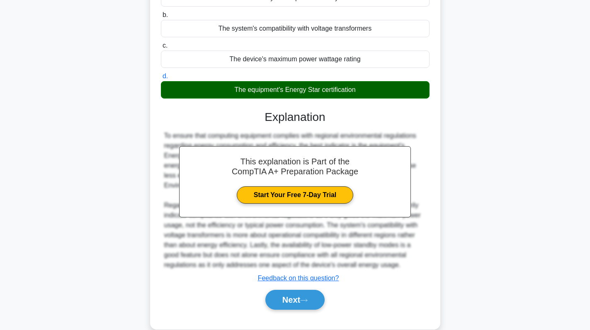
scroll to position [131, 0]
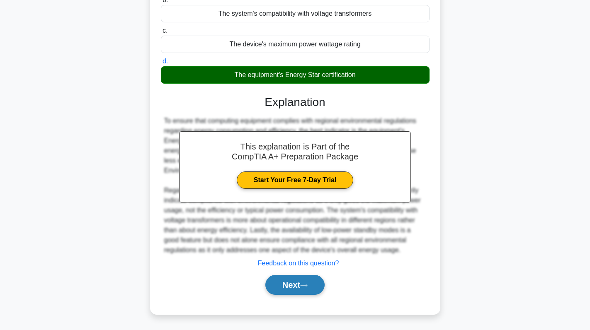
click at [303, 283] on icon at bounding box center [303, 285] width 7 height 5
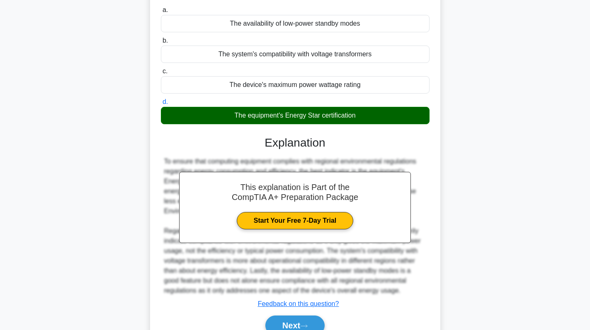
scroll to position [90, 0]
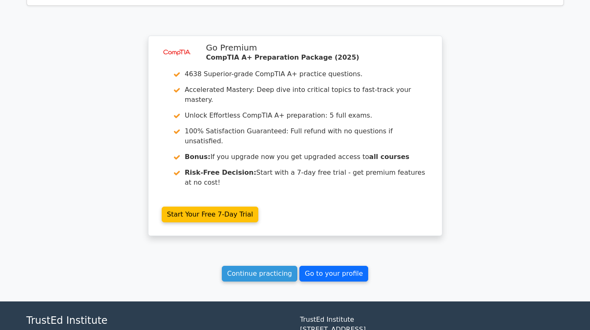
scroll to position [1405, 0]
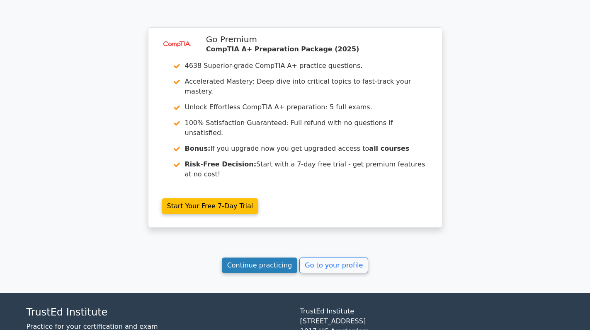
click at [247, 258] on link "Continue practicing" at bounding box center [260, 266] width 76 height 16
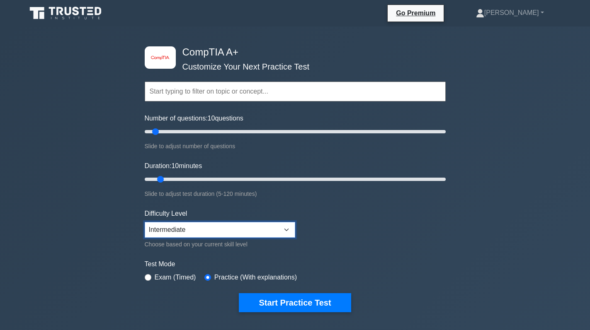
click at [218, 227] on select "Beginner Intermediate Expert" at bounding box center [220, 230] width 150 height 16
select select "beginner"
click at [145, 222] on select "Beginner Intermediate Expert" at bounding box center [220, 230] width 150 height 16
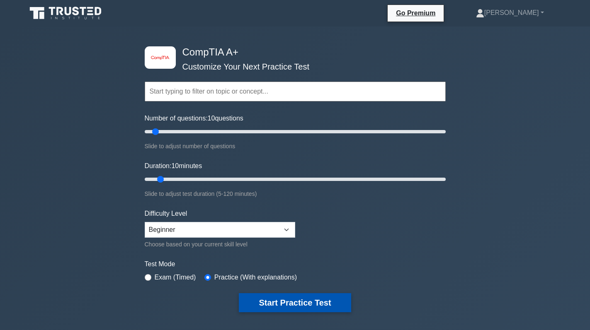
click at [289, 294] on button "Start Practice Test" at bounding box center [295, 302] width 112 height 19
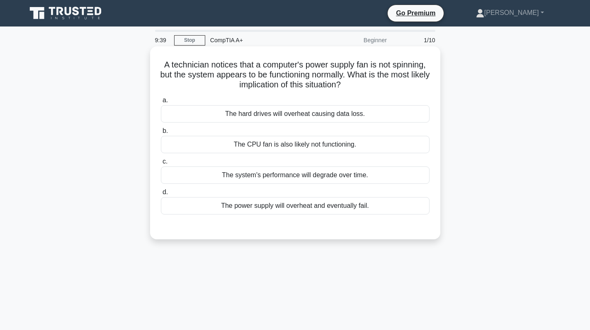
click at [340, 204] on div "The power supply will overheat and eventually fail." at bounding box center [295, 205] width 268 height 17
click at [161, 195] on input "d. The power supply will overheat and eventually fail." at bounding box center [161, 192] width 0 height 5
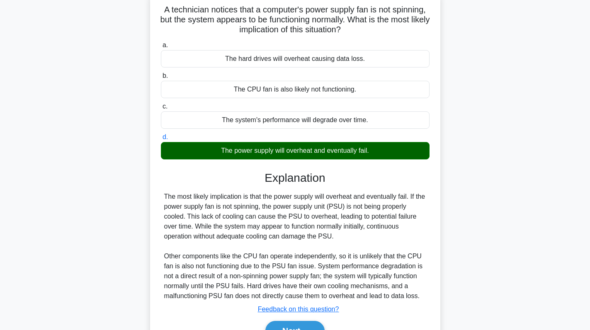
scroll to position [117, 0]
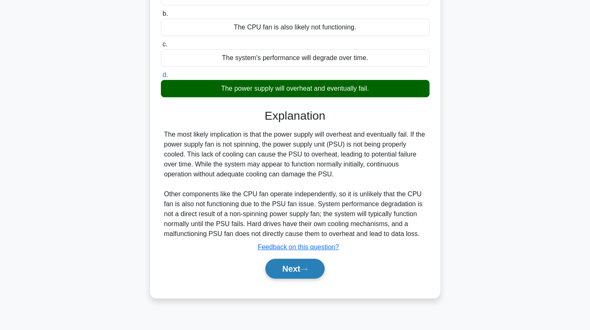
click at [297, 268] on button "Next" at bounding box center [294, 269] width 59 height 20
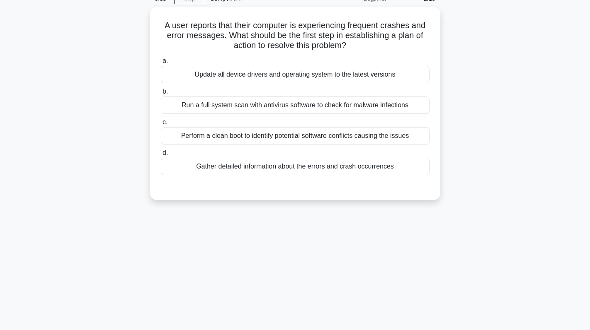
scroll to position [0, 0]
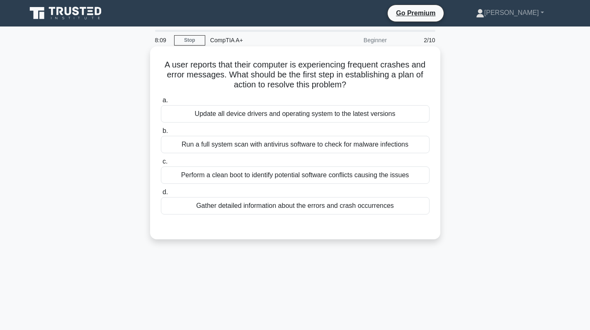
click at [347, 142] on div "Run a full system scan with antivirus software to check for malware infections" at bounding box center [295, 144] width 268 height 17
click at [161, 134] on input "b. Run a full system scan with antivirus software to check for malware infectio…" at bounding box center [161, 130] width 0 height 5
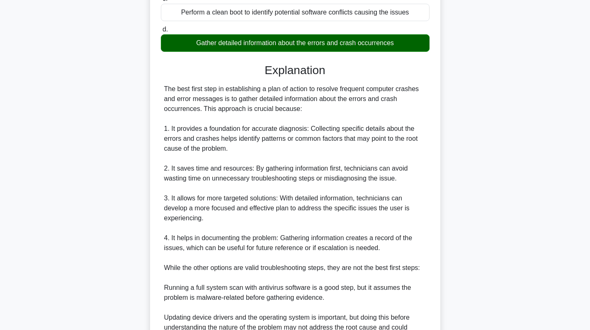
scroll to position [311, 0]
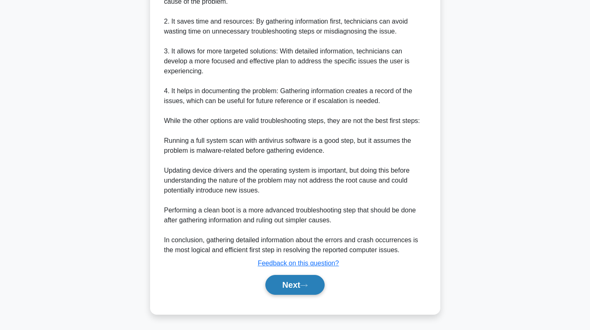
click at [301, 280] on button "Next" at bounding box center [294, 285] width 59 height 20
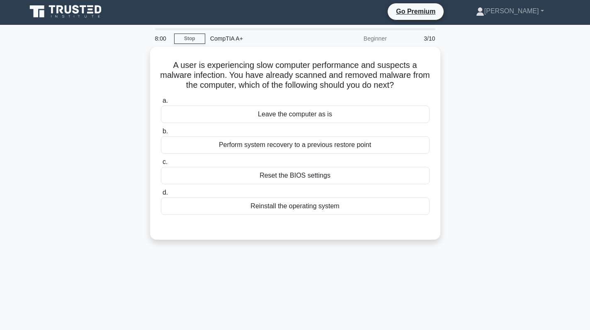
scroll to position [0, 0]
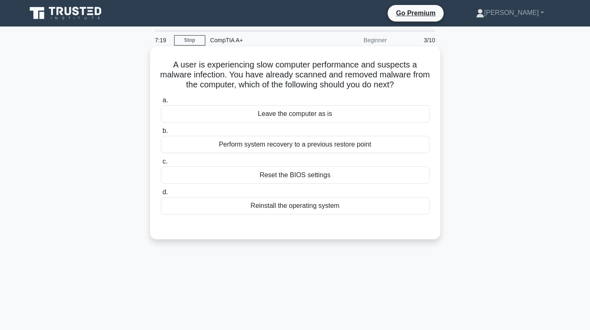
click at [317, 148] on div "Perform system recovery to a previous restore point" at bounding box center [295, 144] width 268 height 17
click at [161, 134] on input "b. Perform system recovery to a previous restore point" at bounding box center [161, 130] width 0 height 5
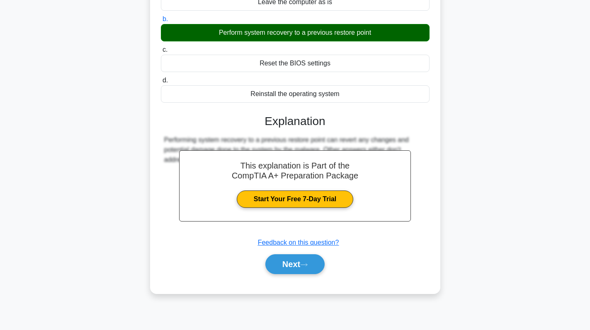
scroll to position [117, 0]
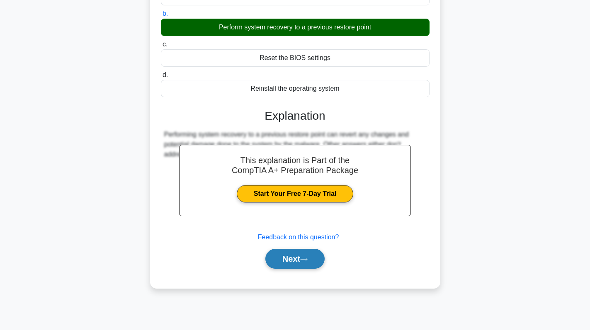
drag, startPoint x: 300, startPoint y: 260, endPoint x: 295, endPoint y: 254, distance: 7.5
click at [298, 259] on button "Next" at bounding box center [294, 259] width 59 height 20
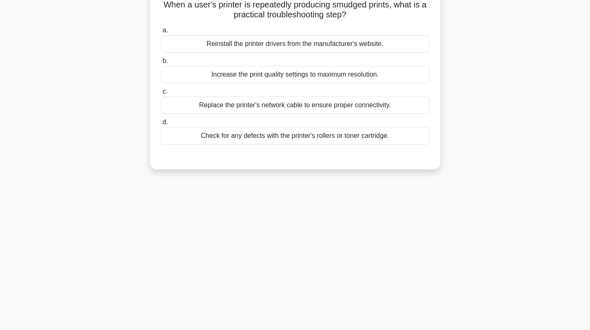
scroll to position [0, 0]
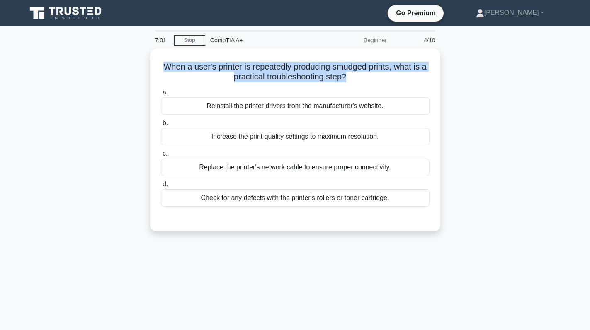
drag, startPoint x: 348, startPoint y: 77, endPoint x: 141, endPoint y: 58, distance: 207.2
click at [141, 58] on div "When a user's printer is repeatedly producing smudged prints, what is a practic…" at bounding box center [295, 144] width 547 height 193
copy h5 "When a user's printer is repeatedly producing smudged prints, what is a practic…"
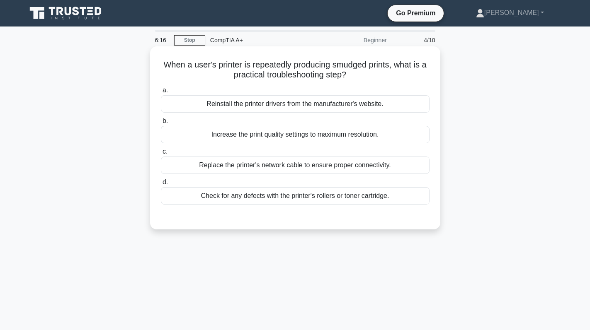
click at [314, 192] on div "Check for any defects with the printer's rollers or toner cartridge." at bounding box center [295, 195] width 268 height 17
click at [161, 185] on input "d. Check for any defects with the printer's rollers or toner cartridge." at bounding box center [161, 182] width 0 height 5
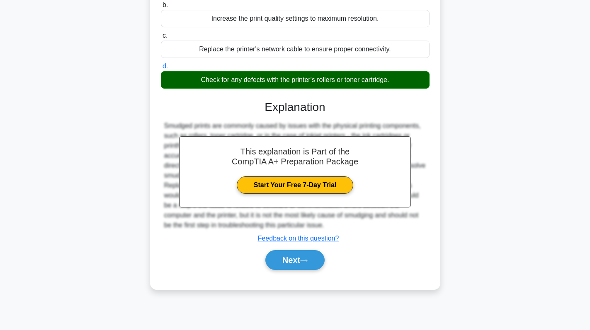
scroll to position [117, 0]
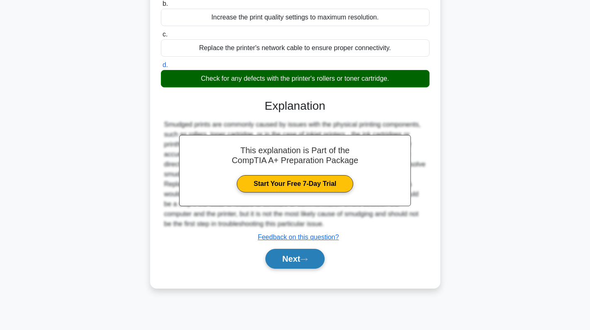
click at [300, 263] on button "Next" at bounding box center [294, 259] width 59 height 20
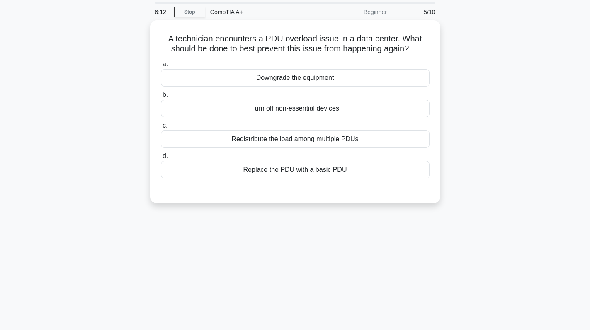
scroll to position [0, 0]
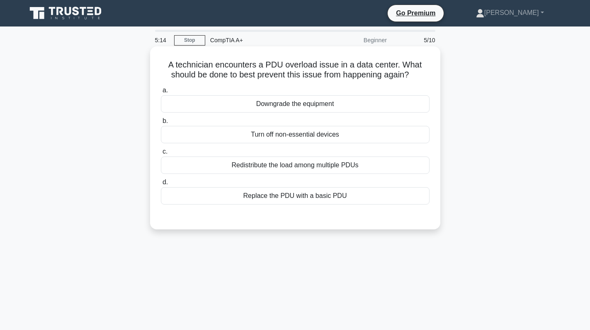
click at [314, 164] on div "Redistribute the load among multiple PDUs" at bounding box center [295, 165] width 268 height 17
click at [161, 155] on input "c. Redistribute the load among multiple PDUs" at bounding box center [161, 151] width 0 height 5
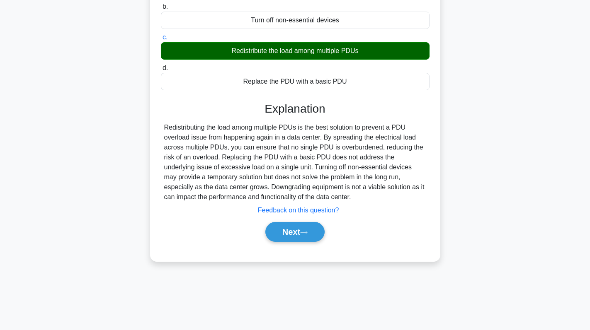
scroll to position [117, 0]
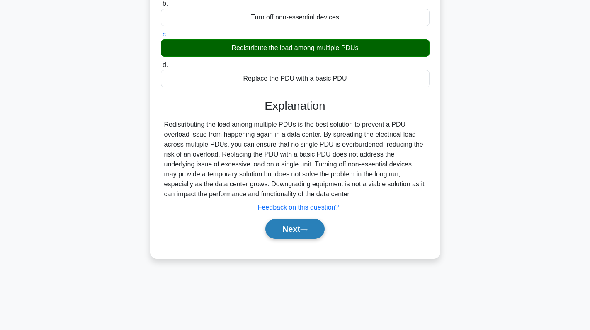
click at [298, 234] on button "Next" at bounding box center [294, 229] width 59 height 20
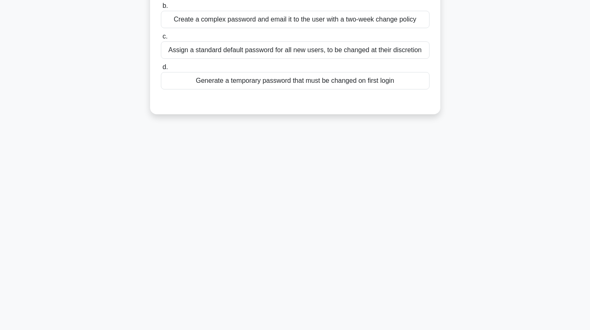
scroll to position [0, 0]
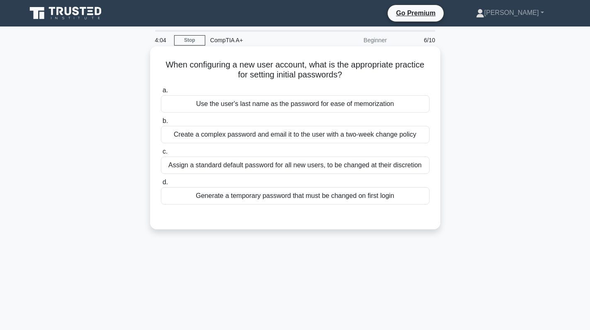
click at [297, 196] on div "Generate a temporary password that must be changed on first login" at bounding box center [295, 195] width 268 height 17
click at [161, 185] on input "d. Generate a temporary password that must be changed on first login" at bounding box center [161, 182] width 0 height 5
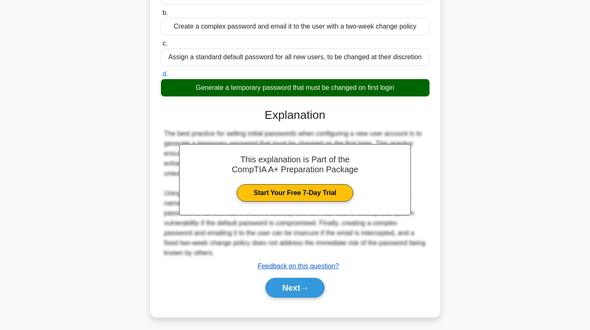
scroll to position [117, 0]
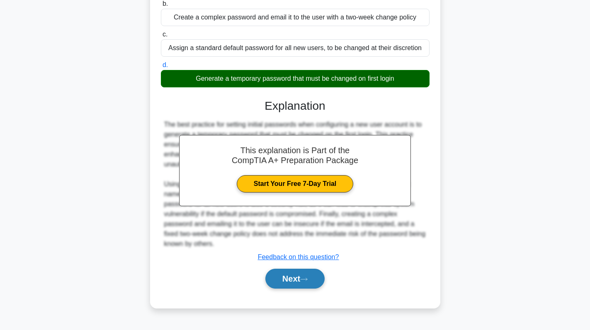
click at [291, 269] on button "Next" at bounding box center [294, 279] width 59 height 20
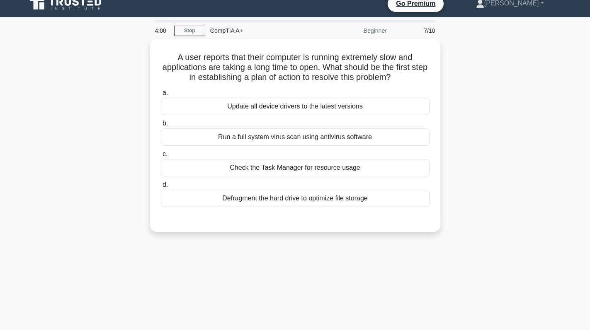
scroll to position [0, 0]
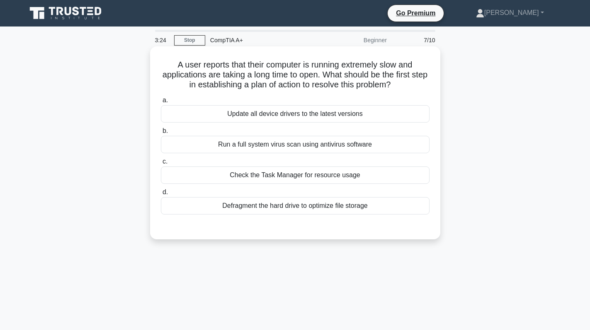
click at [332, 204] on div "Defragment the hard drive to optimize file storage" at bounding box center [295, 205] width 268 height 17
click at [161, 195] on input "d. Defragment the hard drive to optimize file storage" at bounding box center [161, 192] width 0 height 5
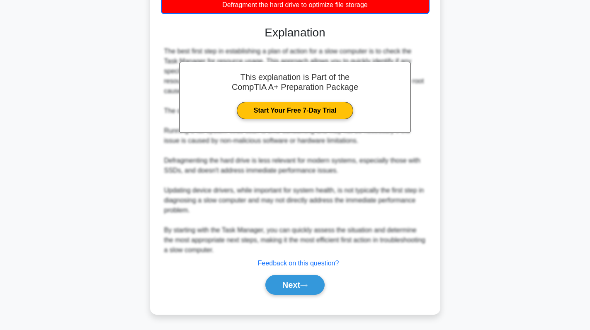
scroll to position [160, 0]
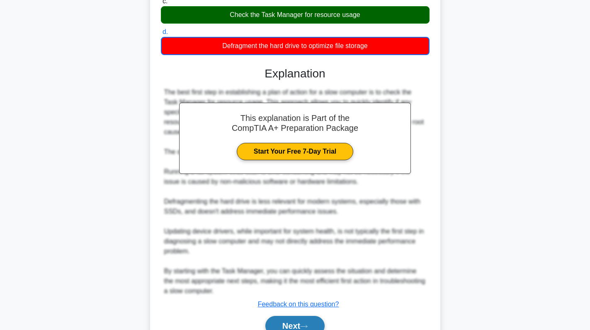
click at [290, 317] on button "Next" at bounding box center [294, 326] width 59 height 20
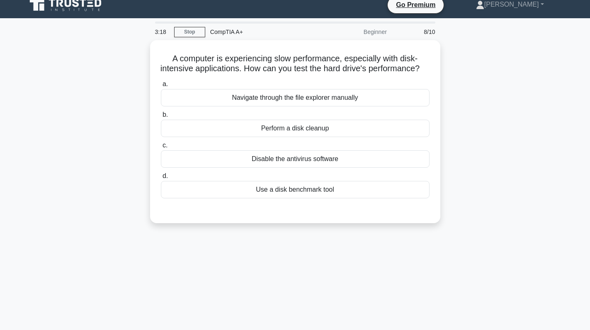
scroll to position [0, 0]
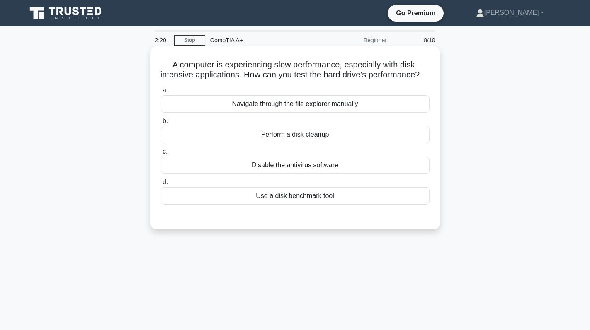
click at [297, 205] on div "Use a disk benchmark tool" at bounding box center [295, 195] width 268 height 17
click at [161, 185] on input "d. Use a disk benchmark tool" at bounding box center [161, 182] width 0 height 5
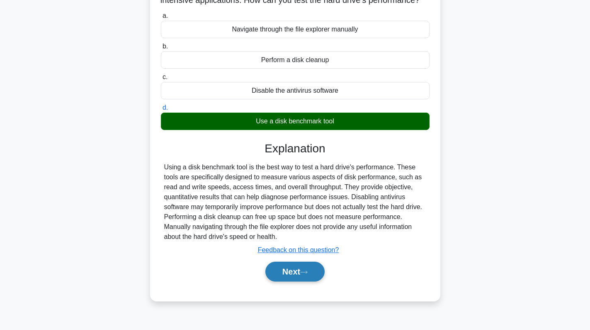
scroll to position [117, 0]
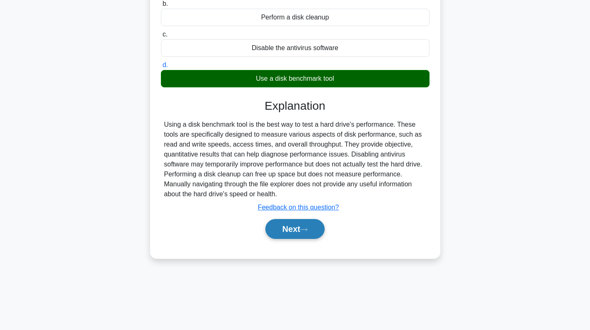
click at [300, 234] on button "Next" at bounding box center [294, 229] width 59 height 20
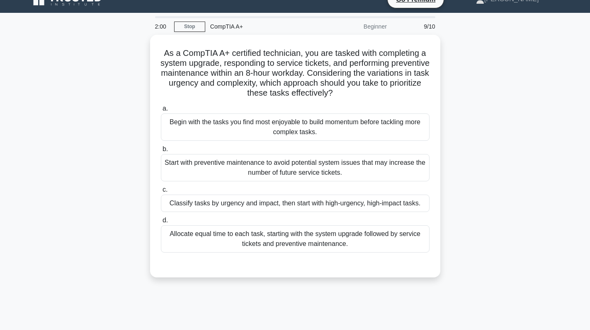
scroll to position [0, 0]
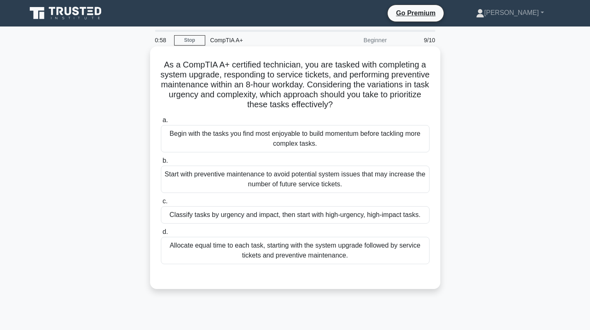
click at [262, 184] on div "Start with preventive maintenance to avoid potential system issues that may inc…" at bounding box center [295, 179] width 268 height 27
click at [161, 164] on input "b. Start with preventive maintenance to avoid potential system issues that may …" at bounding box center [161, 160] width 0 height 5
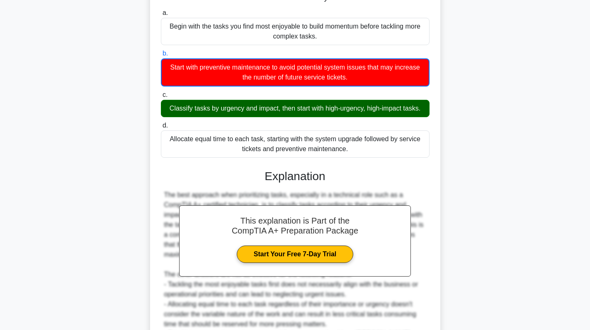
scroll to position [124, 0]
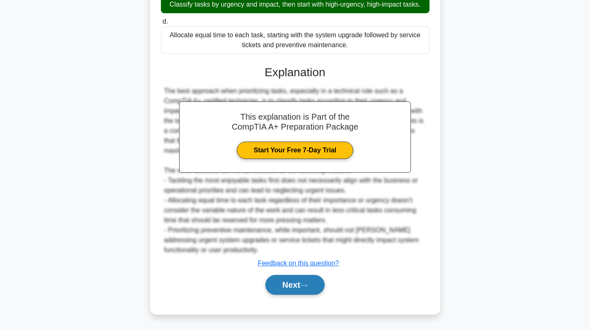
click at [310, 290] on button "Next" at bounding box center [294, 285] width 59 height 20
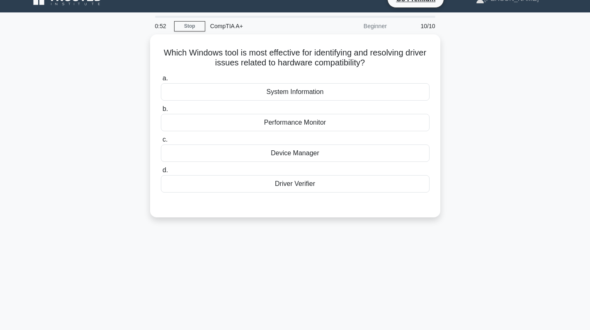
scroll to position [0, 0]
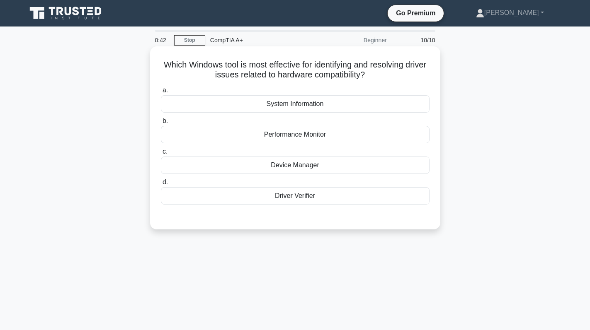
click at [348, 167] on div "Device Manager" at bounding box center [295, 165] width 268 height 17
click at [161, 155] on input "c. Device Manager" at bounding box center [161, 151] width 0 height 5
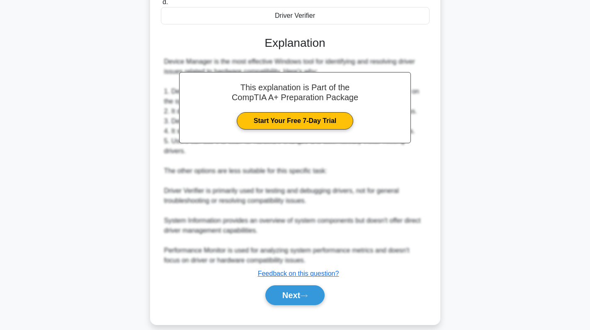
scroll to position [181, 0]
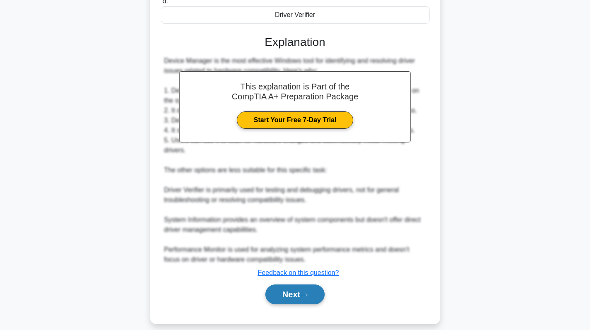
click at [281, 285] on button "Next" at bounding box center [294, 295] width 59 height 20
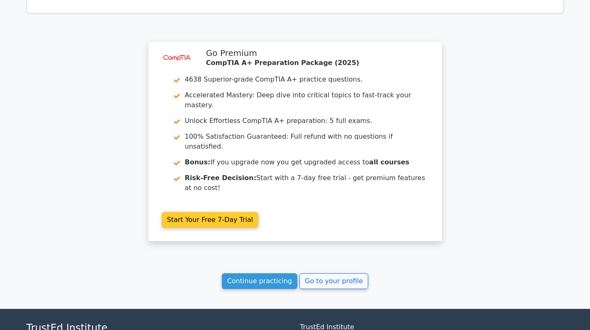
scroll to position [1310, 0]
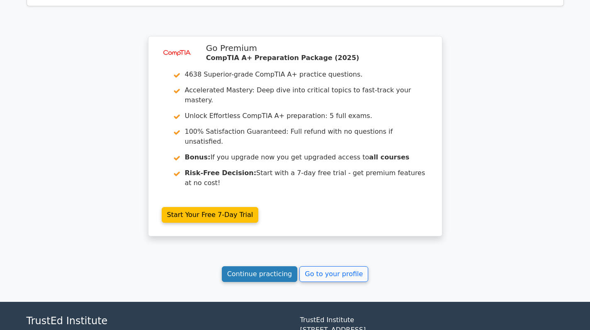
click at [252, 266] on link "Continue practicing" at bounding box center [260, 274] width 76 height 16
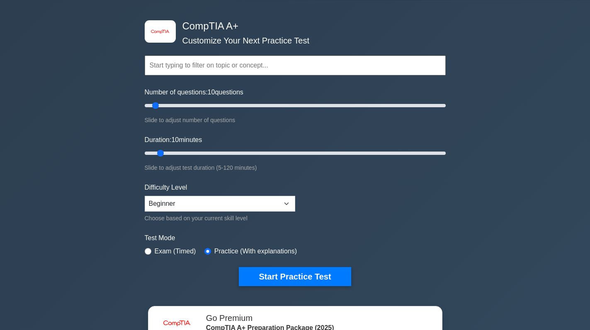
scroll to position [124, 0]
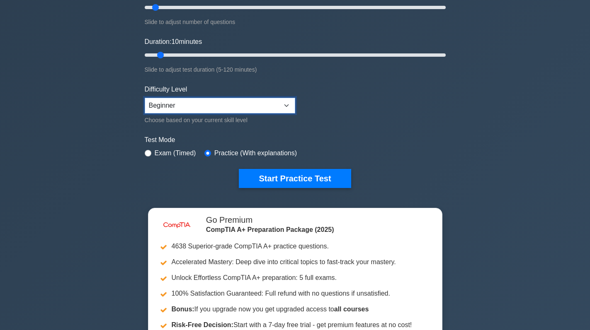
click at [249, 106] on select "Beginner Intermediate Expert" at bounding box center [220, 106] width 150 height 16
select select "intermediate"
click at [145, 98] on select "Beginner Intermediate Expert" at bounding box center [220, 106] width 150 height 16
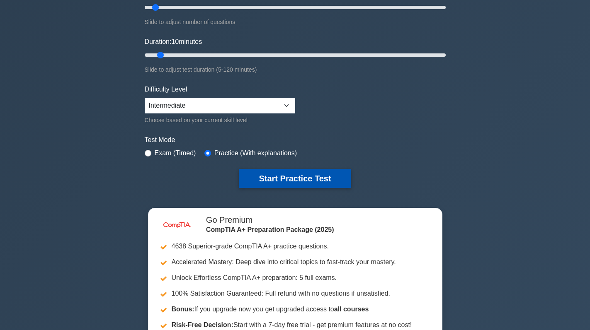
click at [283, 174] on button "Start Practice Test" at bounding box center [295, 178] width 112 height 19
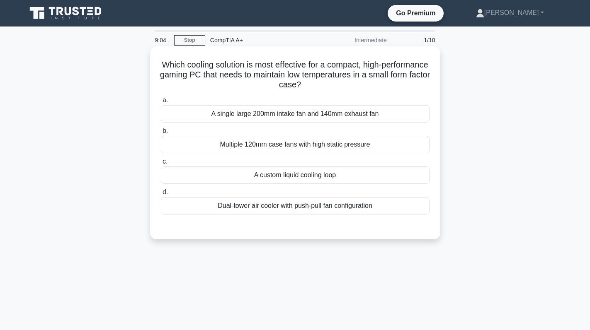
click at [341, 169] on div "A custom liquid cooling loop" at bounding box center [295, 175] width 268 height 17
click at [161, 164] on input "c. A custom liquid cooling loop" at bounding box center [161, 161] width 0 height 5
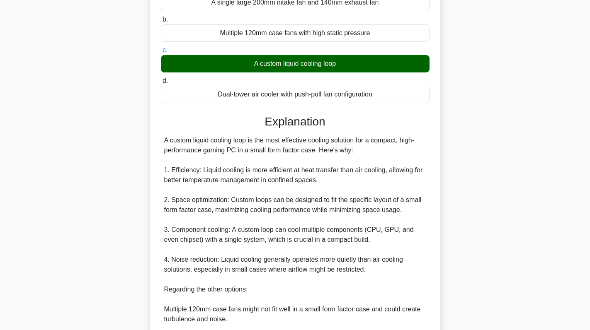
scroll to position [83, 0]
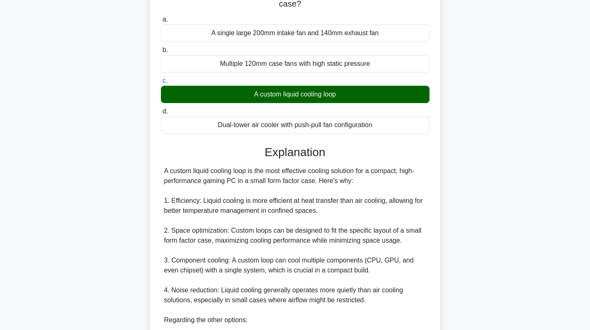
click at [494, 176] on div "Which cooling solution is most effective for a compact, high-performance gaming…" at bounding box center [295, 230] width 547 height 528
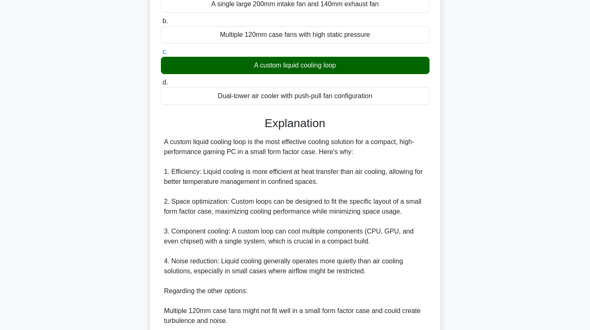
scroll to position [251, 0]
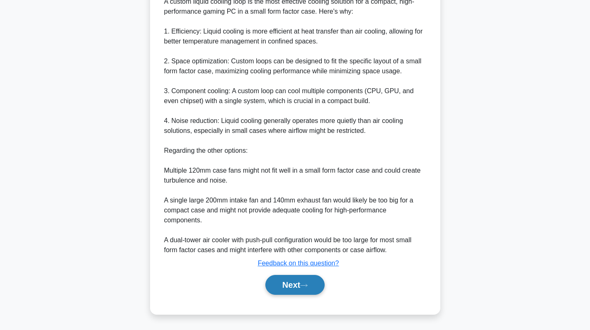
click at [273, 279] on button "Next" at bounding box center [294, 285] width 59 height 20
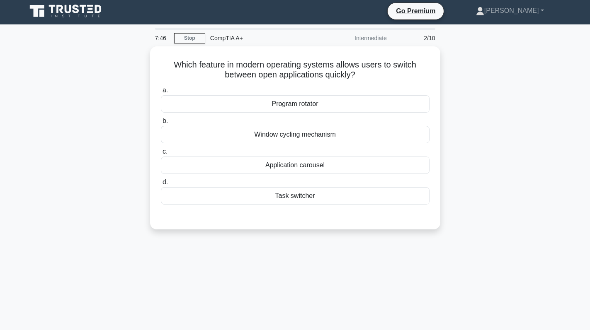
scroll to position [0, 0]
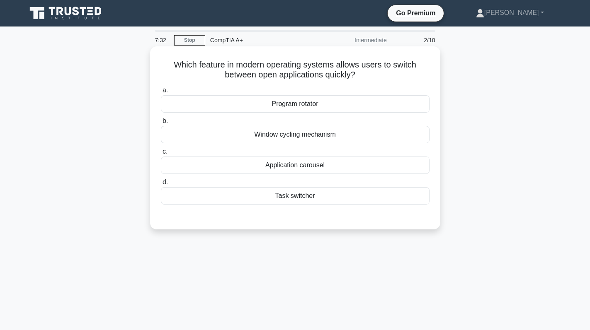
click at [358, 173] on div "Application carousel" at bounding box center [295, 165] width 268 height 17
click at [161, 155] on input "c. Application carousel" at bounding box center [161, 151] width 0 height 5
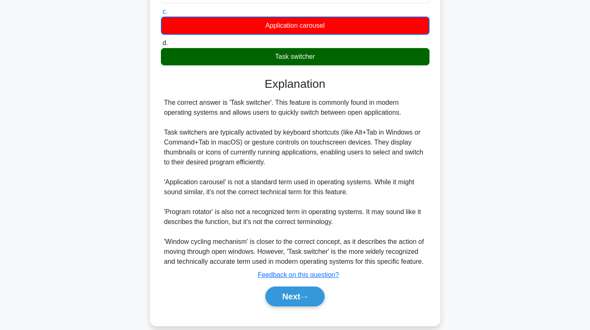
scroll to position [152, 0]
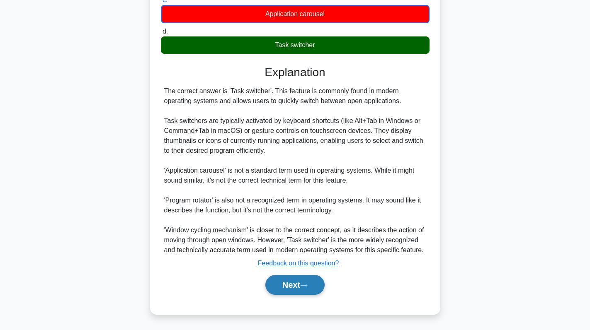
click at [305, 283] on icon at bounding box center [303, 285] width 7 height 5
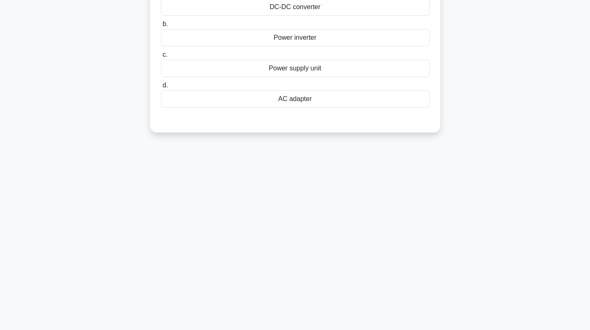
scroll to position [0, 0]
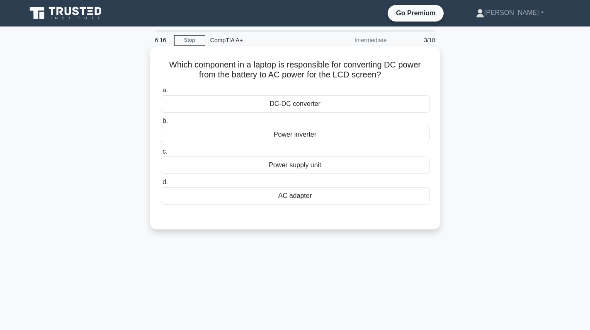
click at [351, 136] on div "Power inverter" at bounding box center [295, 134] width 268 height 17
click at [161, 124] on input "b. Power inverter" at bounding box center [161, 120] width 0 height 5
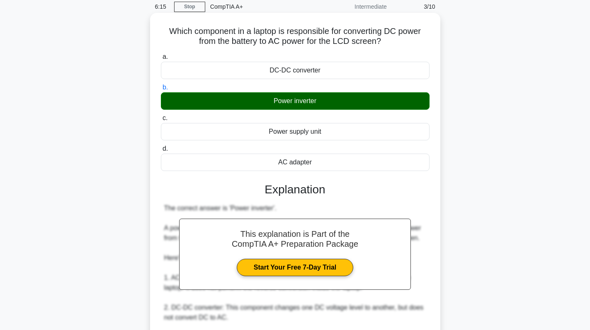
scroll to position [181, 0]
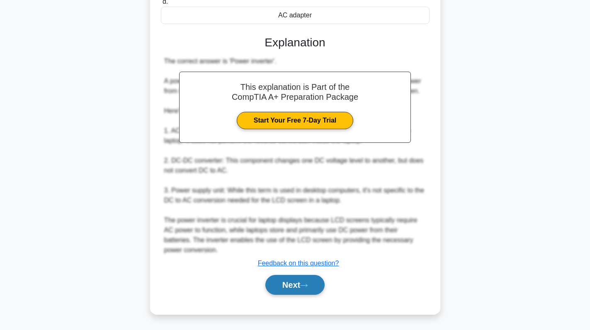
click at [312, 288] on button "Next" at bounding box center [294, 285] width 59 height 20
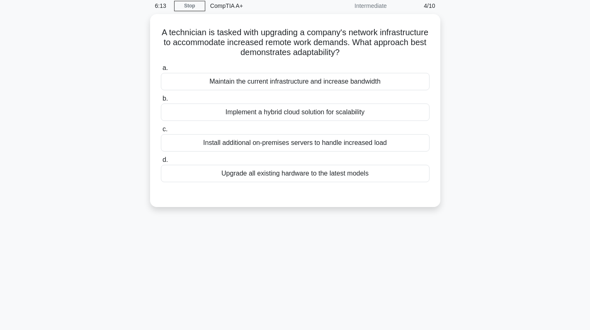
scroll to position [0, 0]
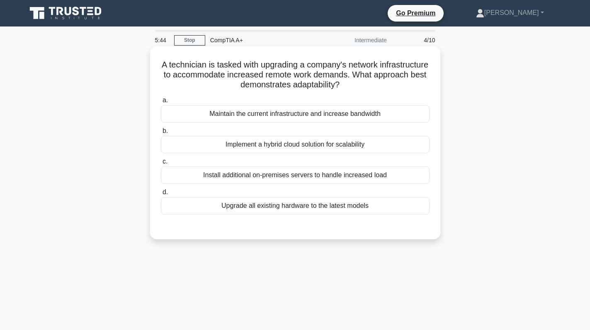
click at [325, 134] on label "b. Implement a hybrid cloud solution for scalability" at bounding box center [295, 139] width 268 height 27
click at [161, 134] on input "b. Implement a hybrid cloud solution for scalability" at bounding box center [161, 130] width 0 height 5
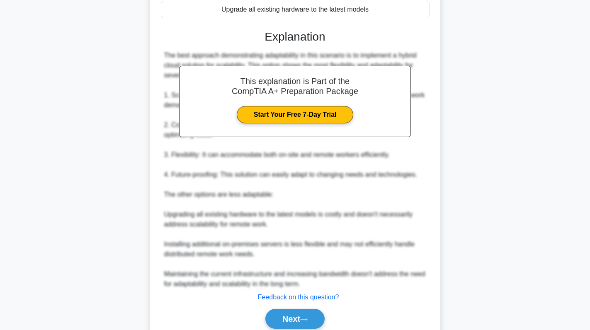
scroll to position [231, 0]
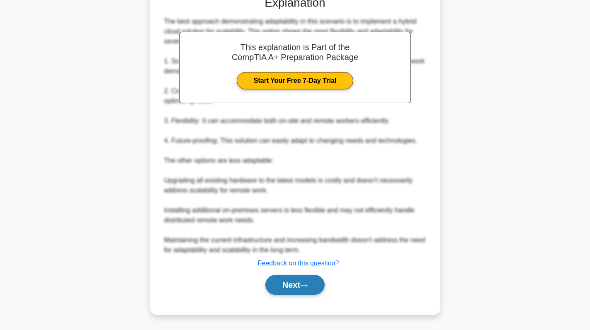
click at [309, 290] on button "Next" at bounding box center [294, 285] width 59 height 20
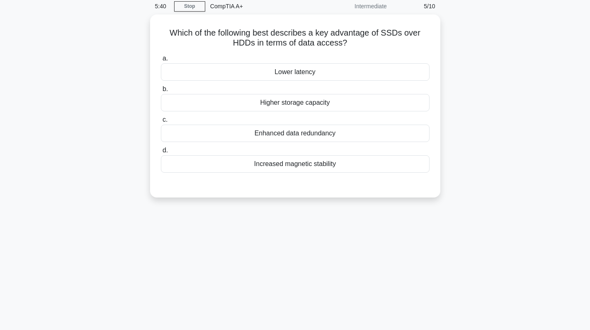
scroll to position [0, 0]
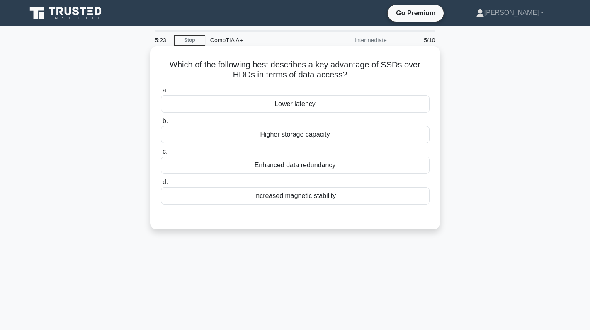
click at [345, 104] on div "Lower latency" at bounding box center [295, 103] width 268 height 17
click at [161, 93] on input "a. Lower latency" at bounding box center [161, 90] width 0 height 5
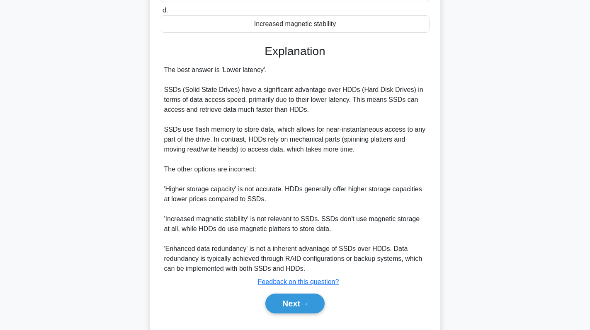
scroll to position [191, 0]
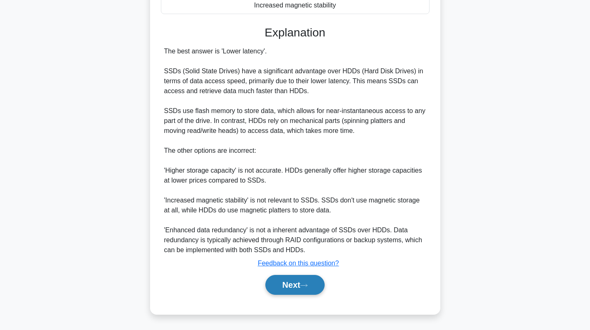
click at [303, 280] on button "Next" at bounding box center [294, 285] width 59 height 20
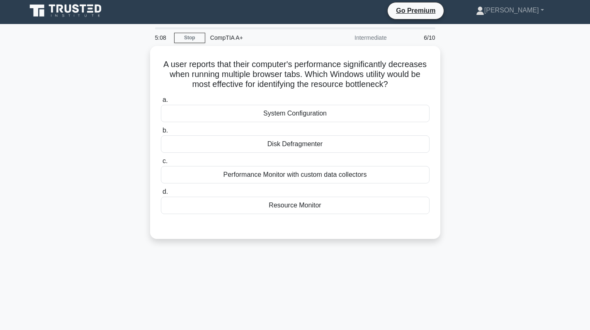
scroll to position [0, 0]
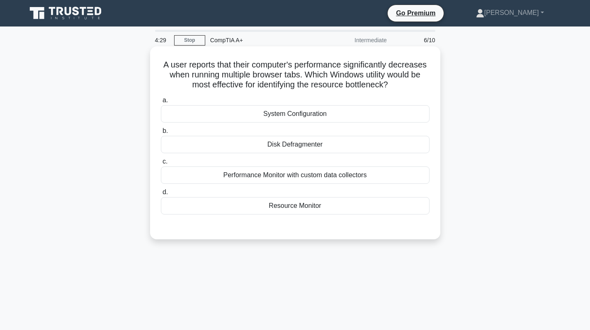
click at [321, 206] on div "Resource Monitor" at bounding box center [295, 205] width 268 height 17
click at [161, 195] on input "d. Resource Monitor" at bounding box center [161, 192] width 0 height 5
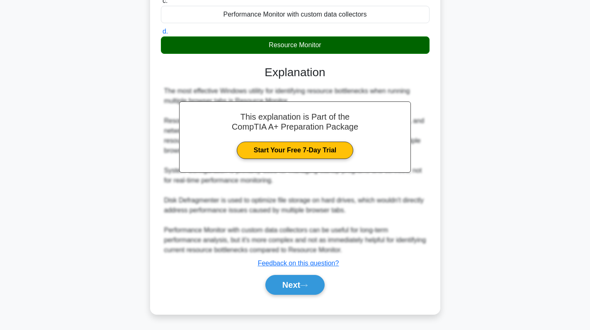
scroll to position [161, 0]
click at [290, 288] on button "Next" at bounding box center [294, 285] width 59 height 20
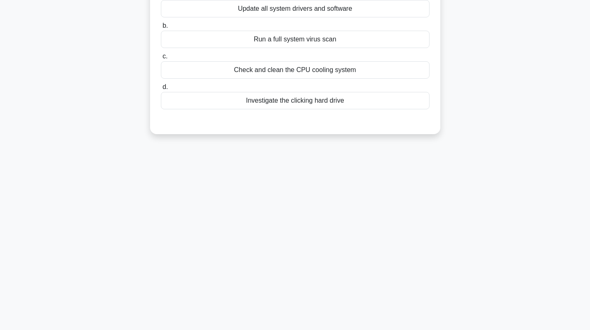
scroll to position [0, 0]
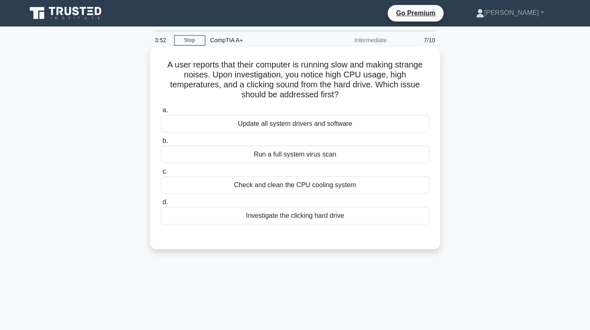
click at [340, 216] on div "Investigate the clicking hard drive" at bounding box center [295, 215] width 268 height 17
click at [161, 205] on input "d. Investigate the clicking hard drive" at bounding box center [161, 202] width 0 height 5
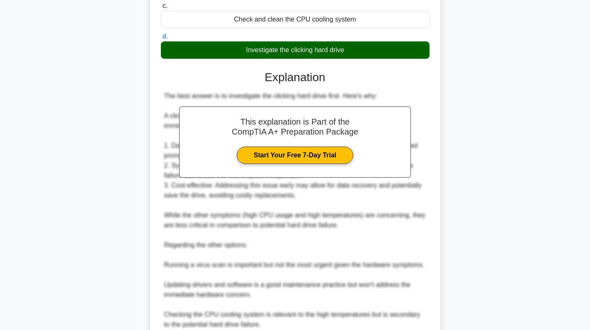
scroll to position [249, 0]
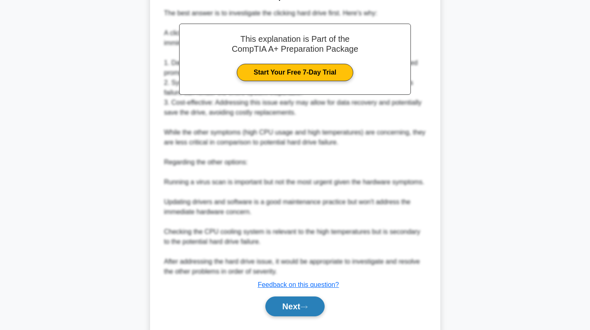
click at [293, 307] on button "Next" at bounding box center [294, 307] width 59 height 20
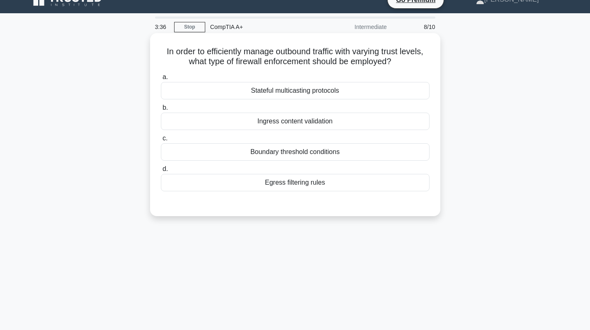
scroll to position [0, 0]
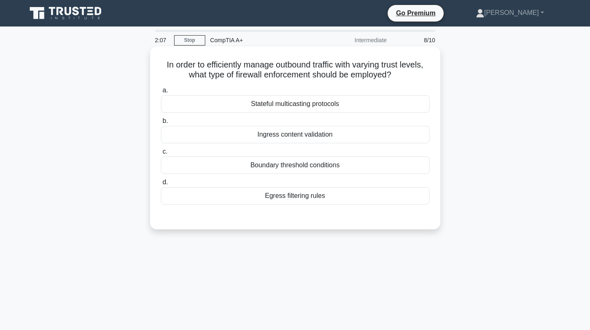
click at [305, 109] on div "Stateful multicasting protocols" at bounding box center [295, 103] width 268 height 17
click at [161, 93] on input "a. Stateful multicasting protocols" at bounding box center [161, 90] width 0 height 5
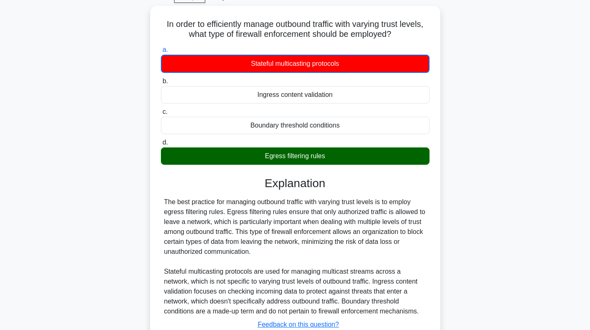
scroll to position [117, 0]
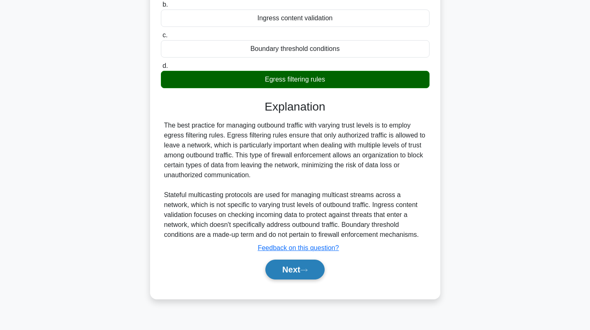
click at [278, 273] on button "Next" at bounding box center [294, 270] width 59 height 20
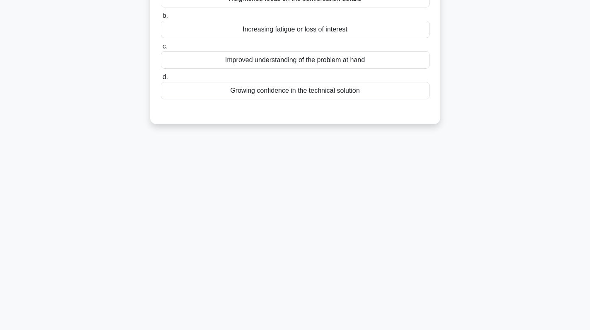
scroll to position [0, 0]
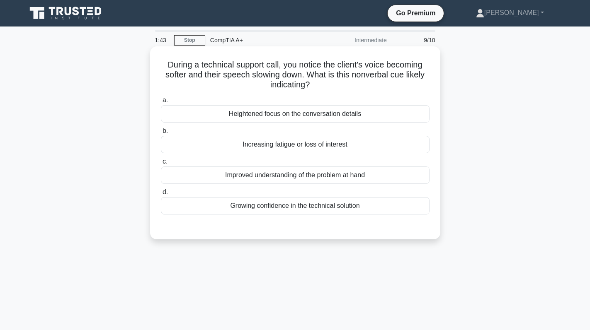
click at [324, 145] on div "Increasing fatigue or loss of interest" at bounding box center [295, 144] width 268 height 17
click at [161, 134] on input "b. Increasing fatigue or loss of interest" at bounding box center [161, 130] width 0 height 5
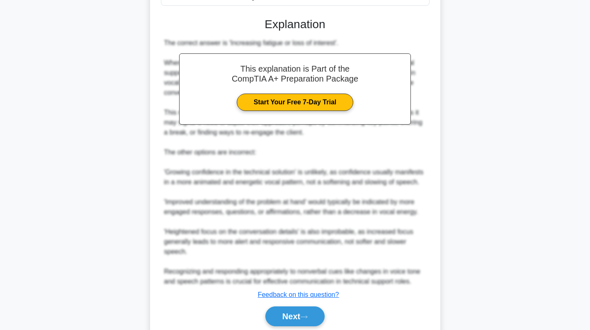
scroll to position [241, 0]
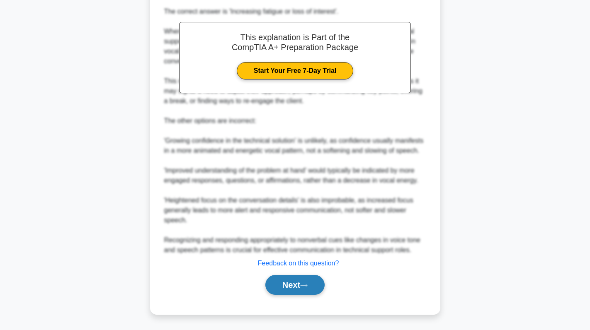
click at [283, 285] on button "Next" at bounding box center [294, 285] width 59 height 20
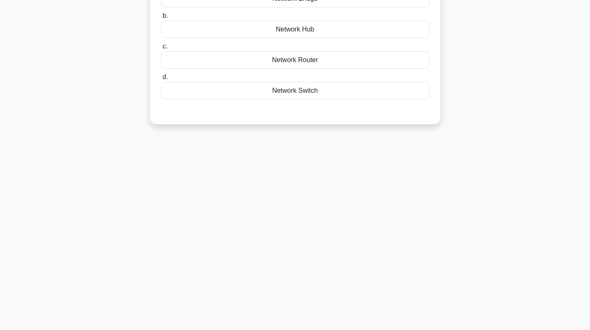
scroll to position [0, 0]
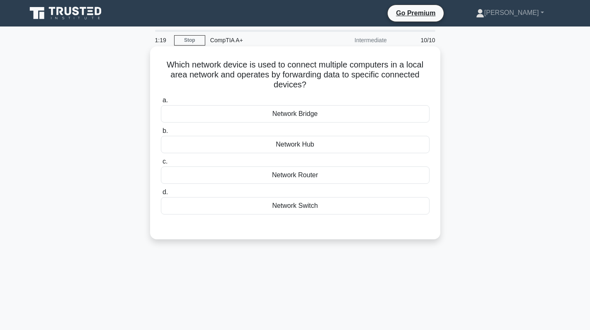
click at [344, 210] on div "Network Switch" at bounding box center [295, 205] width 268 height 17
click at [161, 195] on input "d. Network Switch" at bounding box center [161, 192] width 0 height 5
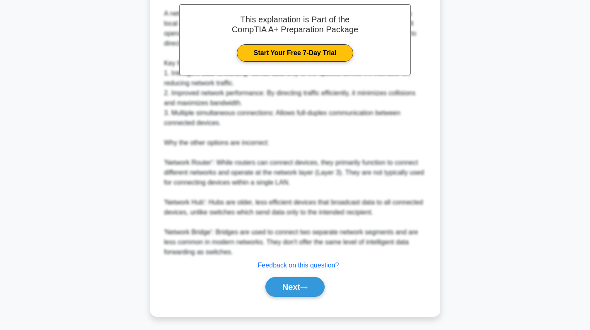
scroll to position [261, 0]
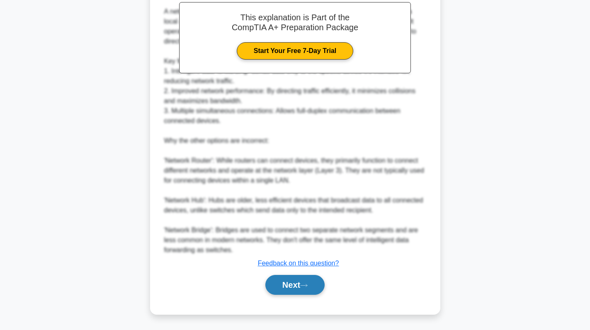
click at [292, 283] on button "Next" at bounding box center [294, 285] width 59 height 20
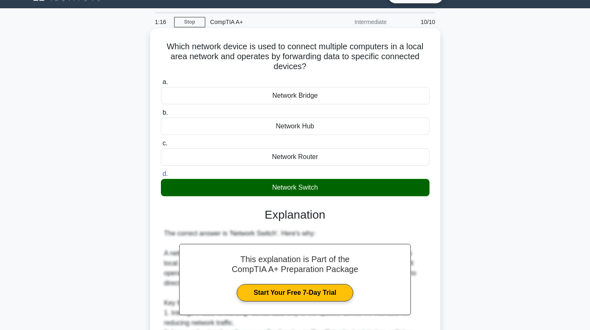
scroll to position [12, 0]
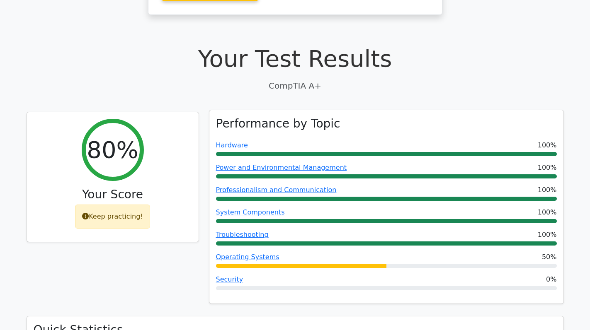
scroll to position [290, 0]
